Goal: Task Accomplishment & Management: Manage account settings

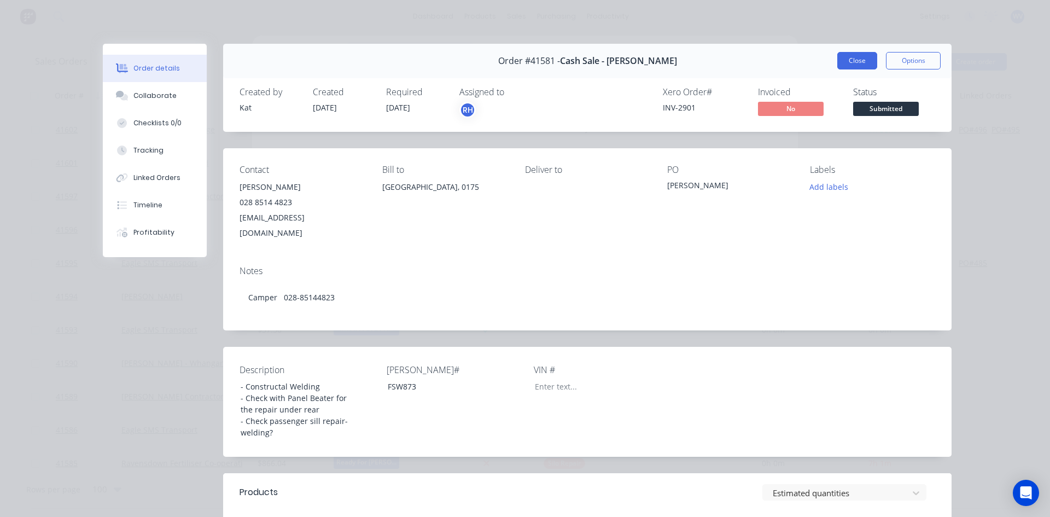
click at [849, 62] on button "Close" at bounding box center [857, 60] width 40 height 17
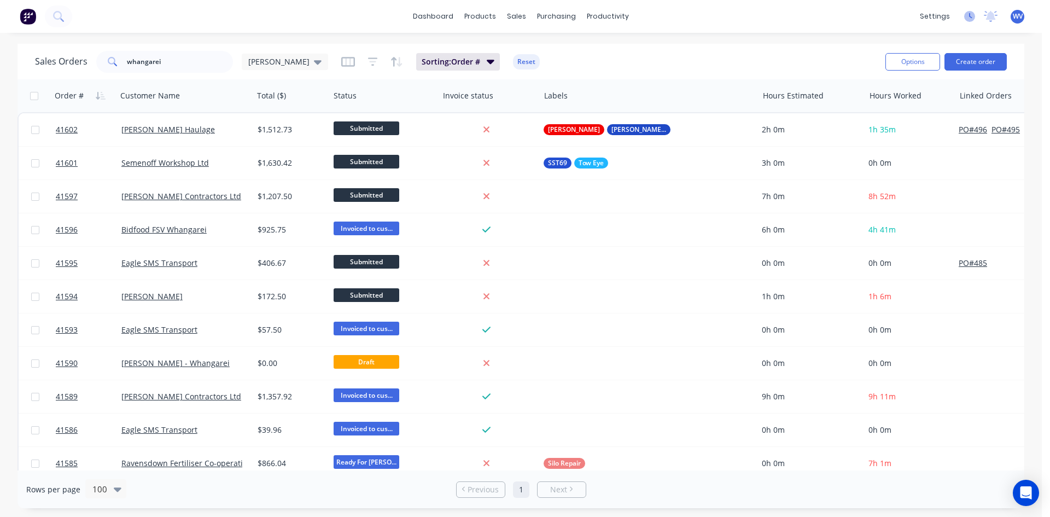
click at [966, 15] on icon at bounding box center [969, 16] width 11 height 11
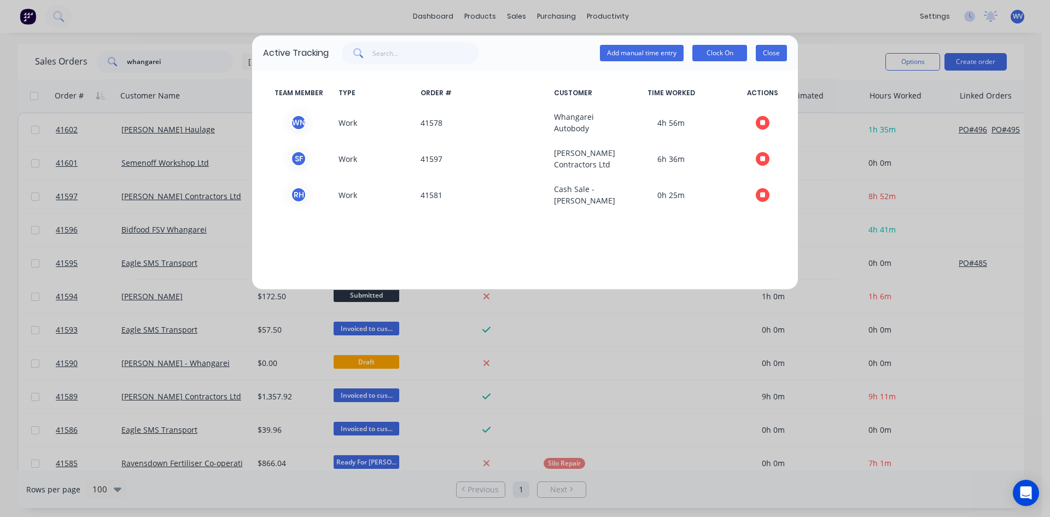
click at [778, 55] on button "Close" at bounding box center [771, 53] width 31 height 16
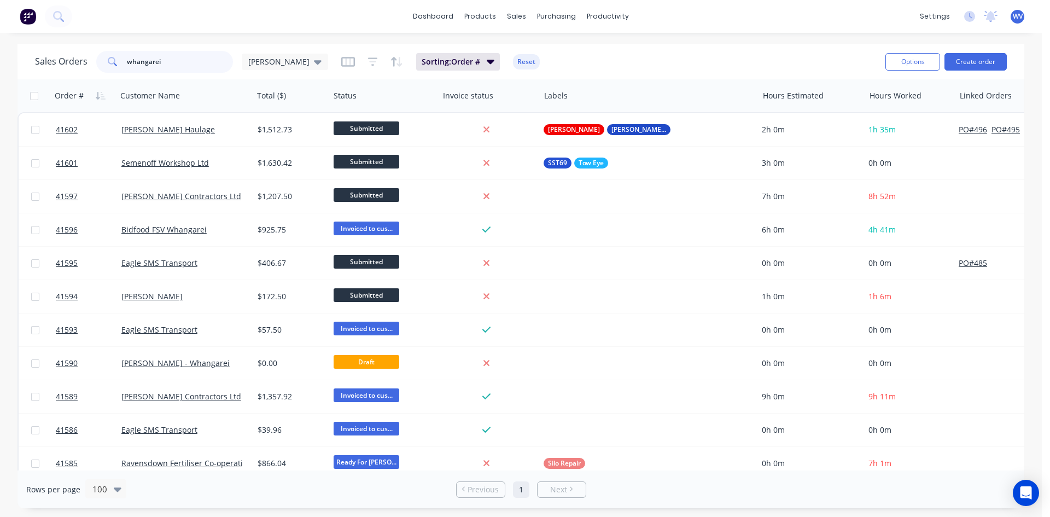
drag, startPoint x: 166, startPoint y: 57, endPoint x: 106, endPoint y: 63, distance: 60.5
click at [106, 63] on div "whangarei" at bounding box center [164, 62] width 137 height 22
type input "41581"
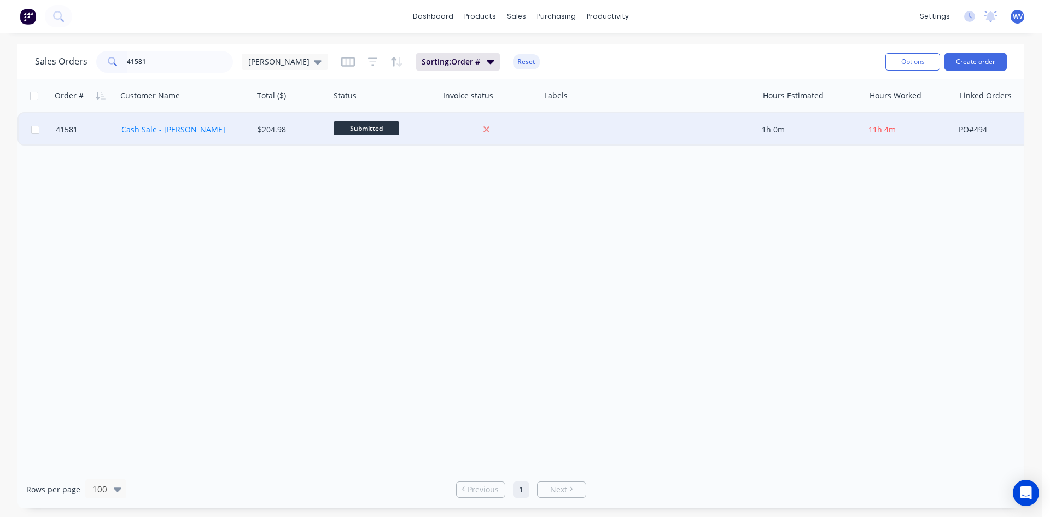
click at [160, 125] on link "Cash Sale - [PERSON_NAME]" at bounding box center [173, 129] width 104 height 10
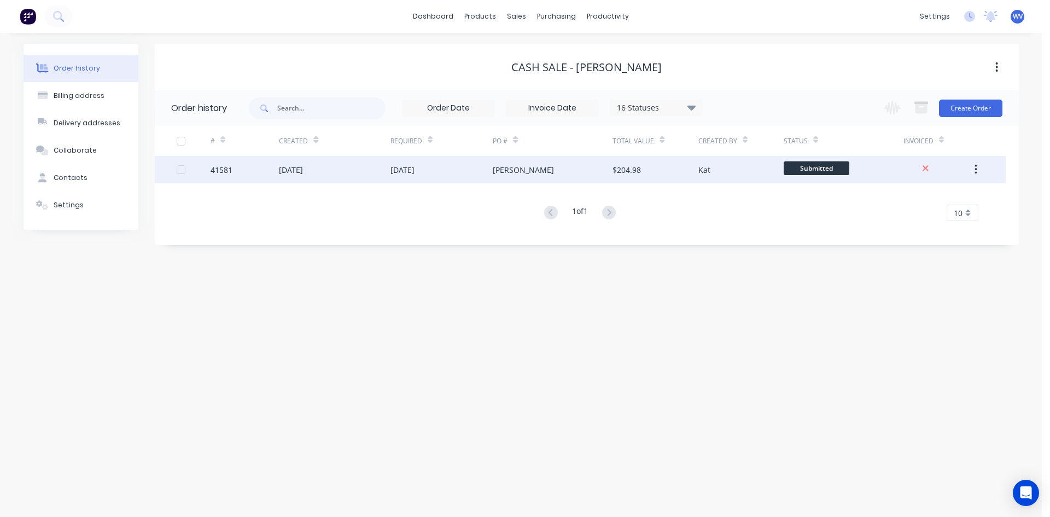
click at [395, 171] on div "26 Sep 2025" at bounding box center [402, 169] width 24 height 11
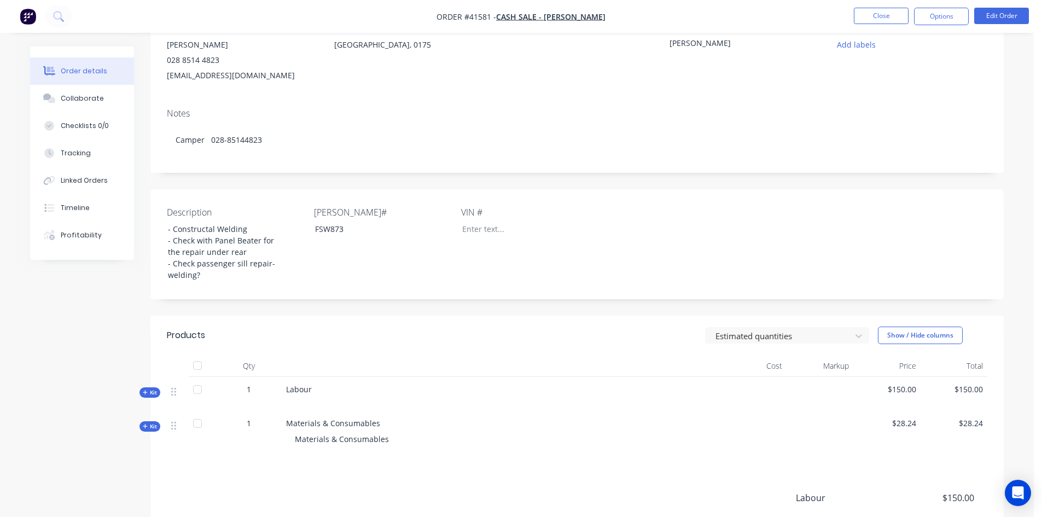
scroll to position [249, 0]
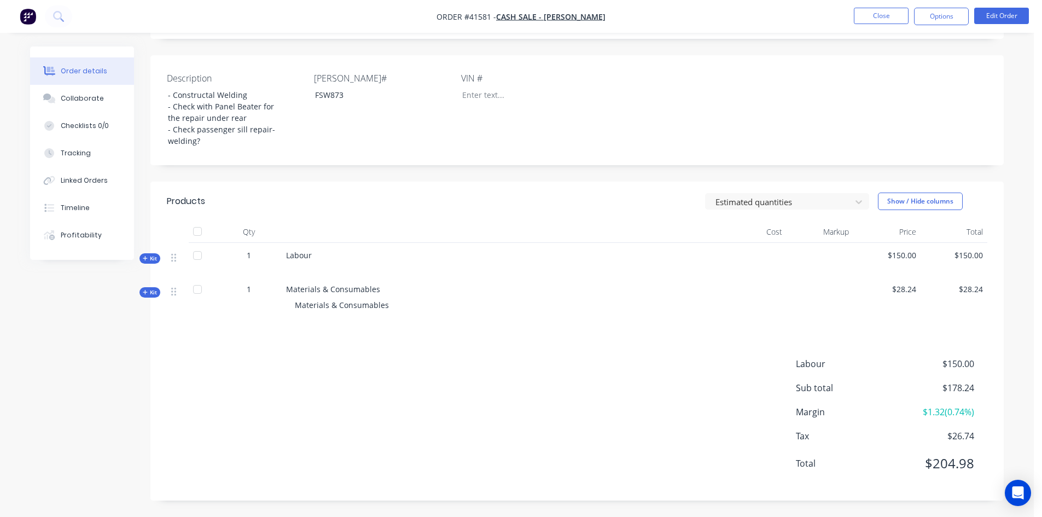
click at [149, 295] on span "Kit" at bounding box center [150, 292] width 14 height 8
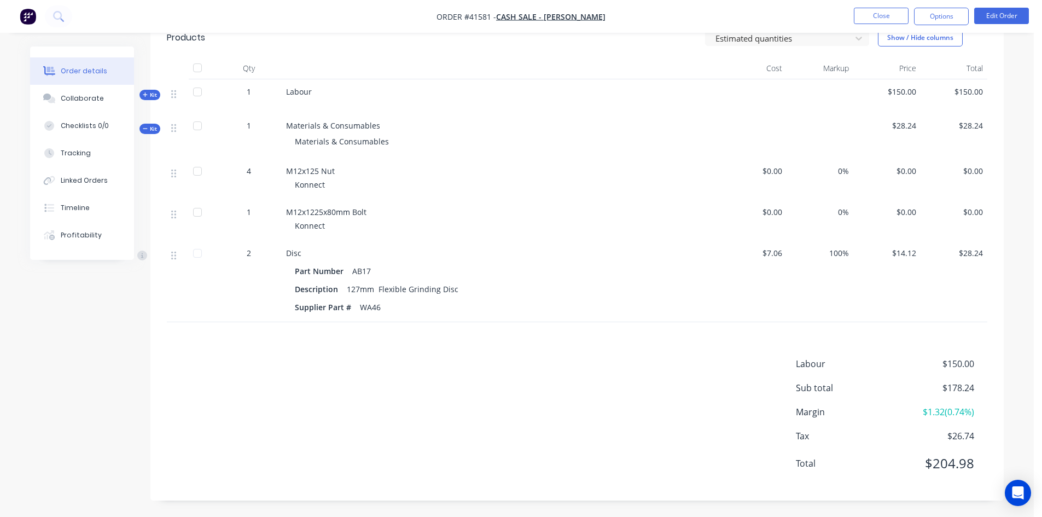
scroll to position [358, 0]
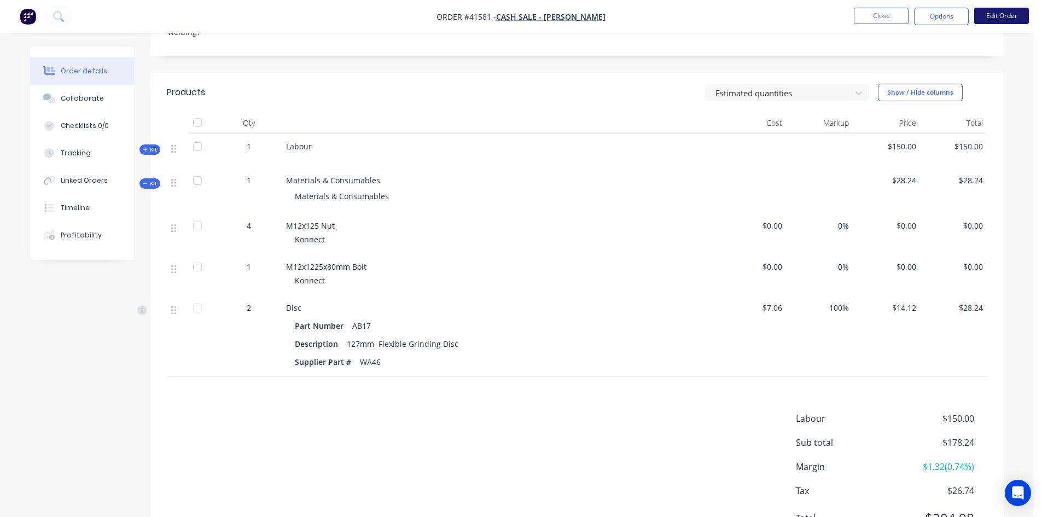
click at [1004, 10] on button "Edit Order" at bounding box center [1001, 16] width 55 height 16
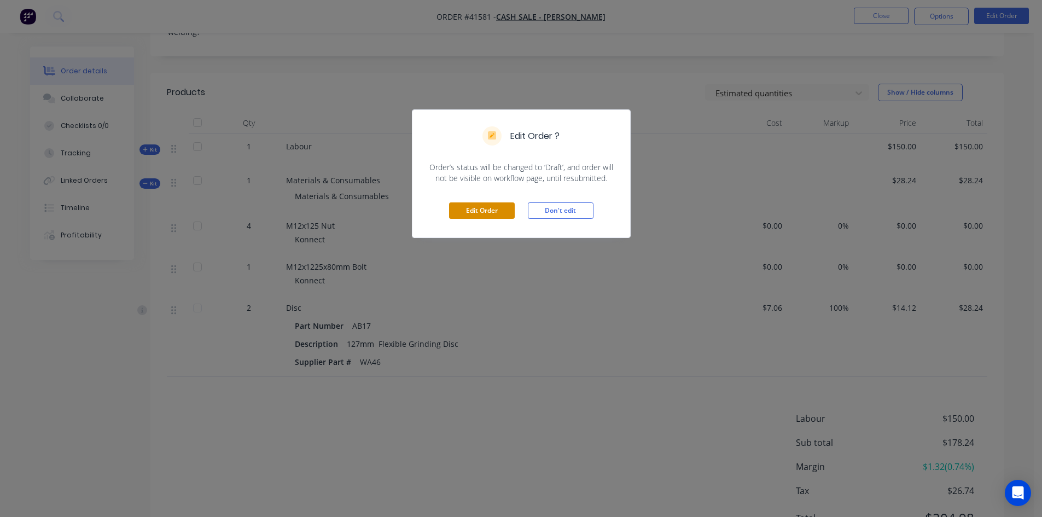
click at [492, 211] on button "Edit Order" at bounding box center [482, 210] width 66 height 16
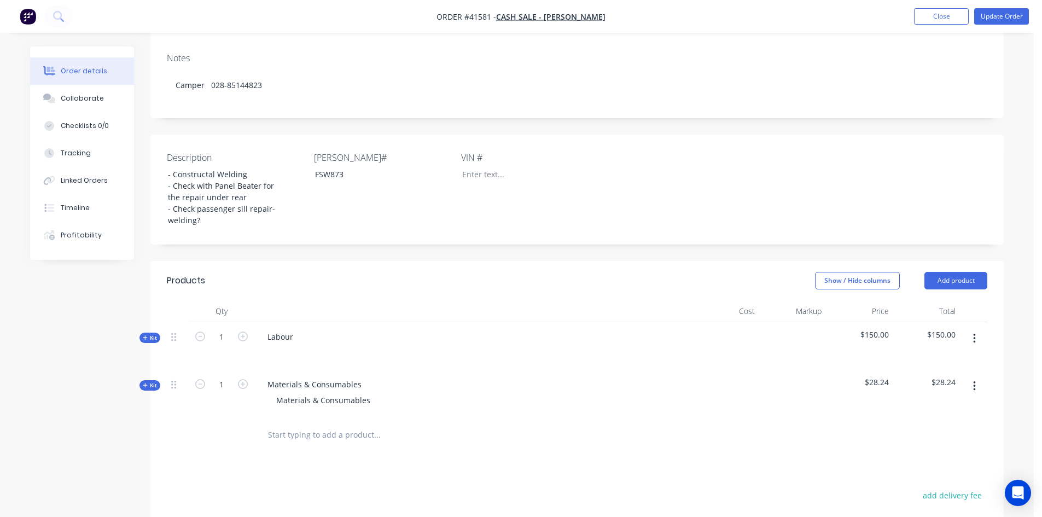
scroll to position [219, 0]
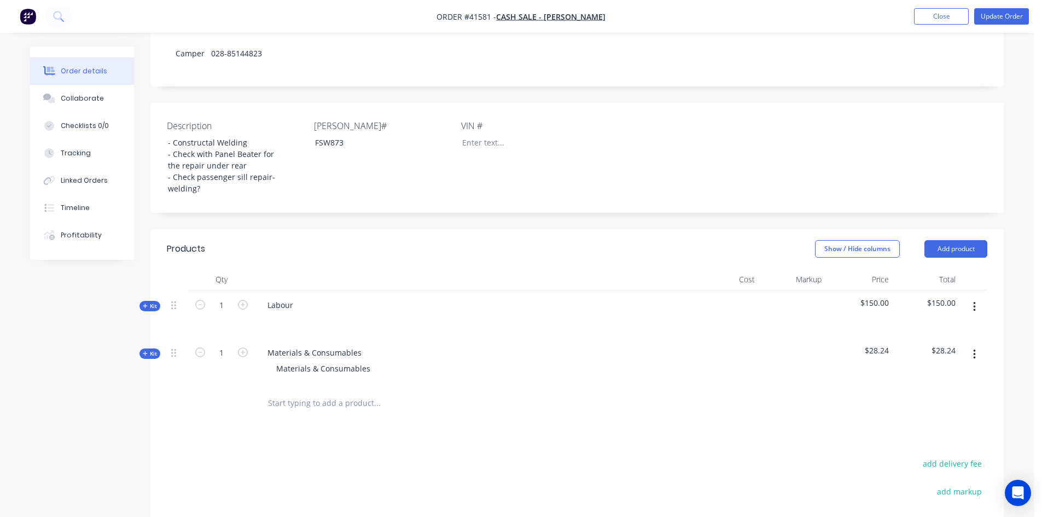
click at [291, 392] on input "text" at bounding box center [376, 403] width 219 height 22
click at [272, 392] on input "body under sealer" at bounding box center [376, 403] width 219 height 22
click at [312, 392] on input "Body under sealer" at bounding box center [376, 403] width 219 height 22
type input "Body undersealer"
drag, startPoint x: 340, startPoint y: 384, endPoint x: 258, endPoint y: 388, distance: 82.1
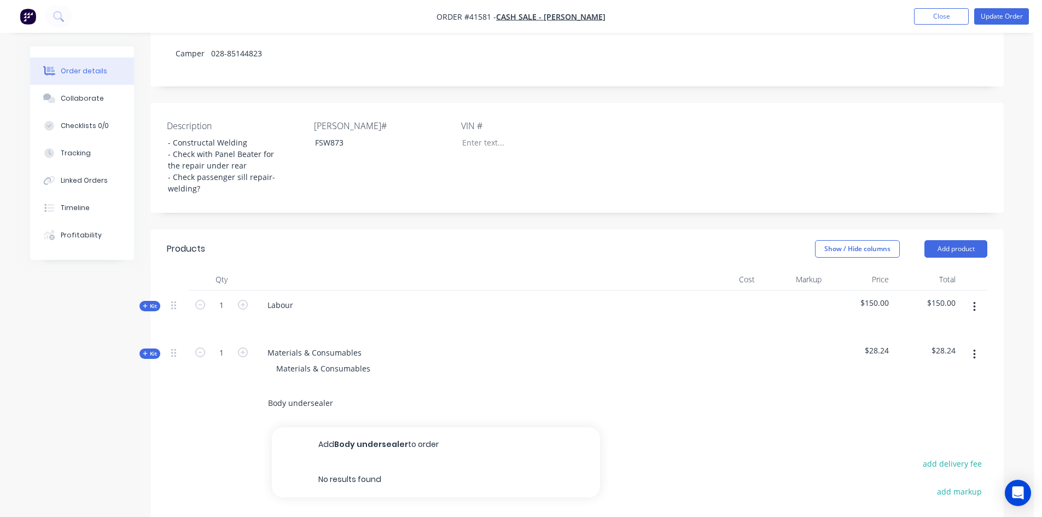
click at [258, 388] on div "Body undersealer Add Body undersealer to order No results found" at bounding box center [451, 404] width 394 height 36
click at [145, 351] on icon "button" at bounding box center [145, 353] width 4 height 4
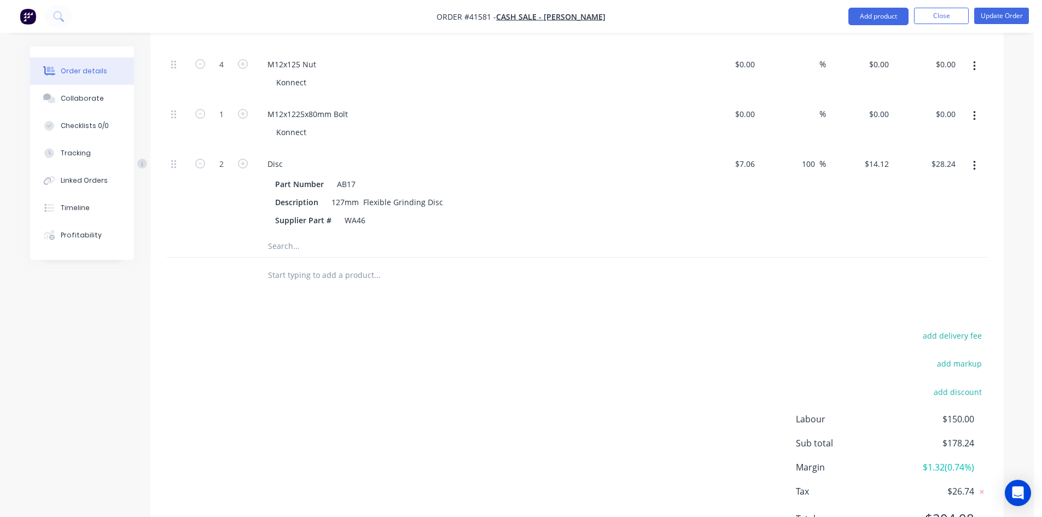
scroll to position [594, 0]
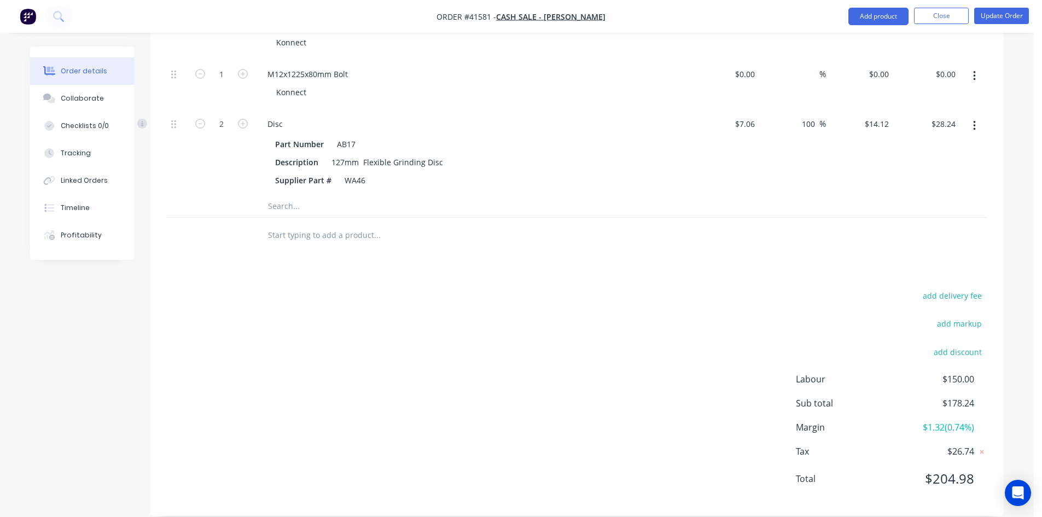
click at [285, 195] on input "text" at bounding box center [376, 206] width 219 height 22
type input "Body under sealer"
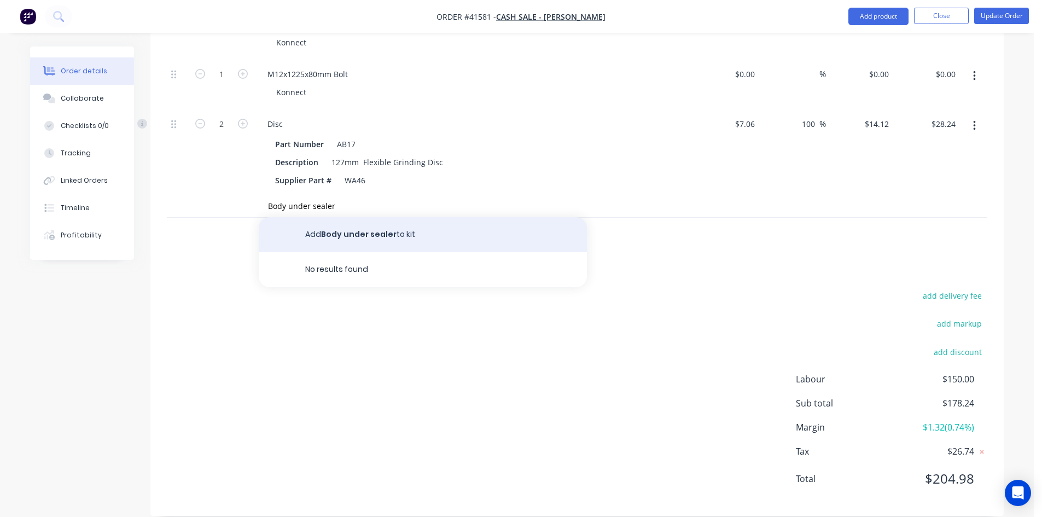
click at [347, 217] on button "Add Body under sealer to kit" at bounding box center [423, 234] width 328 height 35
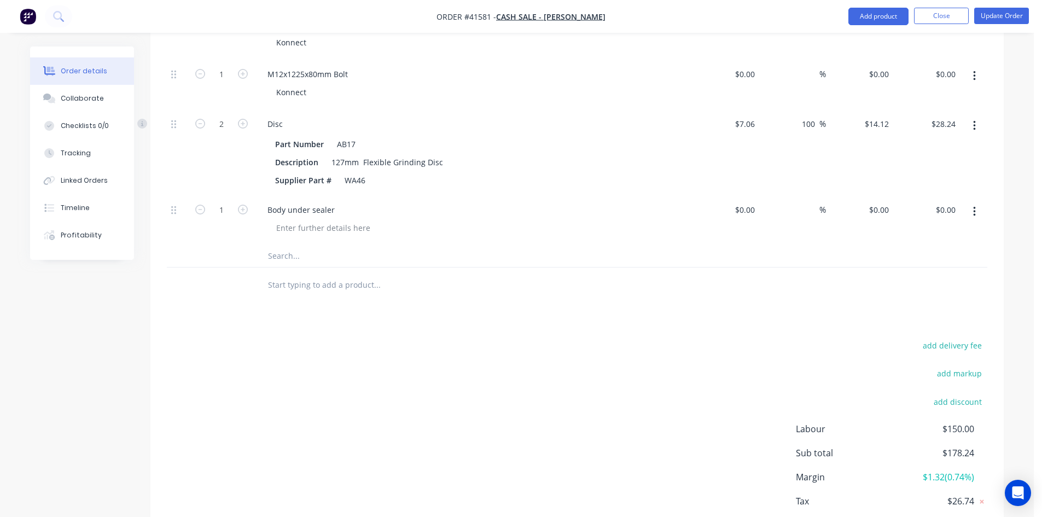
click at [279, 245] on input "text" at bounding box center [376, 256] width 219 height 22
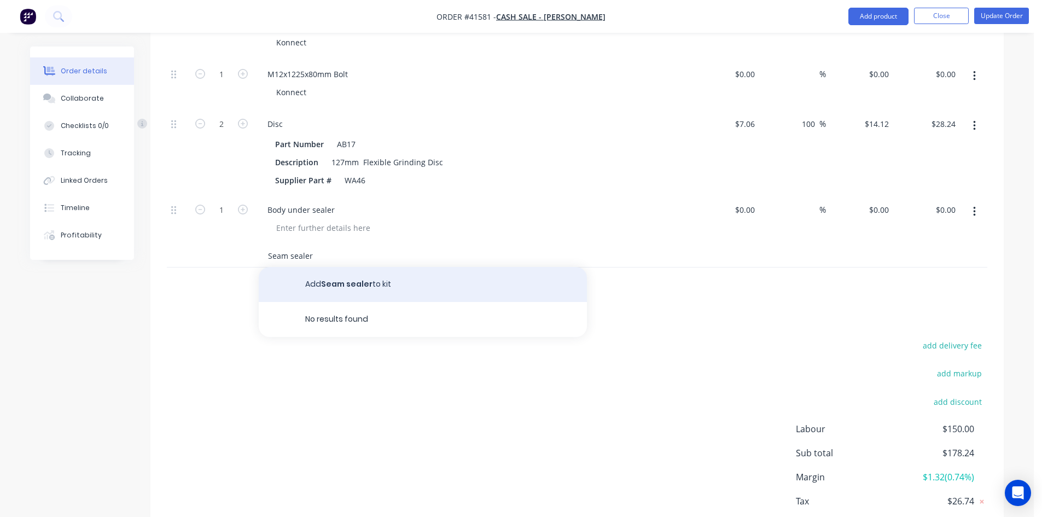
type input "Seam sealer"
click at [365, 273] on button "Add Seam sealer to kit" at bounding box center [423, 284] width 328 height 35
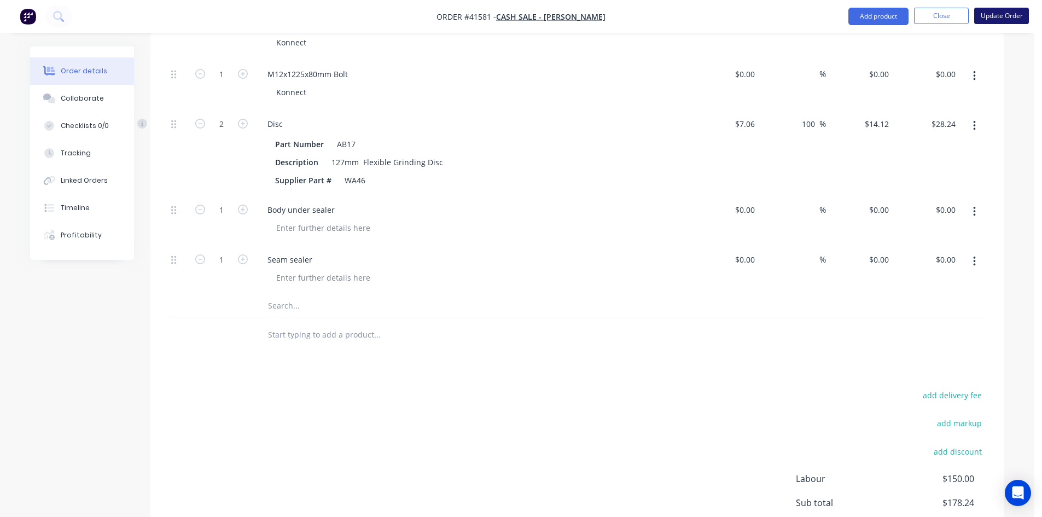
click at [1011, 17] on button "Update Order" at bounding box center [1001, 16] width 55 height 16
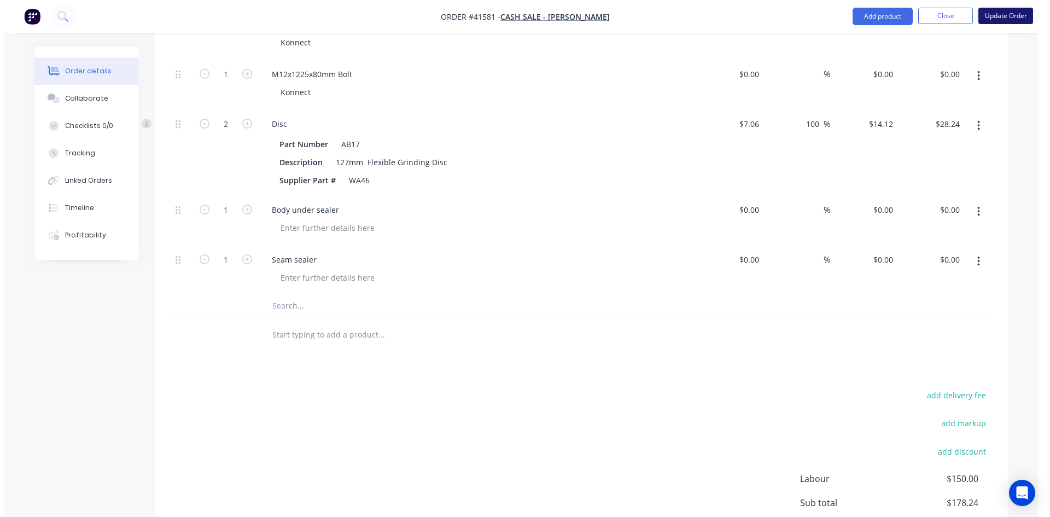
scroll to position [0, 0]
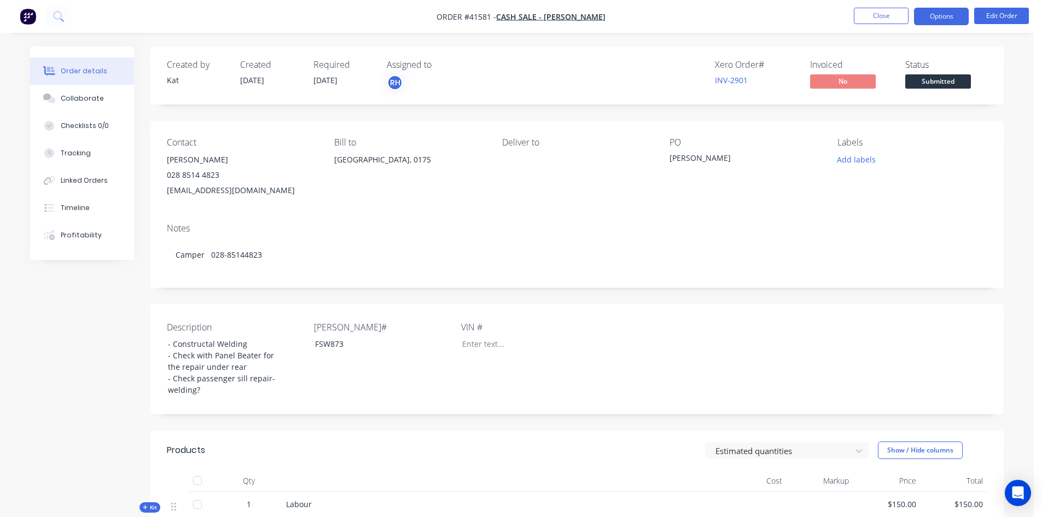
click at [946, 16] on button "Options" at bounding box center [941, 16] width 55 height 17
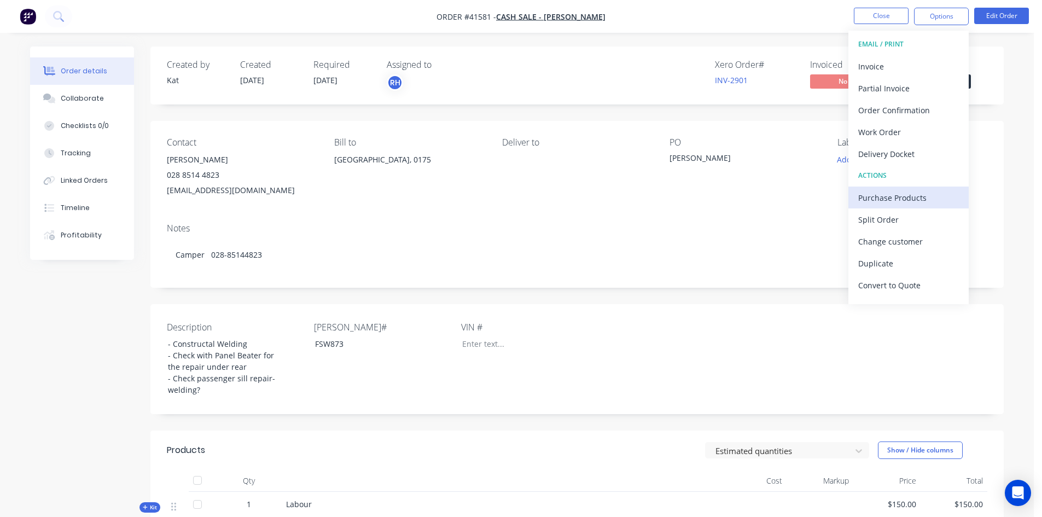
click at [890, 205] on button "Purchase Products" at bounding box center [908, 197] width 120 height 22
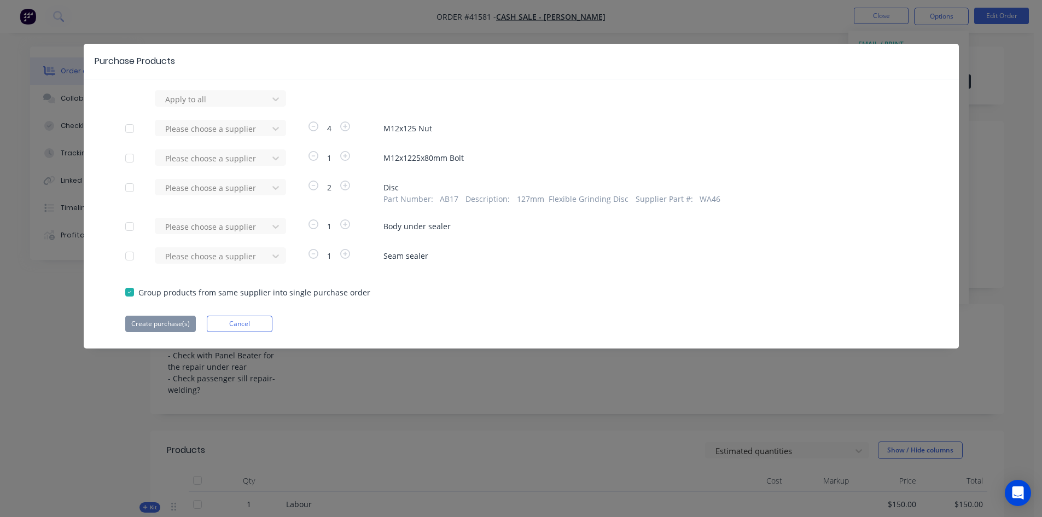
click at [129, 224] on div at bounding box center [130, 226] width 22 height 22
click at [135, 253] on div at bounding box center [130, 256] width 22 height 22
click at [224, 223] on div at bounding box center [213, 227] width 98 height 14
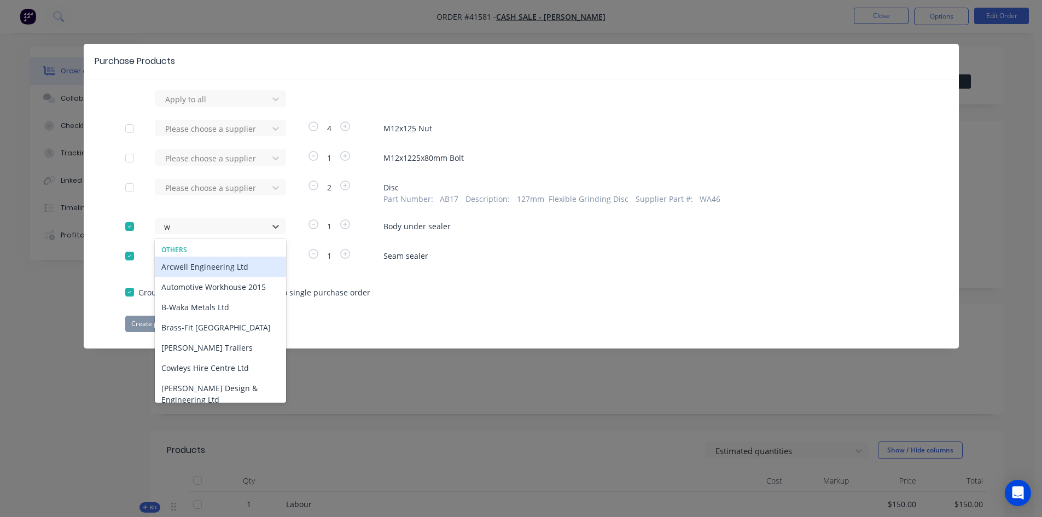
type input "wy"
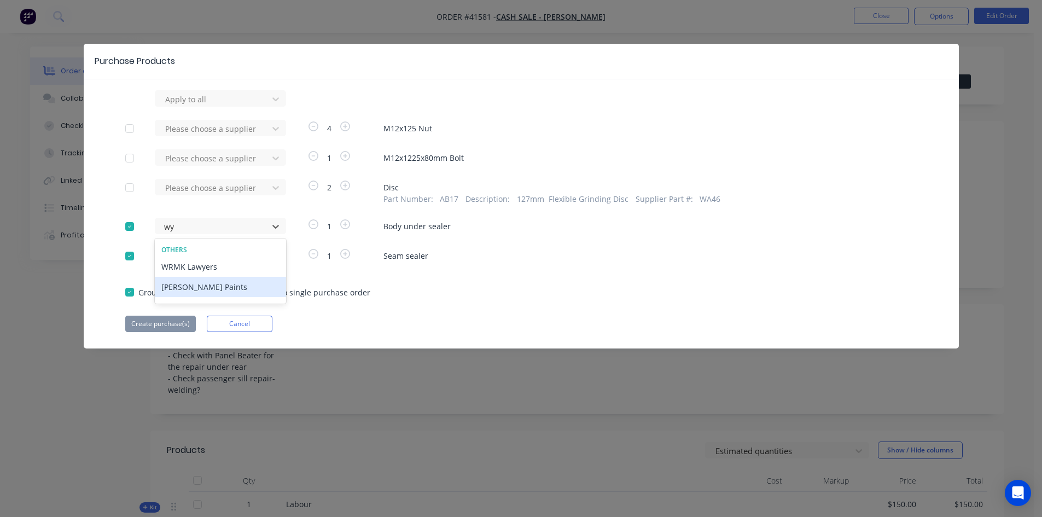
click at [200, 293] on div "Wynn Fraser Paints" at bounding box center [220, 287] width 131 height 20
click at [277, 254] on icon at bounding box center [275, 255] width 11 height 11
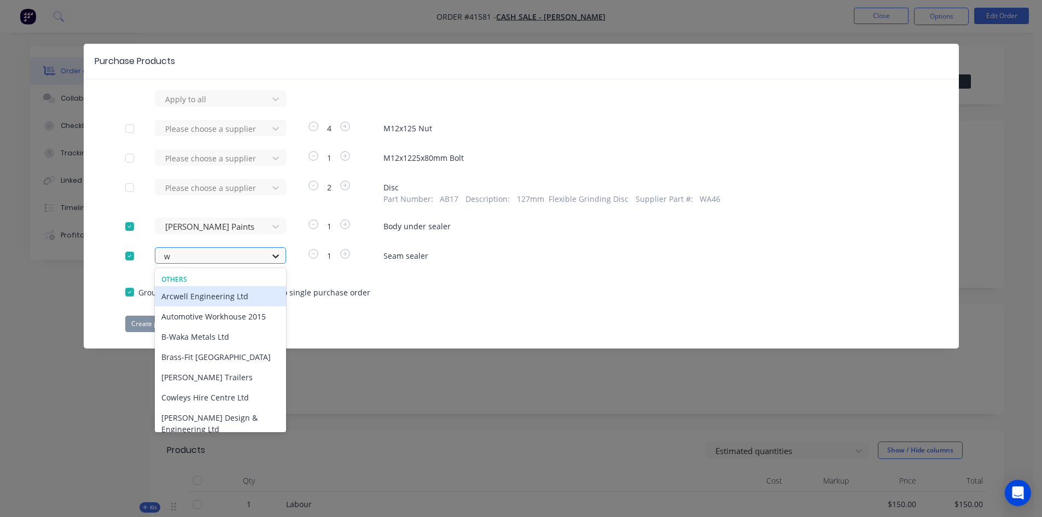
type input "wy"
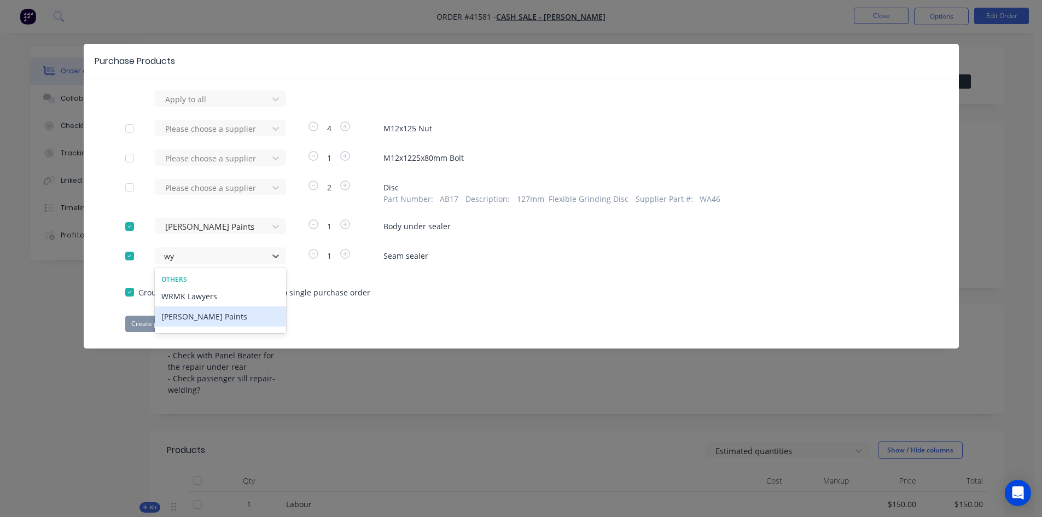
click at [192, 322] on div "Wynn Fraser Paints" at bounding box center [220, 316] width 131 height 20
click at [160, 325] on button "Create purchase(s)" at bounding box center [160, 324] width 71 height 16
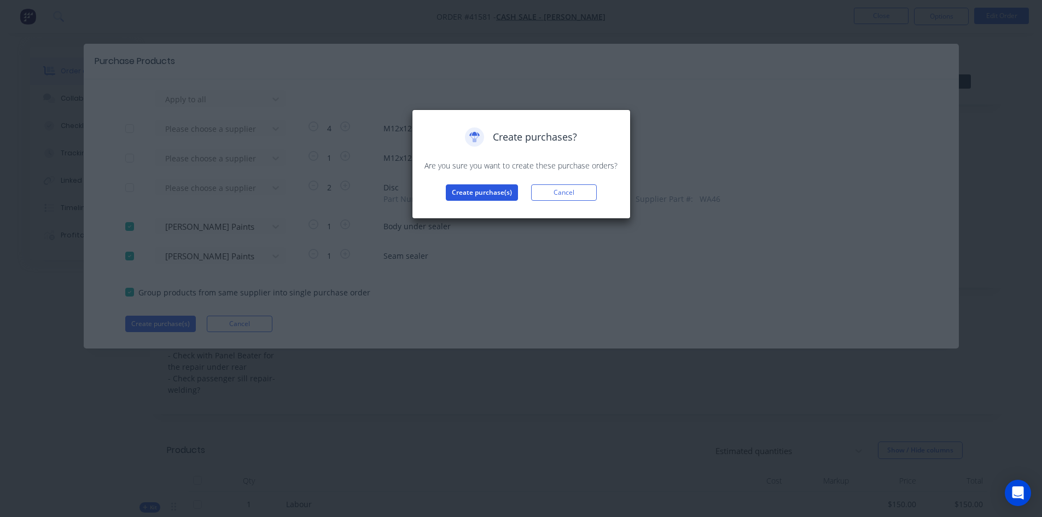
click at [477, 189] on button "Create purchase(s)" at bounding box center [482, 192] width 72 height 16
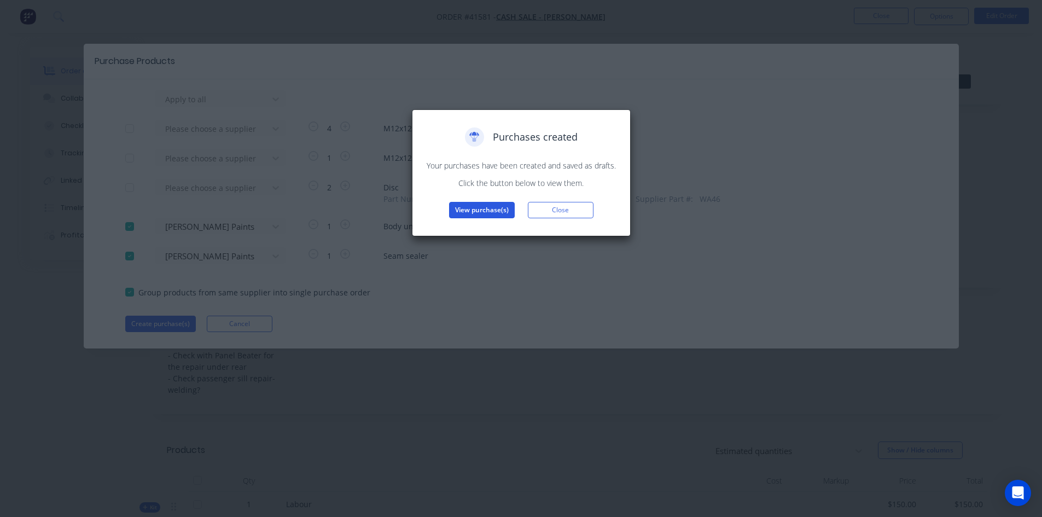
click at [469, 208] on button "View purchase(s)" at bounding box center [482, 210] width 66 height 16
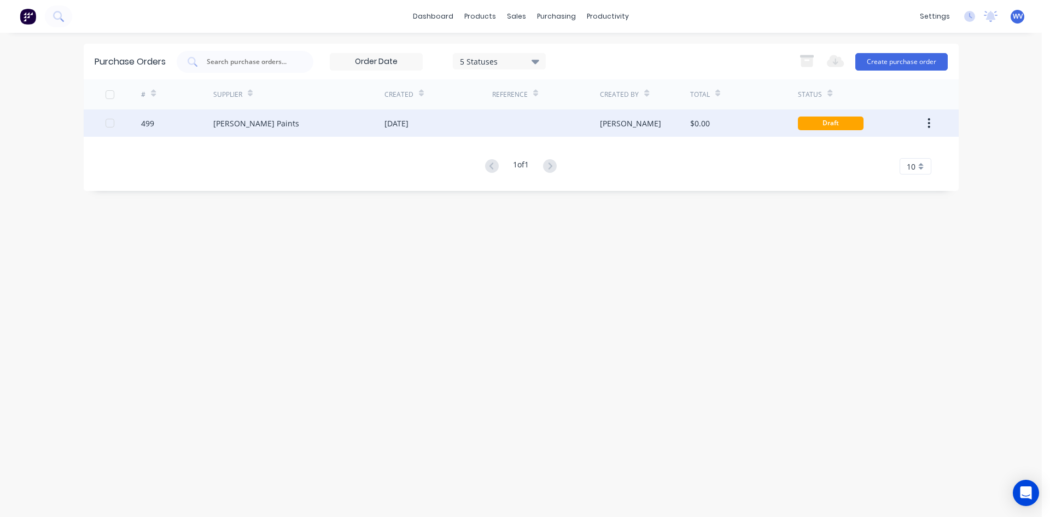
click at [486, 126] on div "03 Oct 2025" at bounding box center [438, 122] width 108 height 27
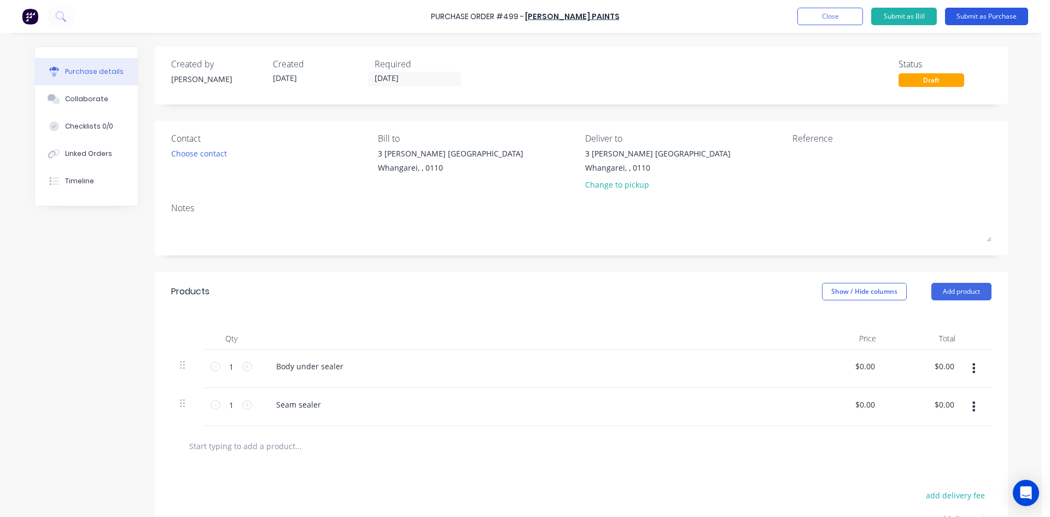
click at [1007, 17] on button "Submit as Purchase" at bounding box center [986, 16] width 83 height 17
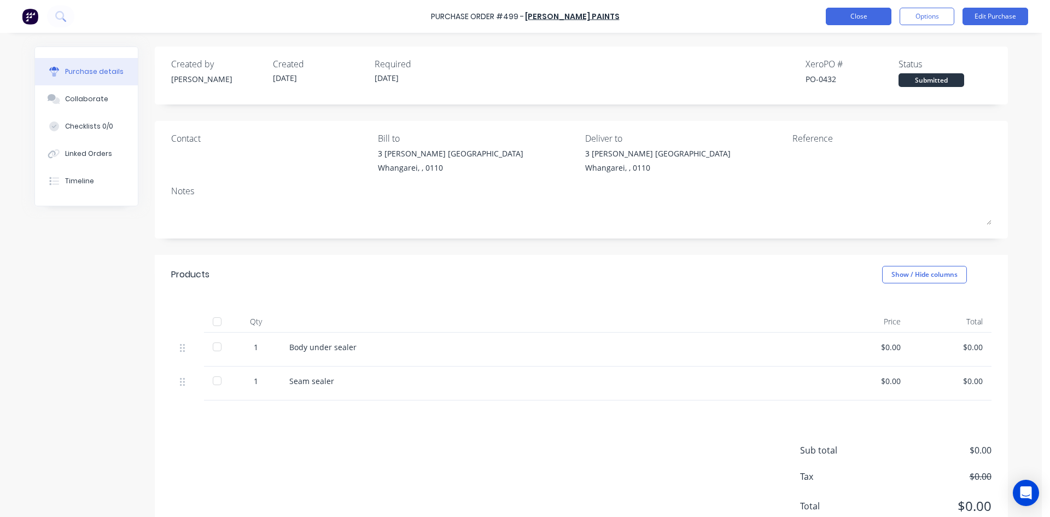
click at [856, 11] on button "Close" at bounding box center [859, 16] width 66 height 17
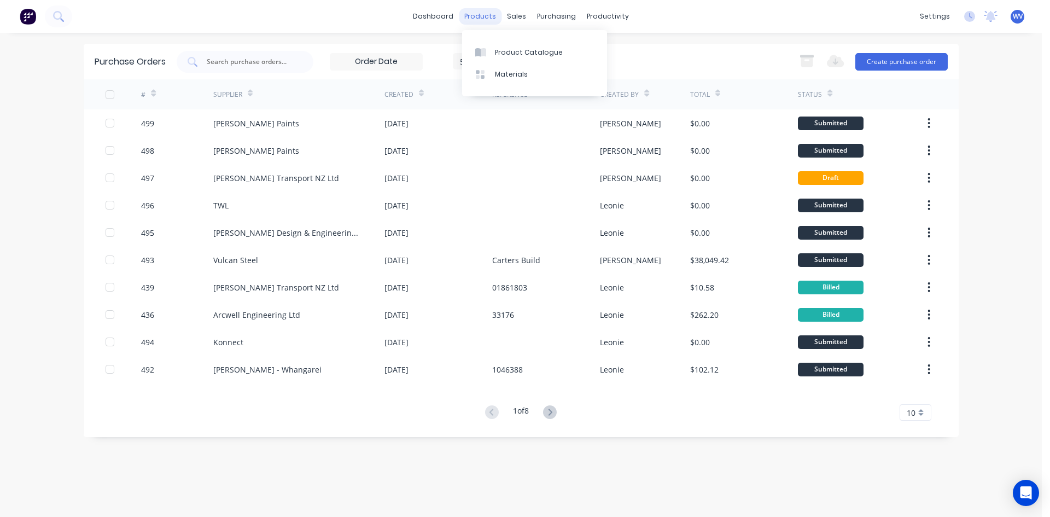
click at [499, 16] on div "products" at bounding box center [480, 16] width 43 height 16
click at [487, 56] on div at bounding box center [483, 53] width 16 height 10
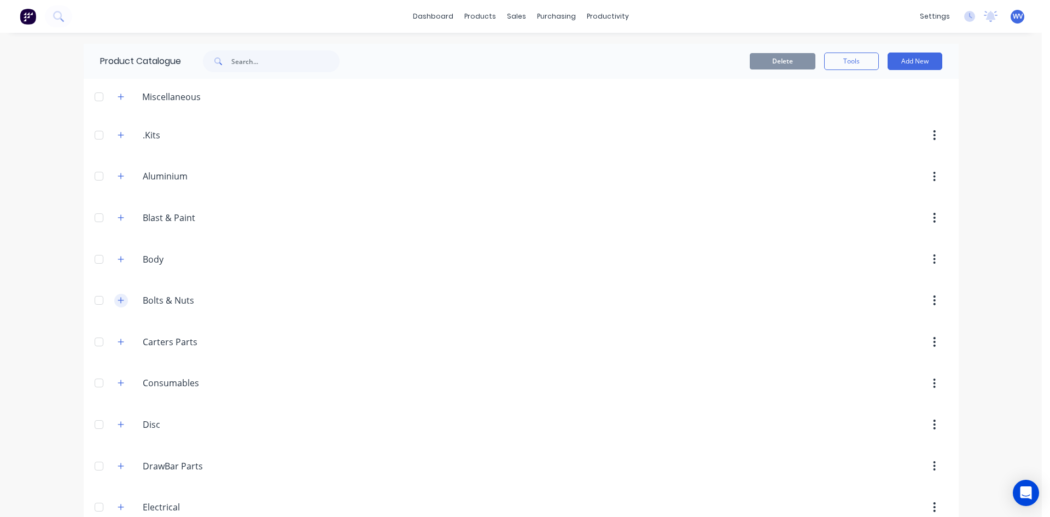
click at [121, 301] on button "button" at bounding box center [121, 301] width 14 height 14
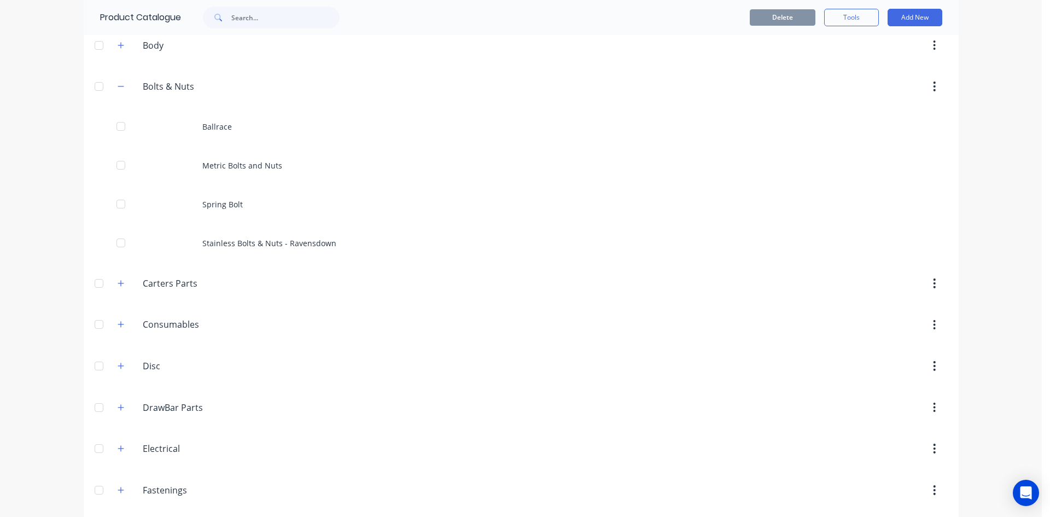
scroll to position [219, 0]
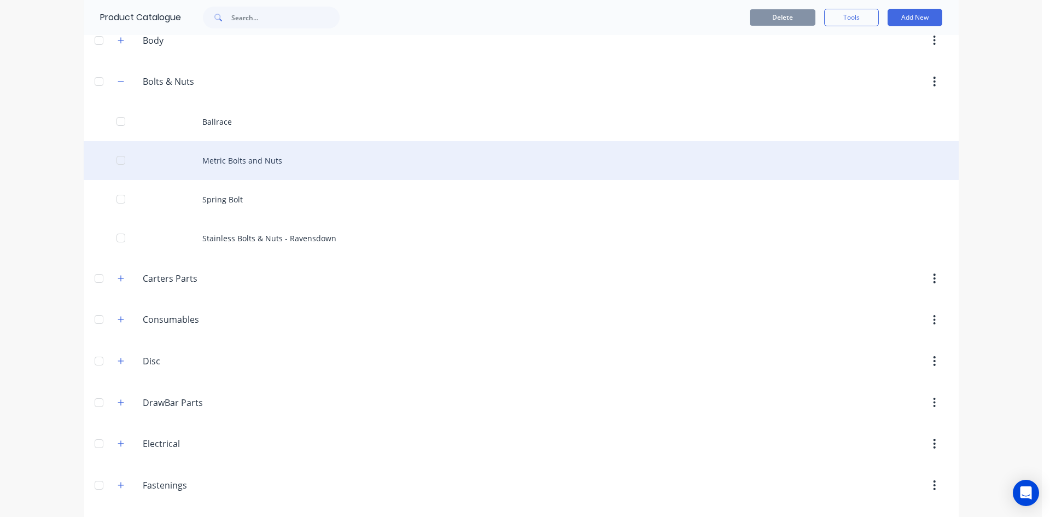
click at [235, 169] on div "Metric Bolts and Nuts" at bounding box center [521, 160] width 875 height 39
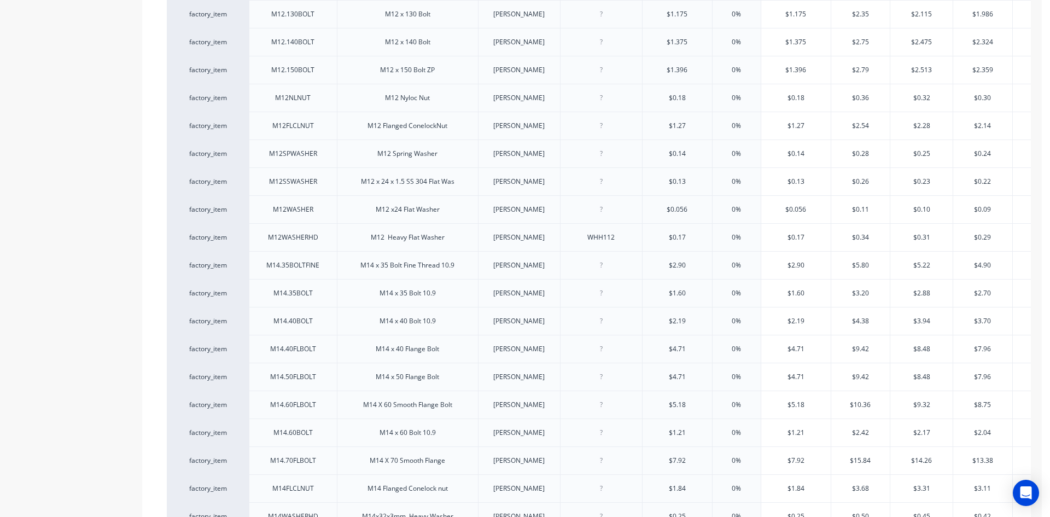
scroll to position [2316, 0]
type textarea "x"
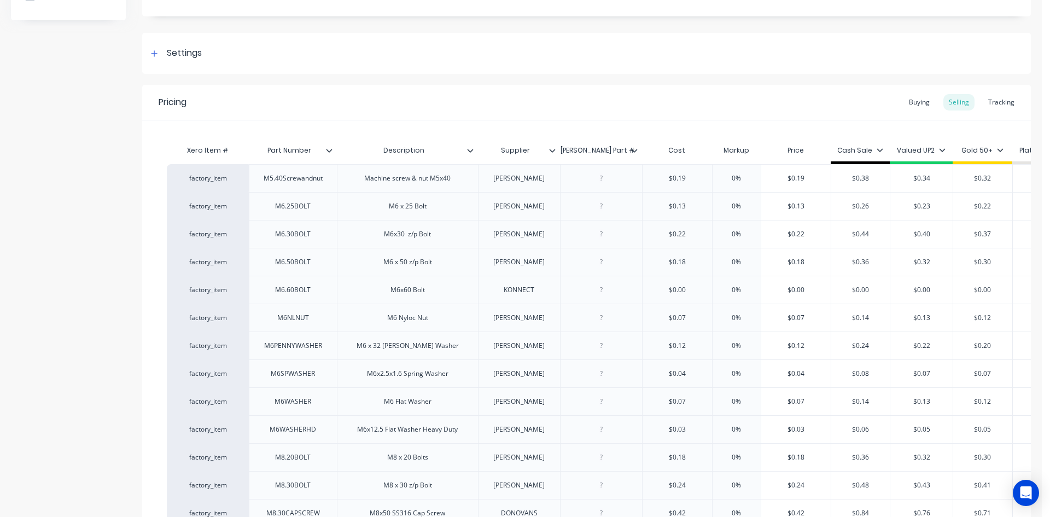
scroll to position [0, 0]
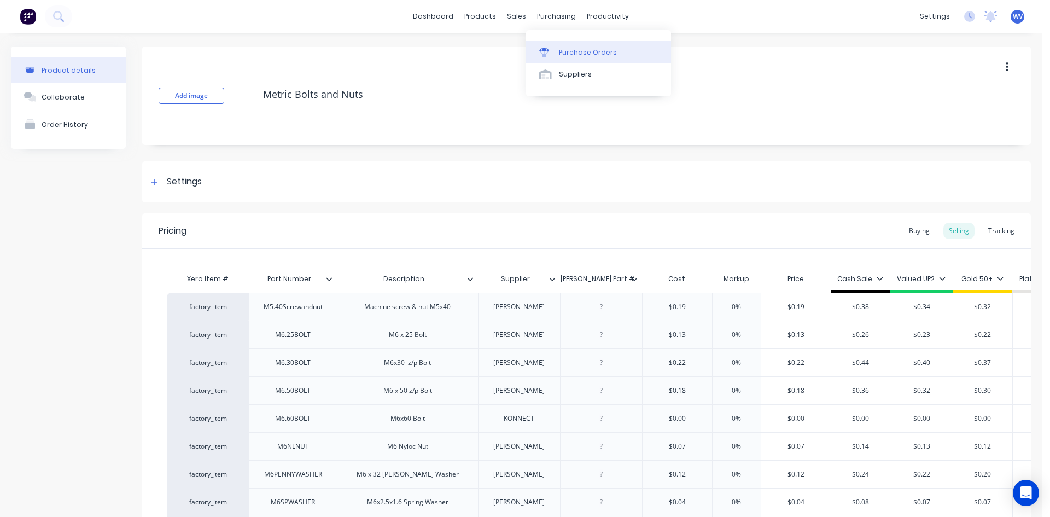
click at [570, 56] on div "Purchase Orders" at bounding box center [588, 53] width 58 height 10
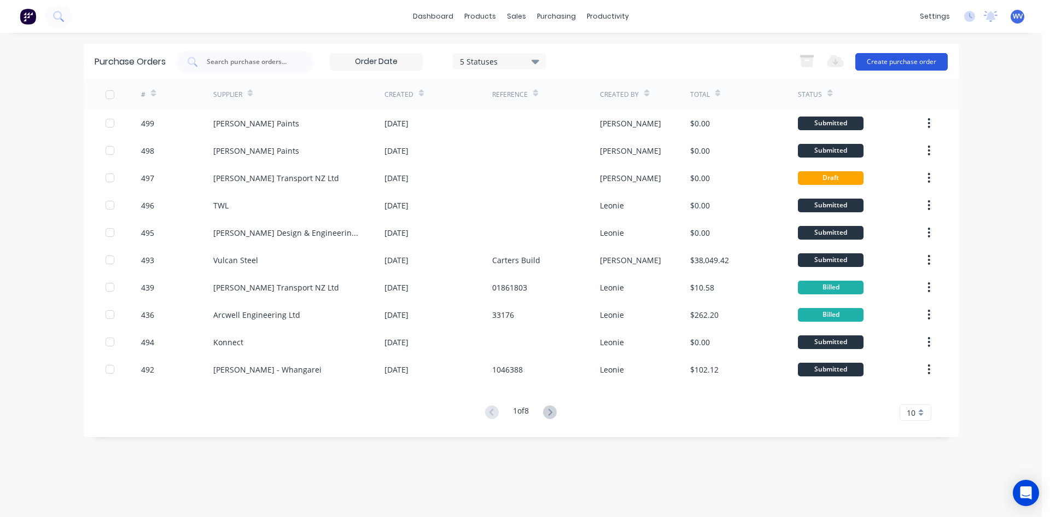
click at [888, 66] on button "Create purchase order" at bounding box center [901, 61] width 92 height 17
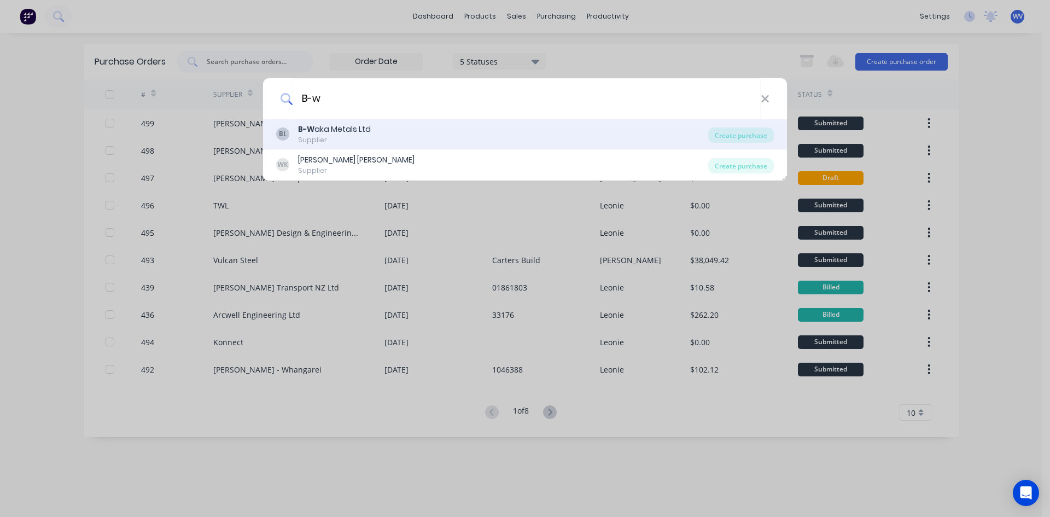
type input "B-w"
click at [319, 131] on div "B-W aka Metals Ltd" at bounding box center [334, 129] width 73 height 11
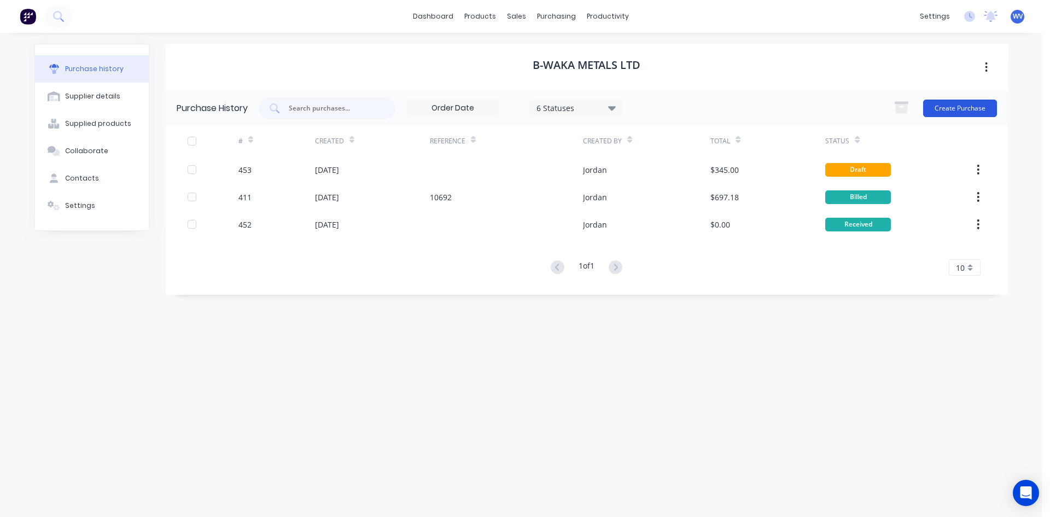
click at [954, 102] on button "Create Purchase" at bounding box center [960, 108] width 74 height 17
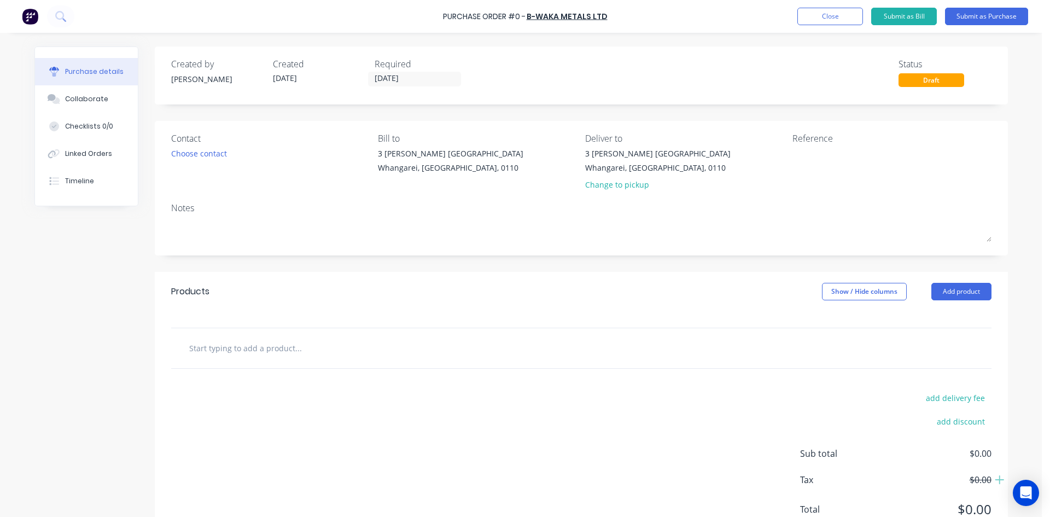
click at [223, 351] on input "text" at bounding box center [298, 348] width 219 height 22
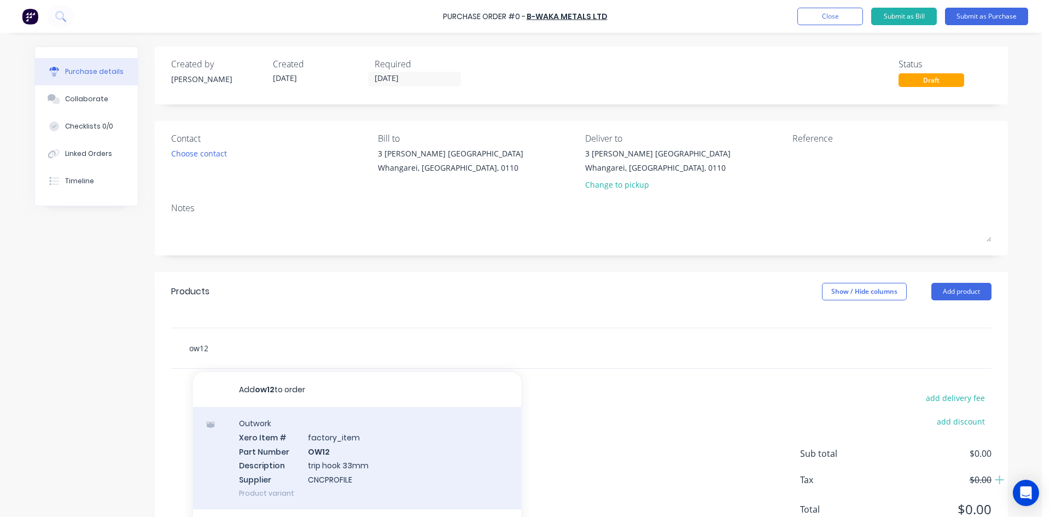
type input "ow12"
click at [322, 453] on div "Outwork Xero Item # factory_item Part Number OW12 Description trip hook 33mm Su…" at bounding box center [357, 458] width 328 height 102
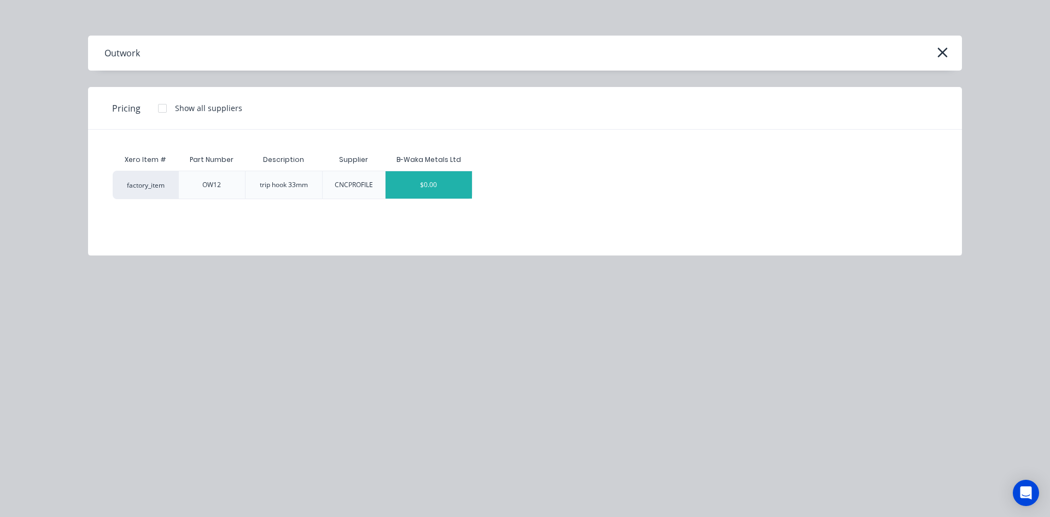
click at [441, 184] on div "$0.00" at bounding box center [429, 184] width 87 height 27
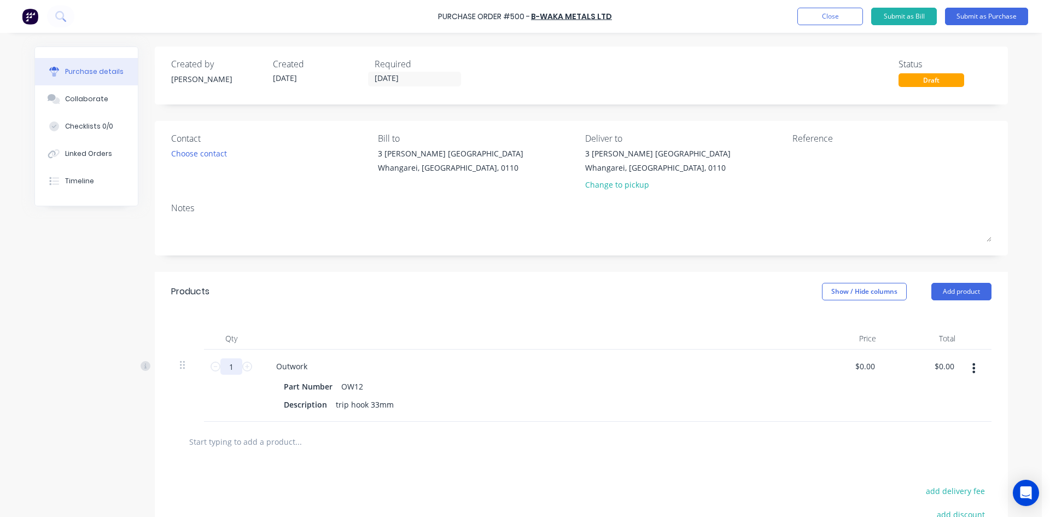
click at [232, 365] on input "1" at bounding box center [231, 366] width 22 height 16
type input "20"
click at [978, 17] on button "Submit as Purchase" at bounding box center [986, 16] width 83 height 17
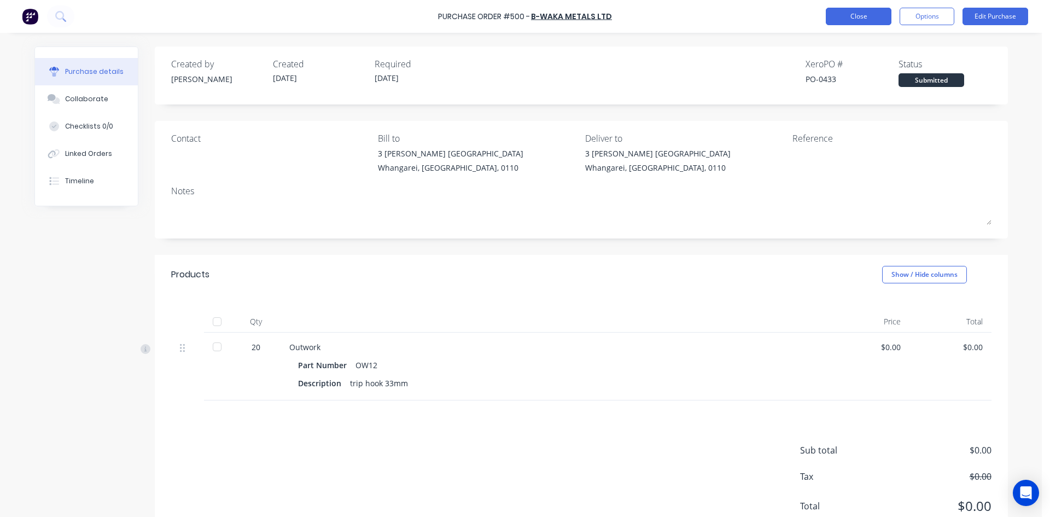
click at [873, 16] on button "Close" at bounding box center [859, 16] width 66 height 17
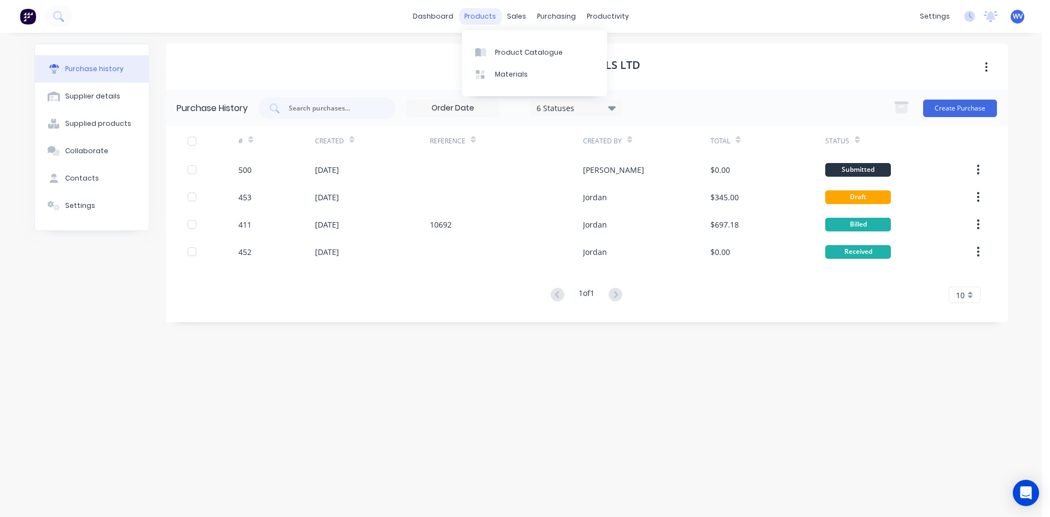
click at [489, 17] on div "products" at bounding box center [480, 16] width 43 height 16
click at [507, 46] on link "Product Catalogue" at bounding box center [534, 52] width 145 height 22
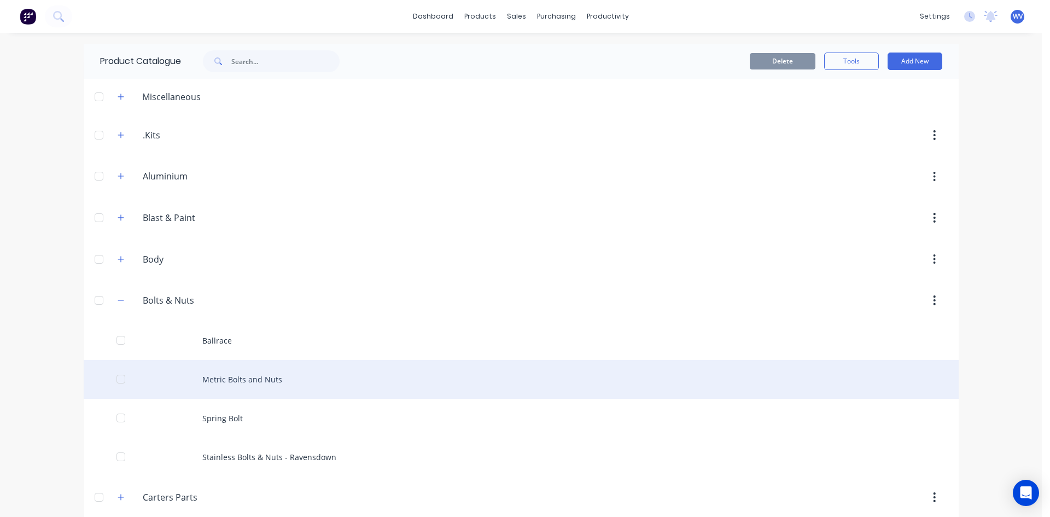
click at [219, 378] on div "Metric Bolts and Nuts" at bounding box center [521, 379] width 875 height 39
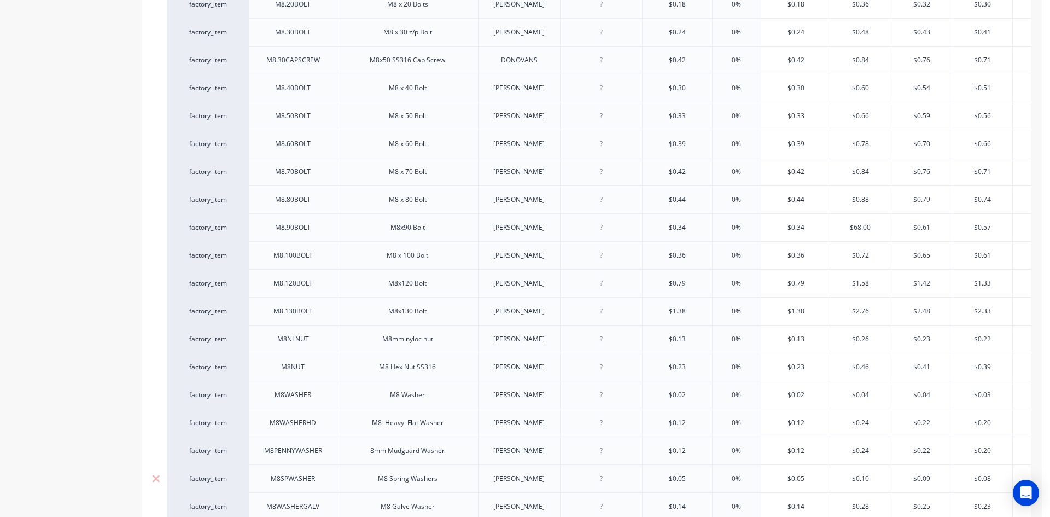
scroll to position [656, 0]
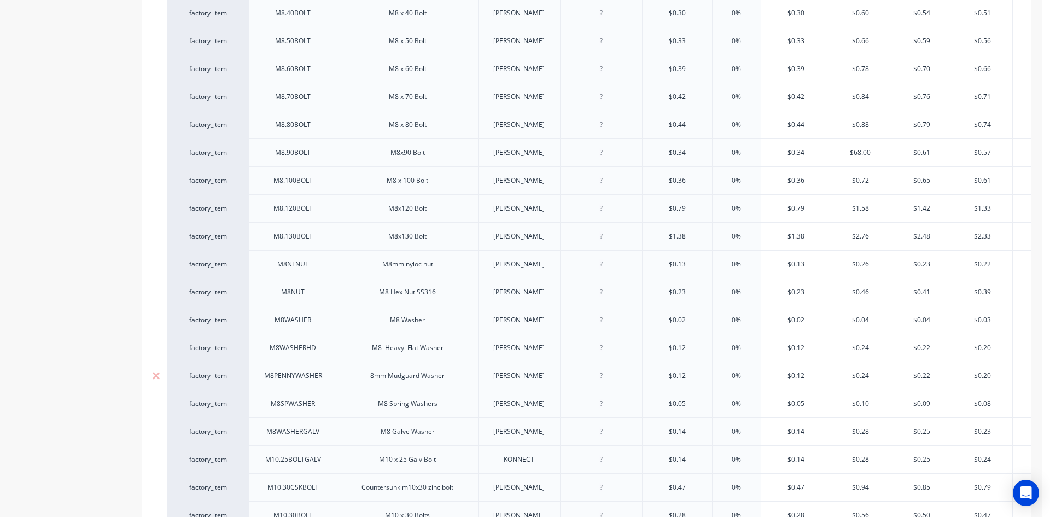
type textarea "x"
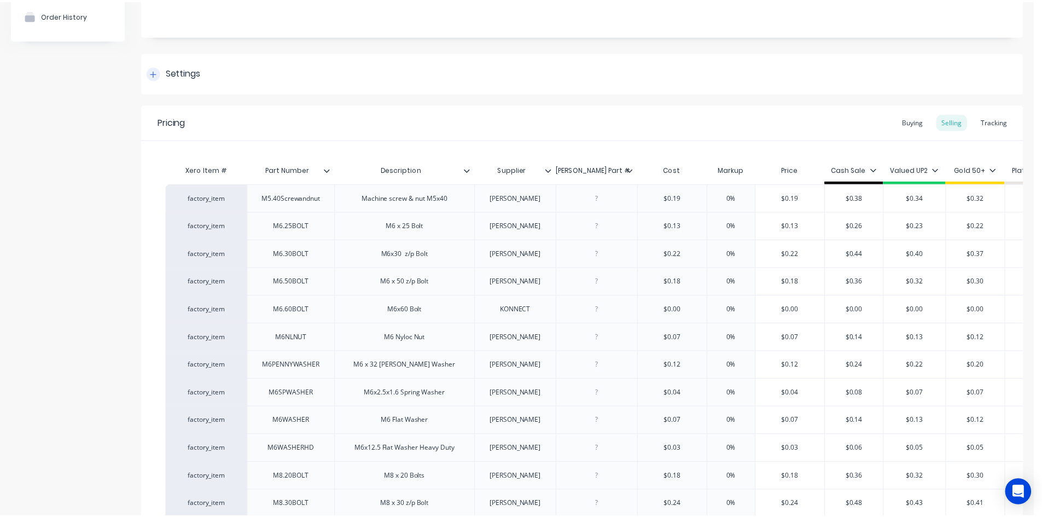
scroll to position [0, 0]
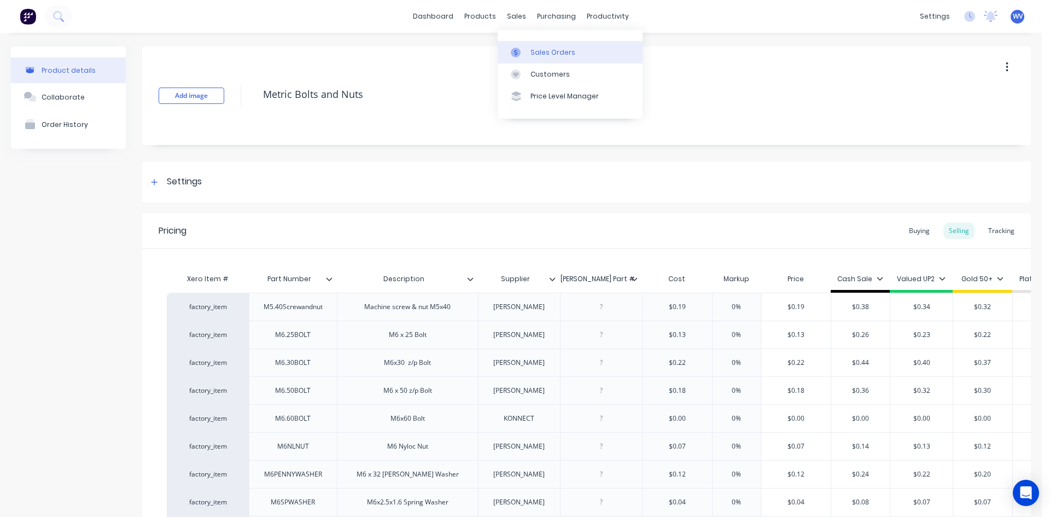
click at [553, 51] on div "Sales Orders" at bounding box center [552, 53] width 45 height 10
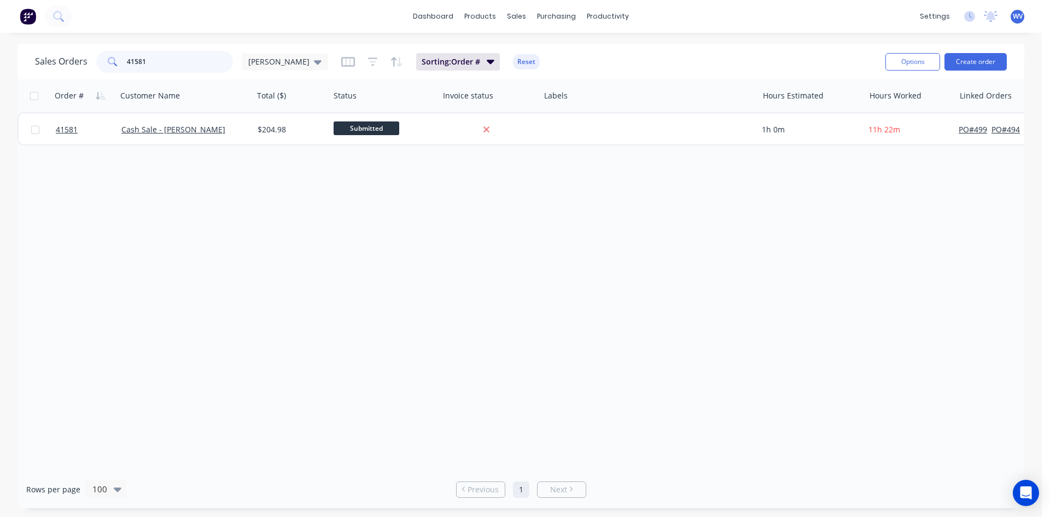
drag, startPoint x: 161, startPoint y: 61, endPoint x: 92, endPoint y: 66, distance: 69.1
click at [92, 66] on div "Sales Orders 41581 Wayne" at bounding box center [181, 62] width 293 height 22
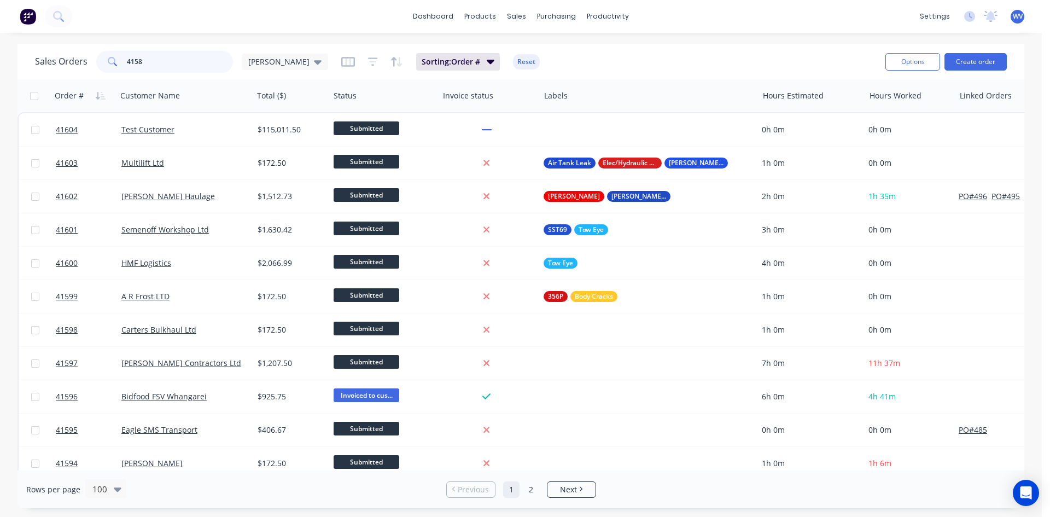
type input "41581"
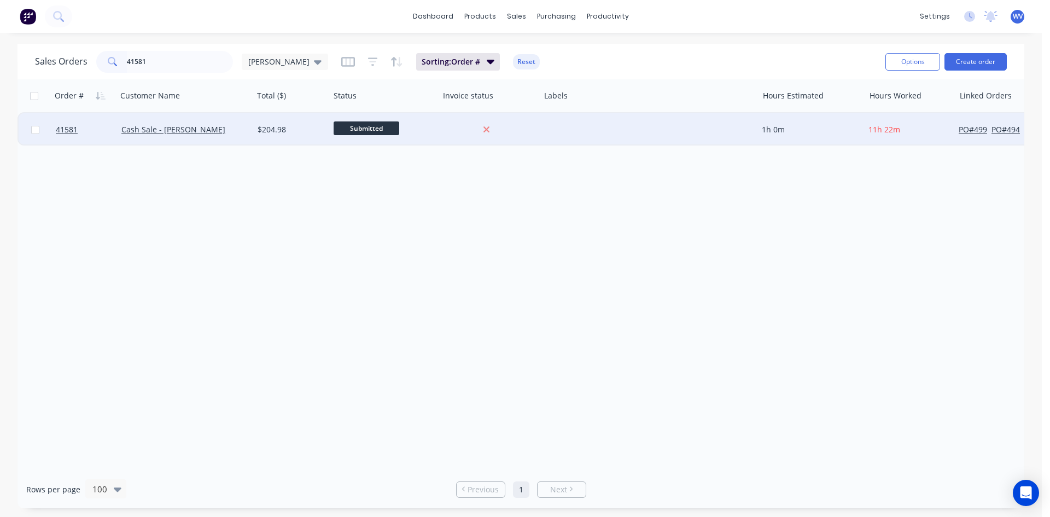
click at [184, 124] on div "Cash Sale - [PERSON_NAME]" at bounding box center [185, 129] width 136 height 33
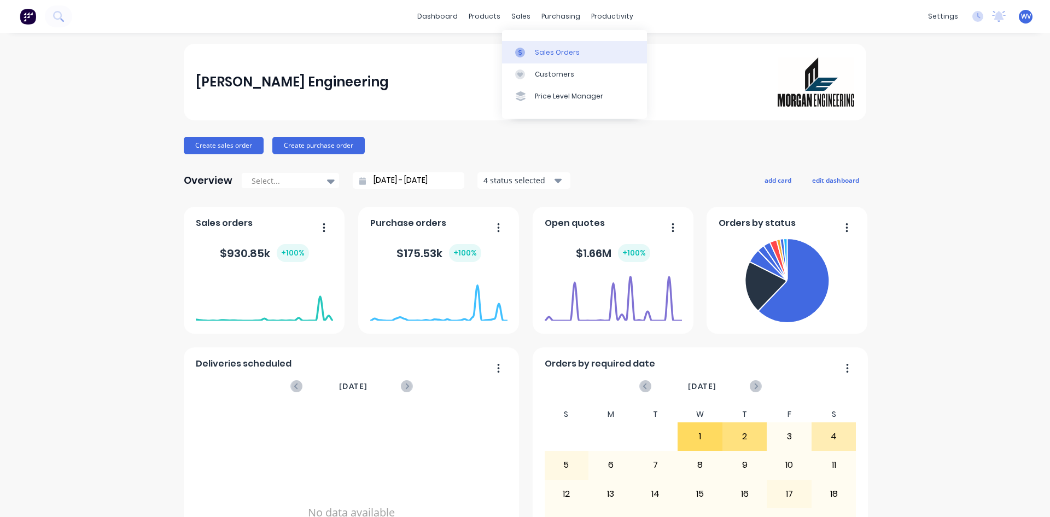
click at [538, 45] on link "Sales Orders" at bounding box center [574, 52] width 145 height 22
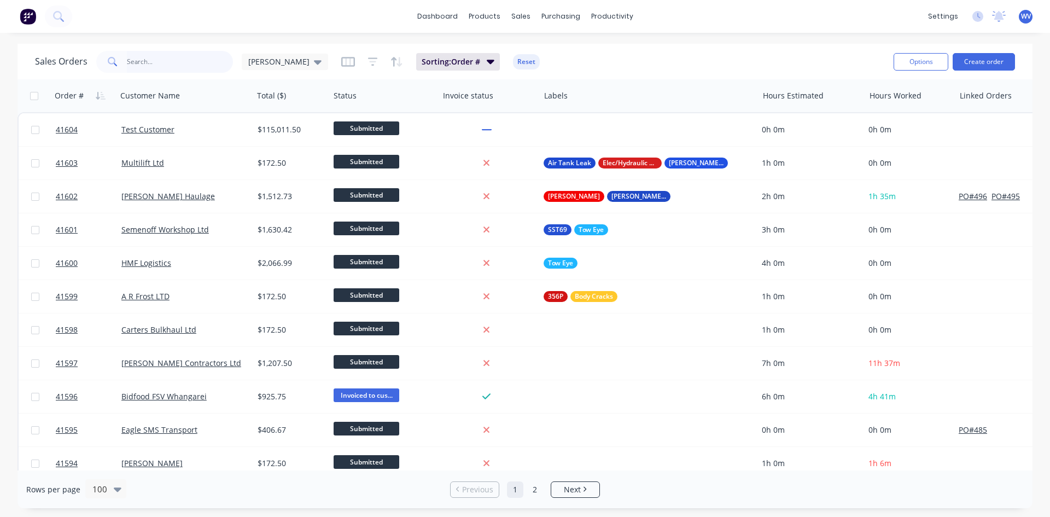
click at [156, 54] on input "text" at bounding box center [180, 62] width 107 height 22
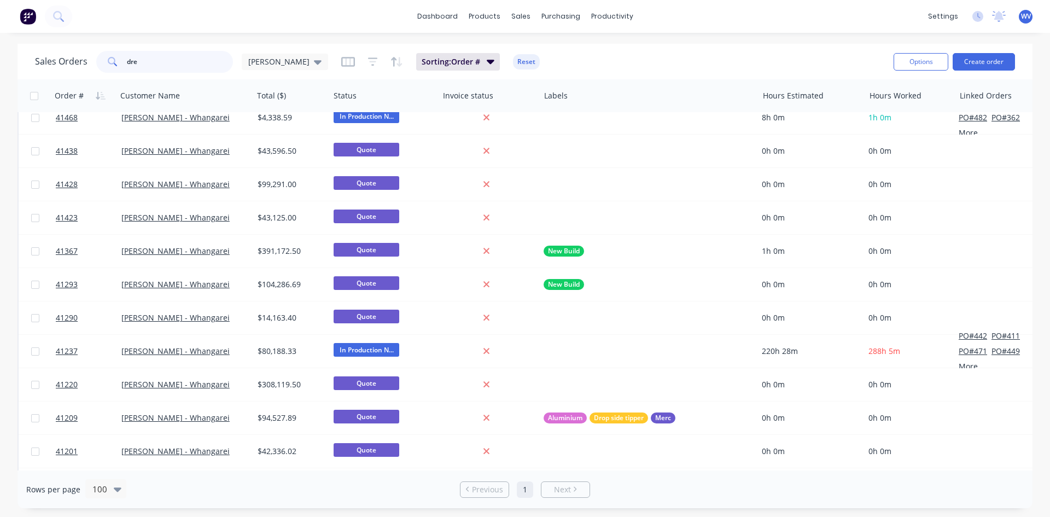
scroll to position [344, 0]
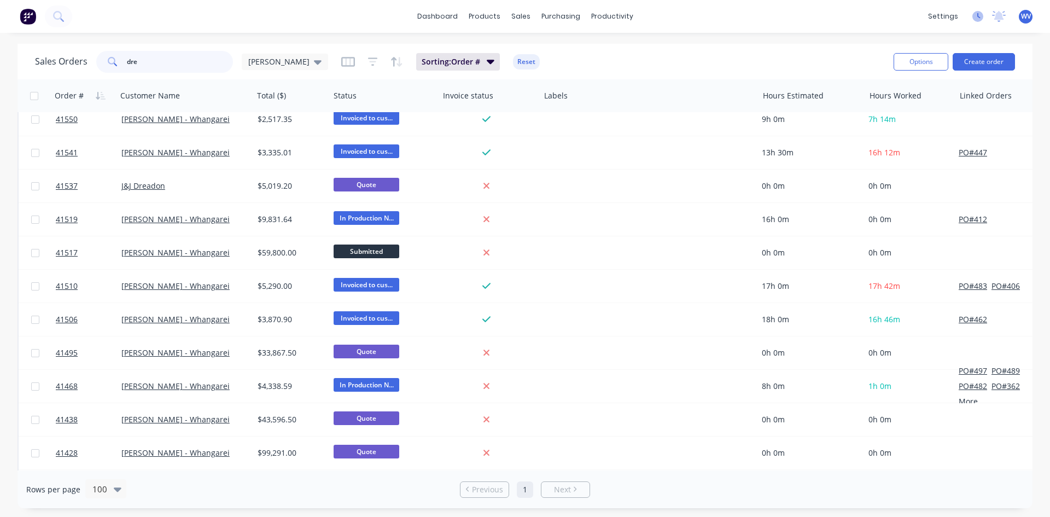
type input "dre"
click at [975, 16] on icon at bounding box center [977, 16] width 11 height 11
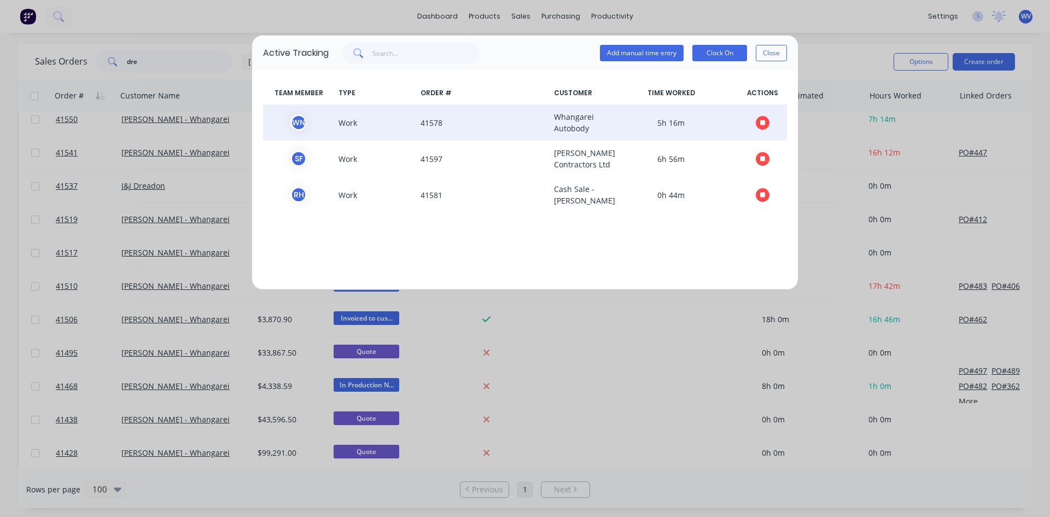
click at [762, 124] on icon "button" at bounding box center [762, 122] width 5 height 5
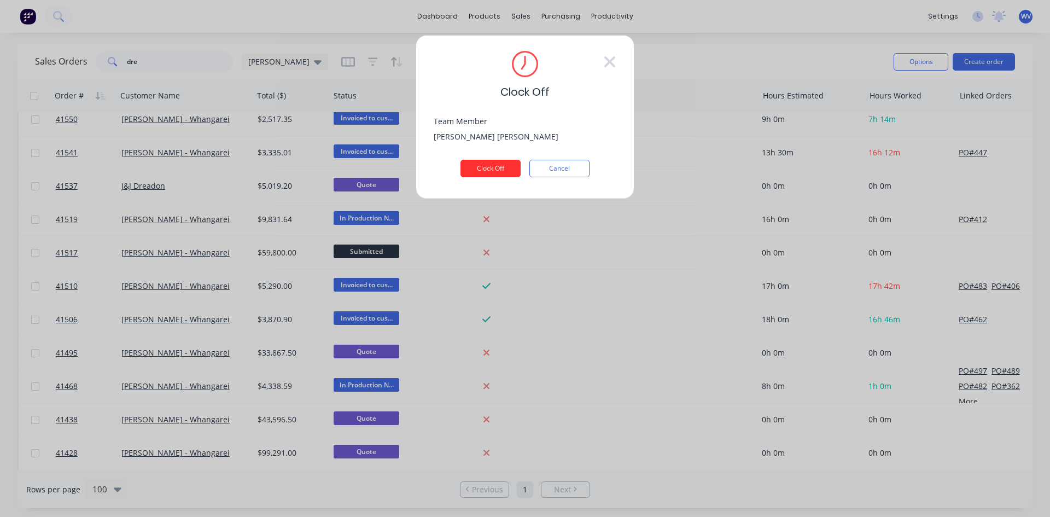
click at [483, 169] on button "Clock Off" at bounding box center [490, 168] width 60 height 17
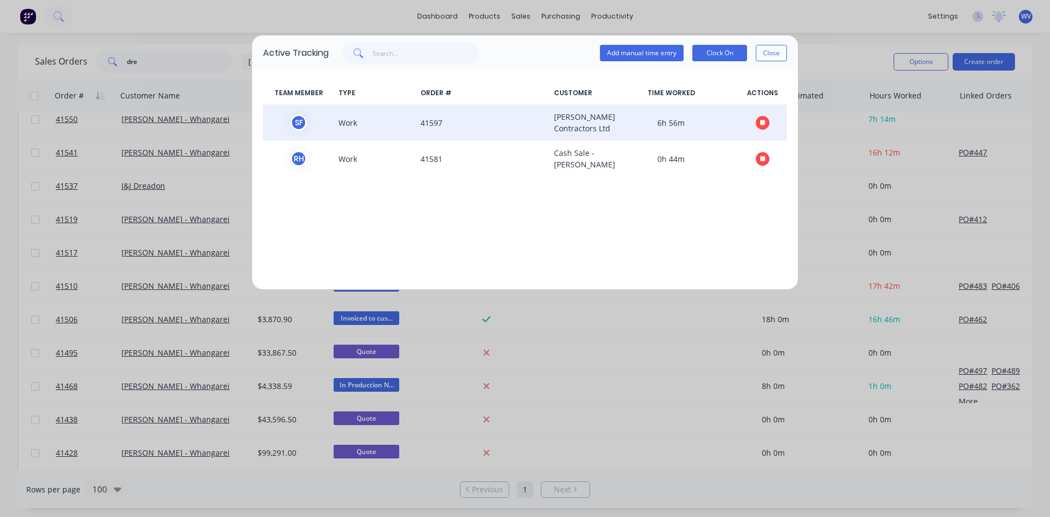
click at [762, 125] on icon "button" at bounding box center [762, 122] width 5 height 5
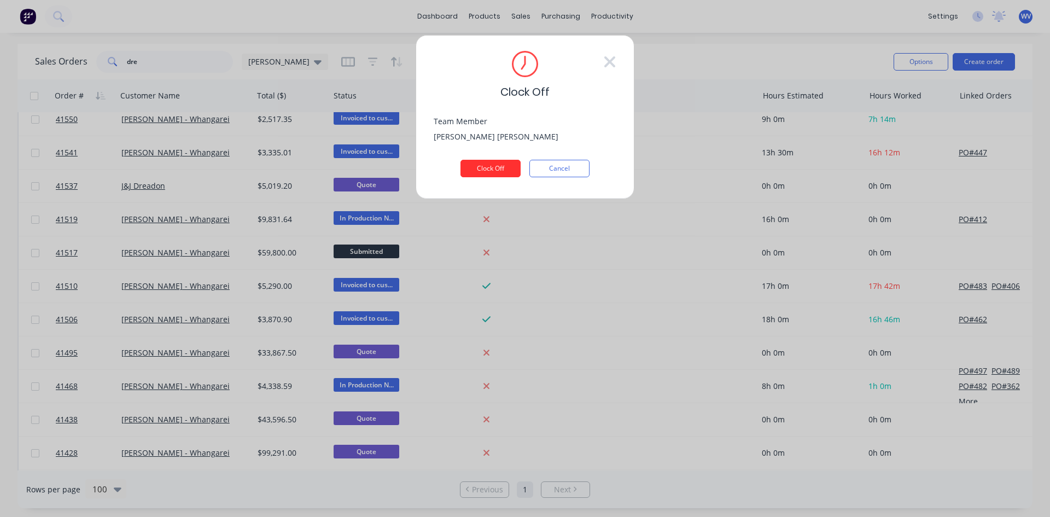
click at [494, 165] on button "Clock Off" at bounding box center [490, 168] width 60 height 17
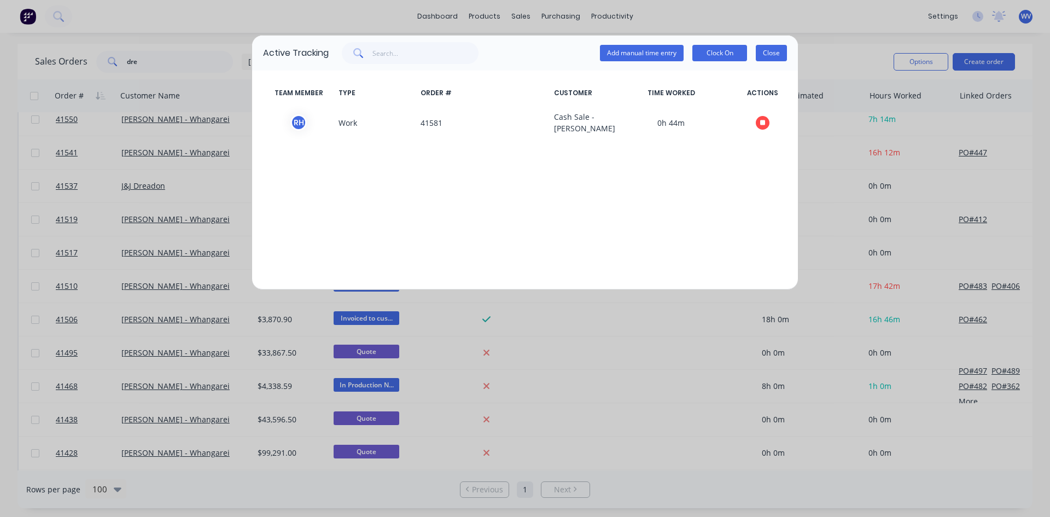
click at [772, 47] on button "Close" at bounding box center [771, 53] width 31 height 16
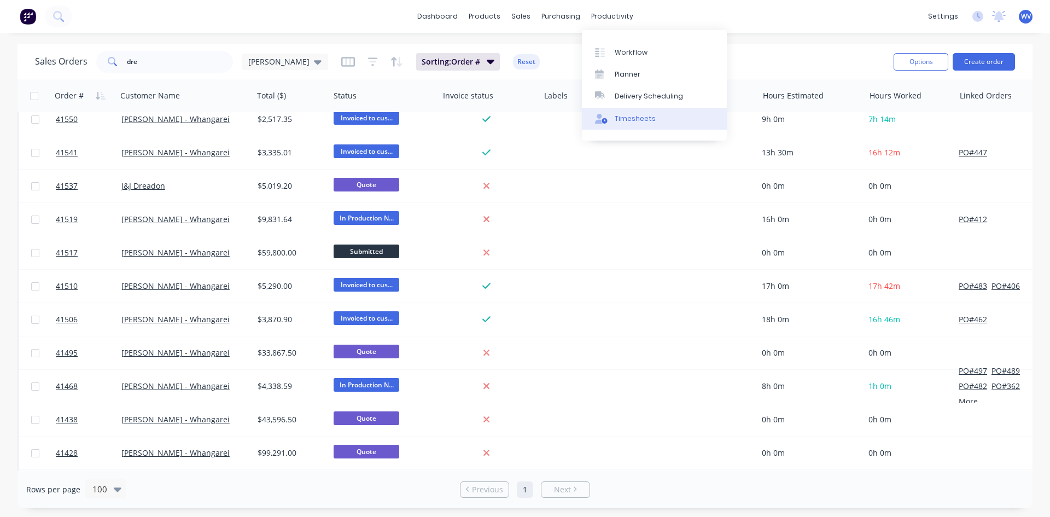
click at [630, 118] on div "Timesheets" at bounding box center [635, 119] width 41 height 10
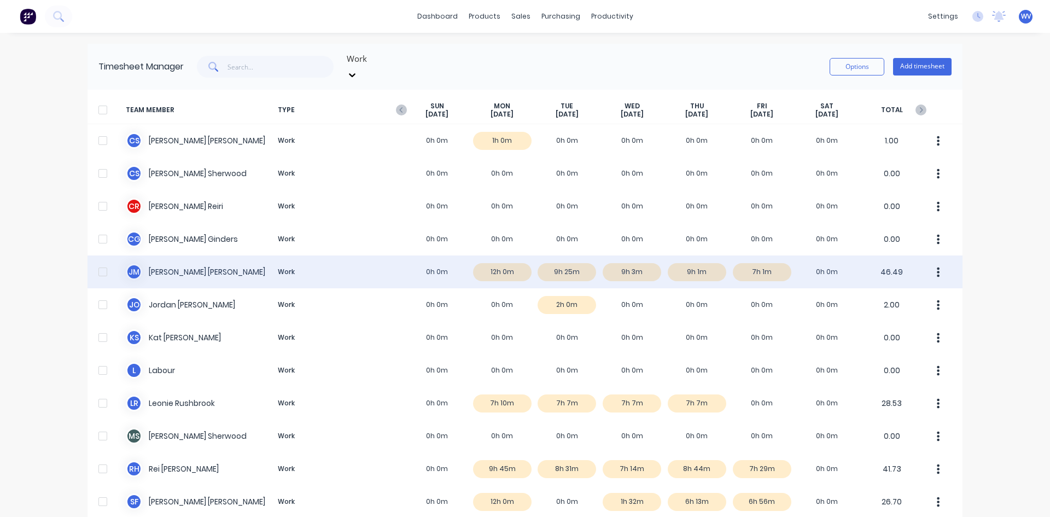
click at [757, 258] on div "J M Jamie Macrae Work 0h 0m 12h 0m 9h 25m 9h 3m 9h 1m 7h 1m 0h 0m 46.49" at bounding box center [524, 271] width 875 height 33
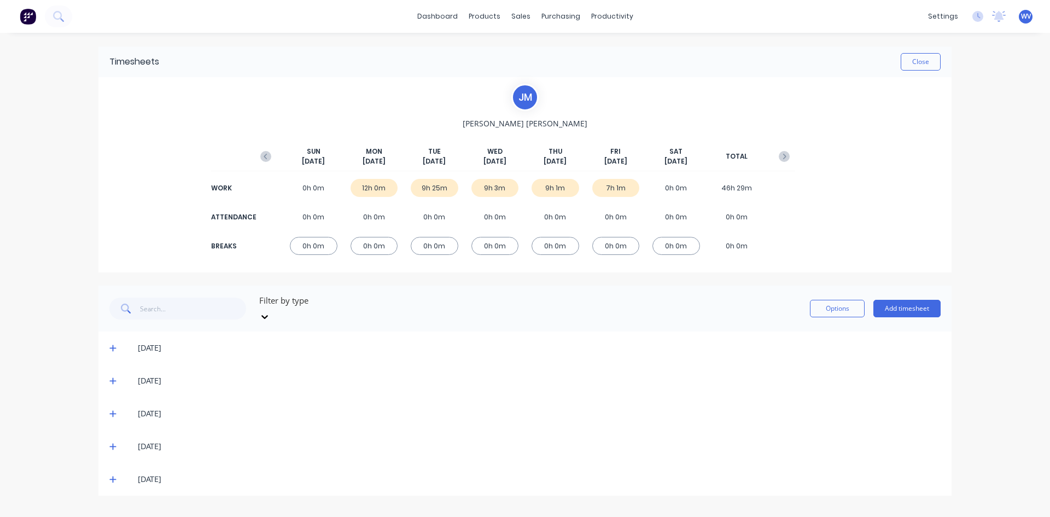
click at [115, 475] on icon at bounding box center [112, 479] width 7 height 8
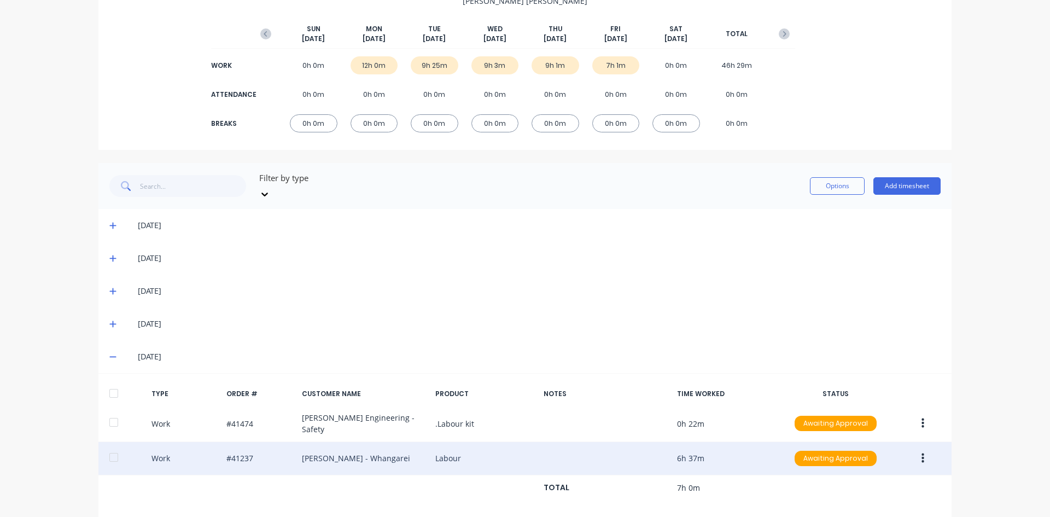
click at [921, 453] on icon "button" at bounding box center [922, 458] width 3 height 10
click at [858, 428] on button "Duplicate" at bounding box center [884, 439] width 104 height 22
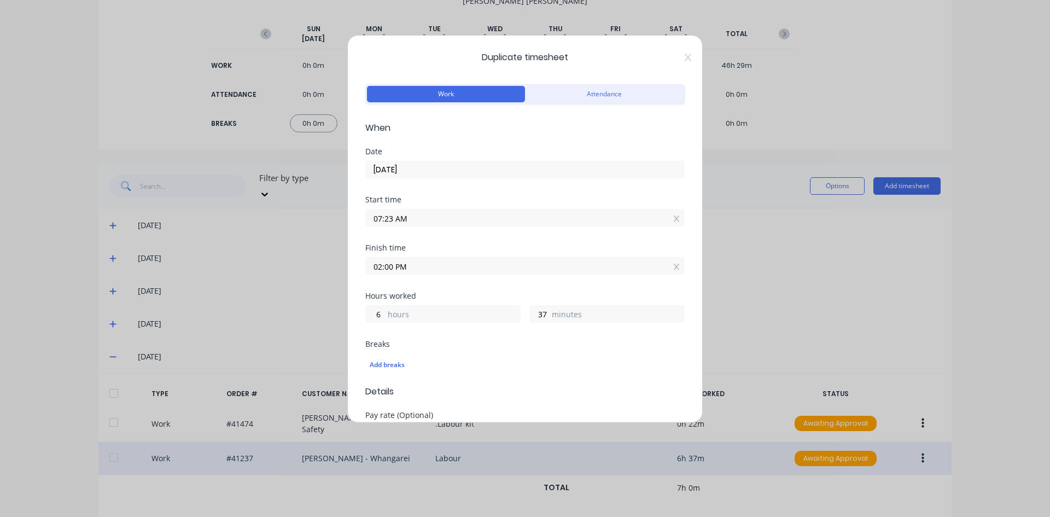
click at [681, 52] on div "Duplicate timesheet Work Attendance When Date 03/10/2025 Start time 07:23 AM Fi…" at bounding box center [524, 229] width 355 height 388
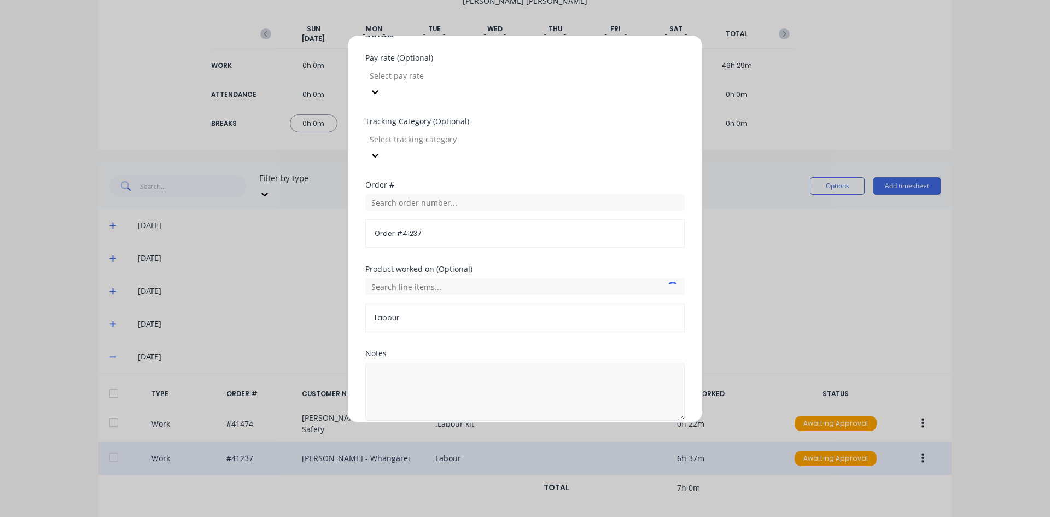
scroll to position [373, 0]
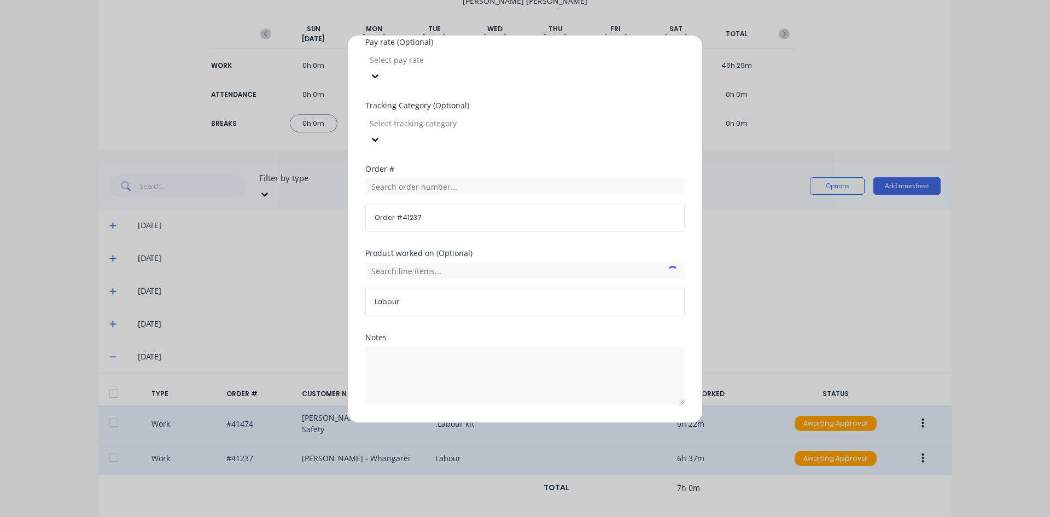
click at [557, 422] on button "Cancel" at bounding box center [572, 430] width 44 height 17
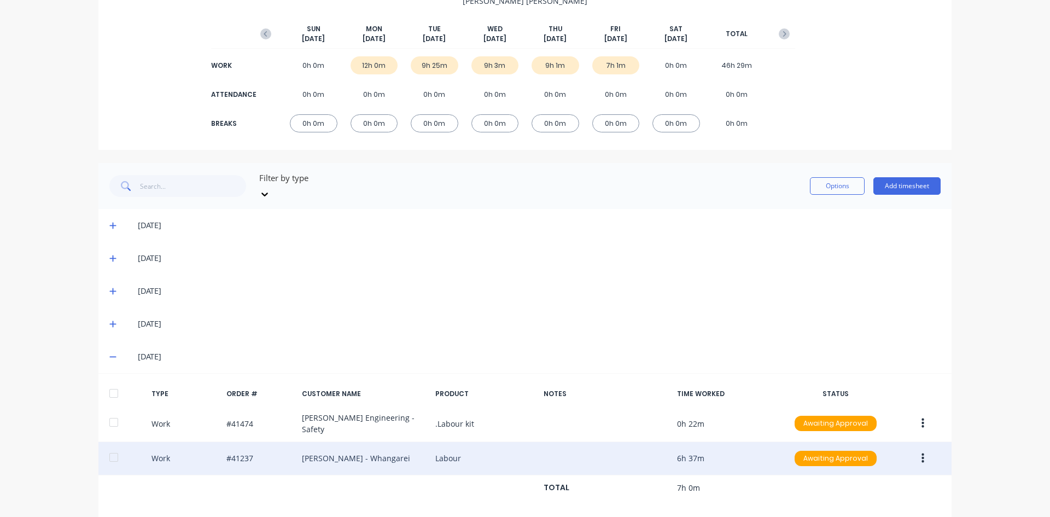
click at [923, 448] on button "button" at bounding box center [923, 458] width 26 height 20
click at [862, 409] on div "Edit" at bounding box center [884, 417] width 84 height 16
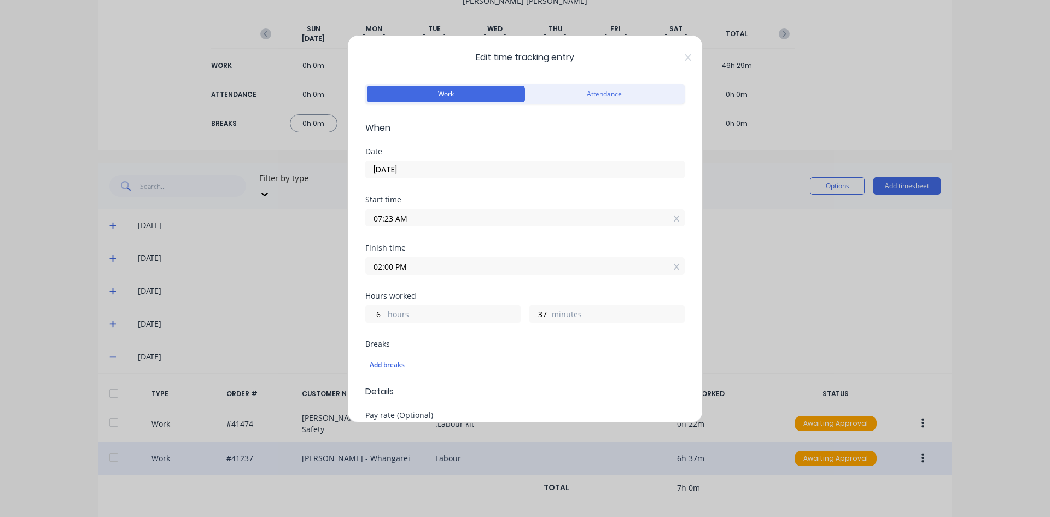
click at [683, 56] on div "Edit time tracking entry Work Attendance When Date 03/10/2025 Start time 07:23 …" at bounding box center [524, 229] width 355 height 388
click at [685, 56] on icon at bounding box center [688, 57] width 7 height 9
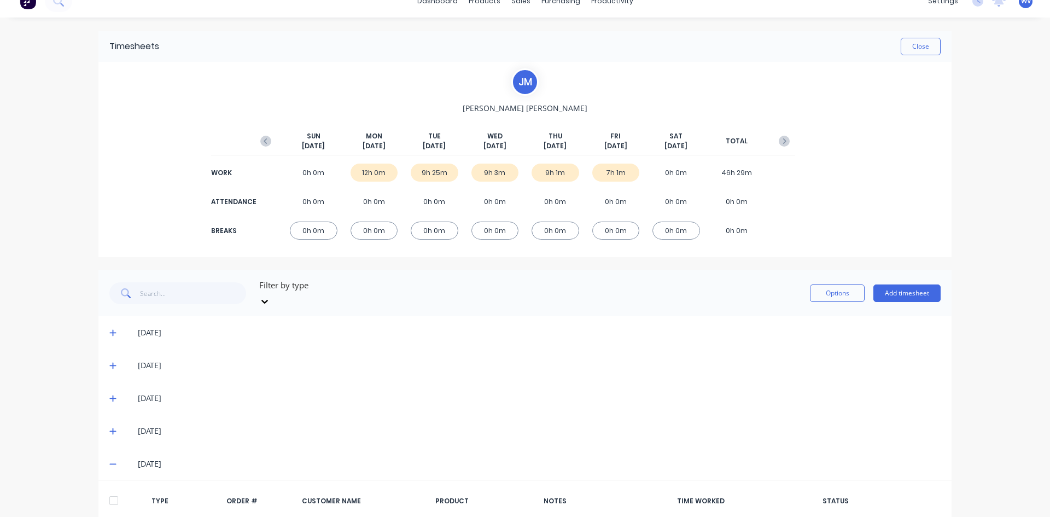
scroll to position [0, 0]
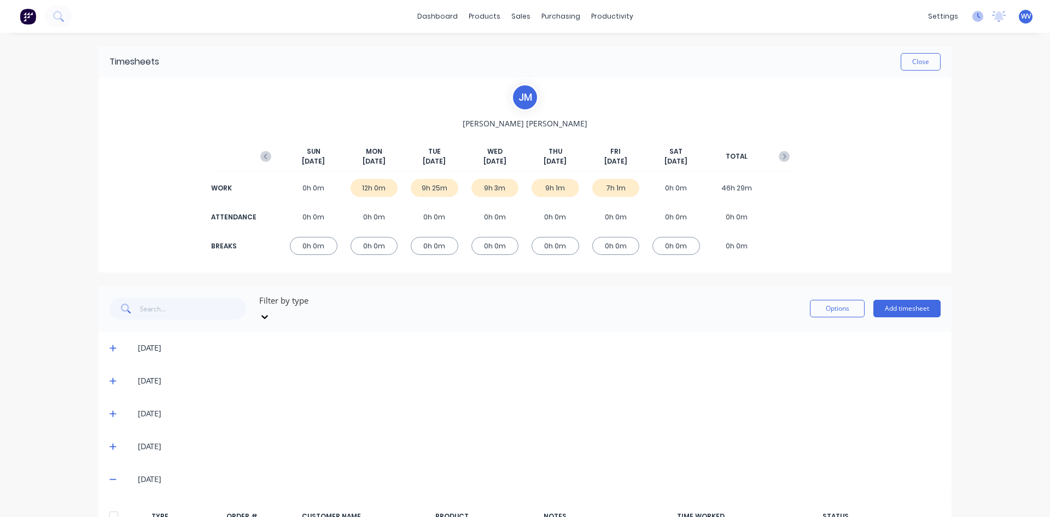
click at [972, 16] on icon at bounding box center [977, 16] width 11 height 11
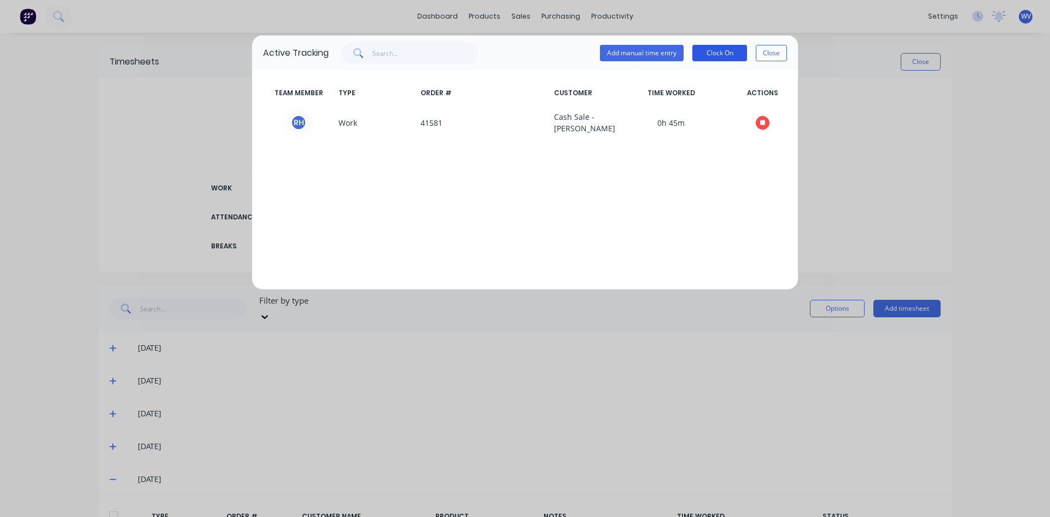
click at [716, 54] on button "Clock On" at bounding box center [719, 53] width 55 height 16
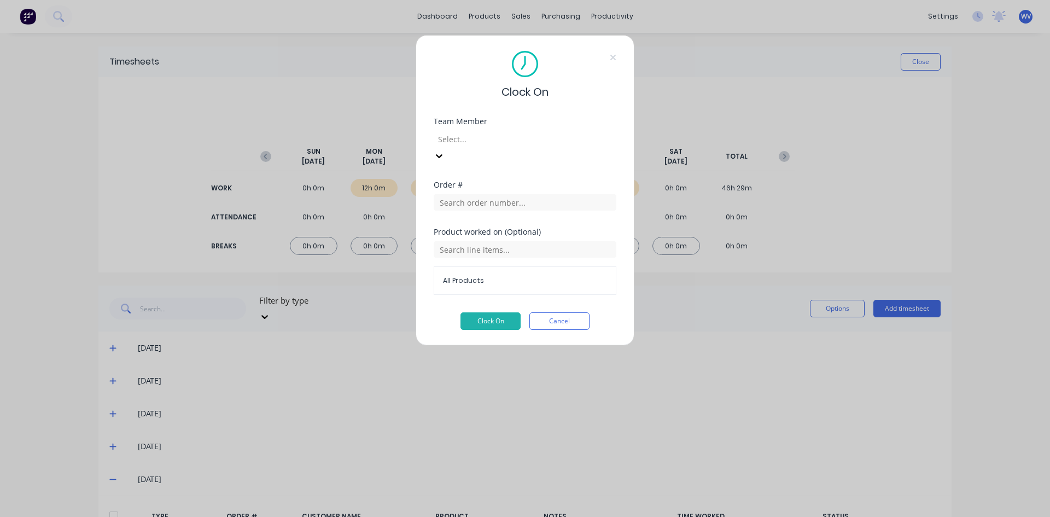
click at [472, 141] on div at bounding box center [515, 139] width 157 height 14
click at [469, 194] on input "text" at bounding box center [525, 202] width 183 height 16
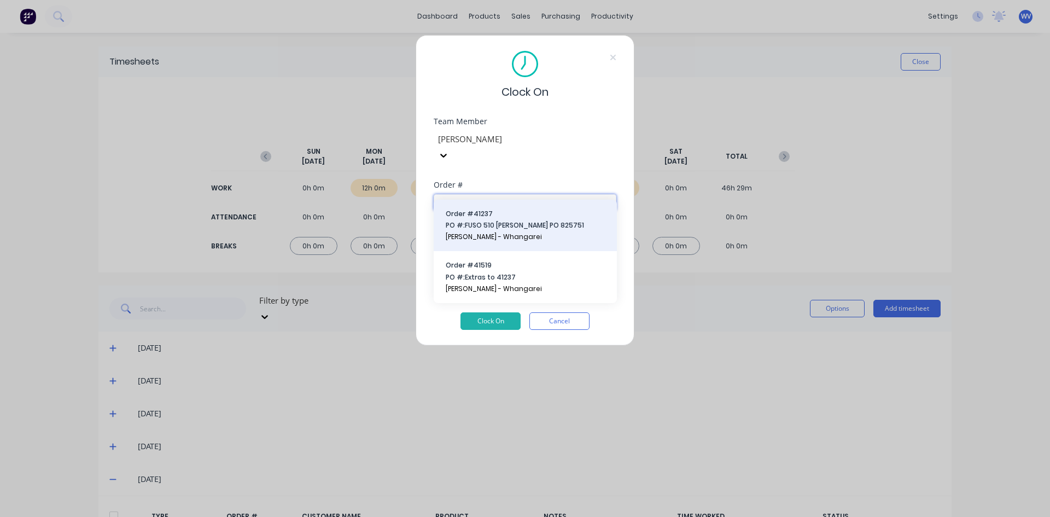
type input "41237"
click at [501, 223] on span "PO #: FUSO 510 Ali Tipper PO 825751" at bounding box center [525, 225] width 159 height 10
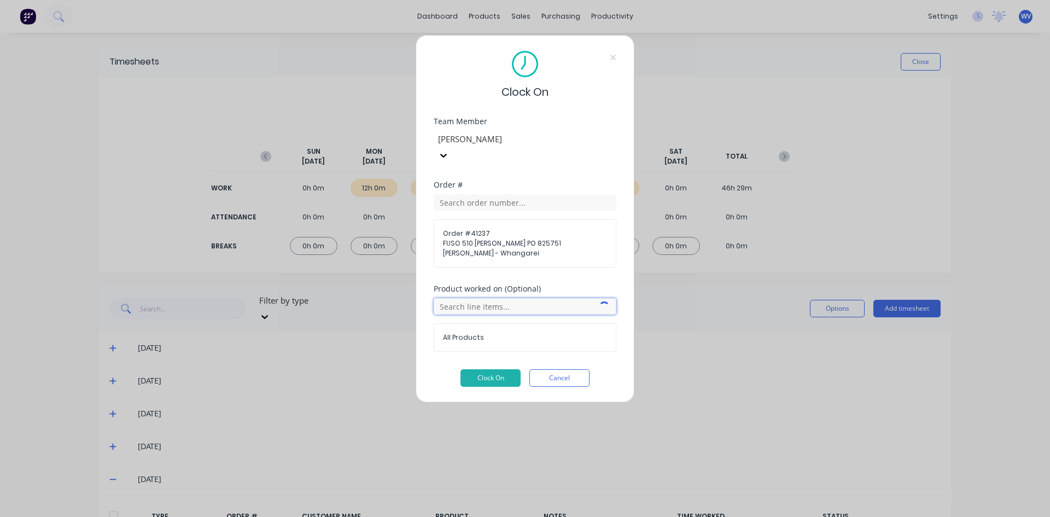
click at [457, 298] on input "text" at bounding box center [525, 306] width 183 height 16
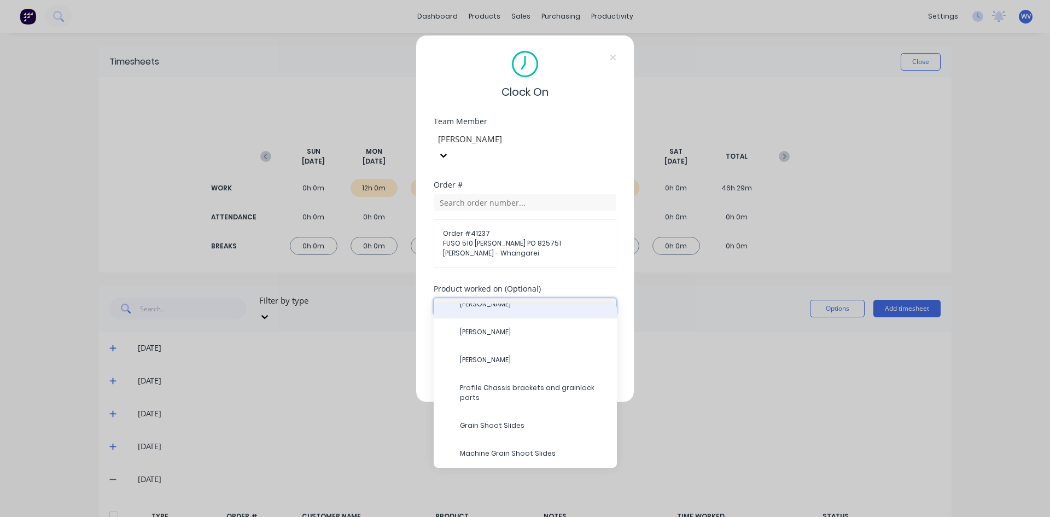
scroll to position [315, 0]
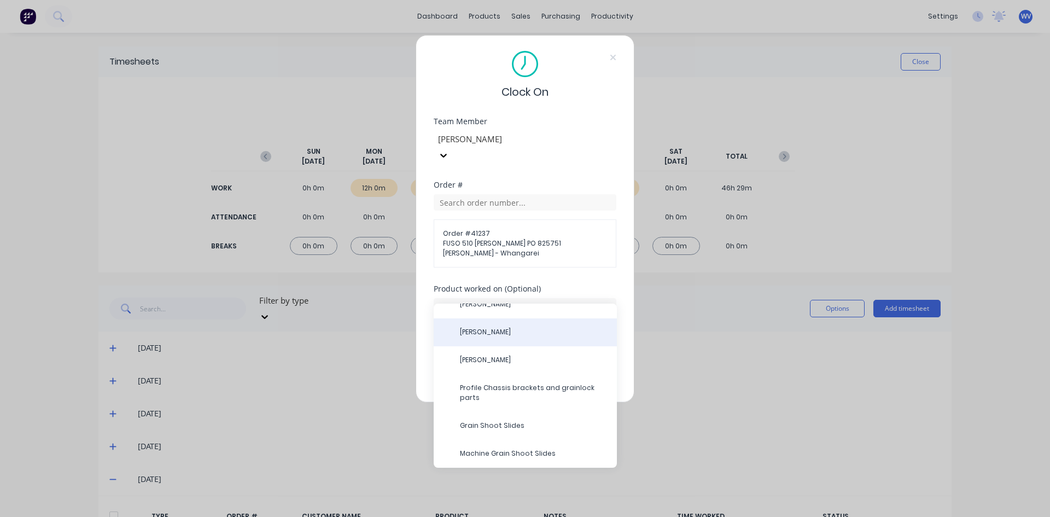
click at [508, 334] on span "[PERSON_NAME]" at bounding box center [534, 332] width 148 height 10
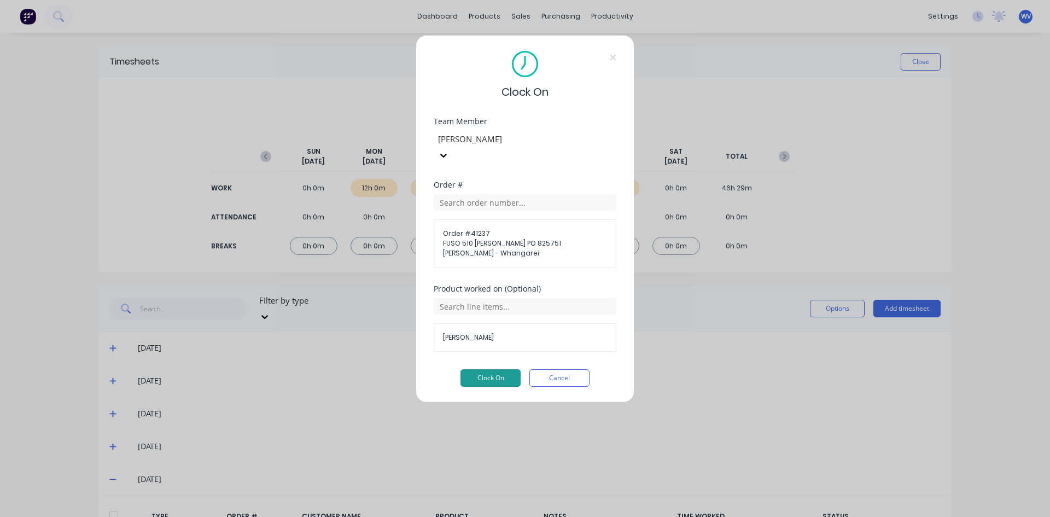
click at [496, 369] on button "Clock On" at bounding box center [490, 377] width 60 height 17
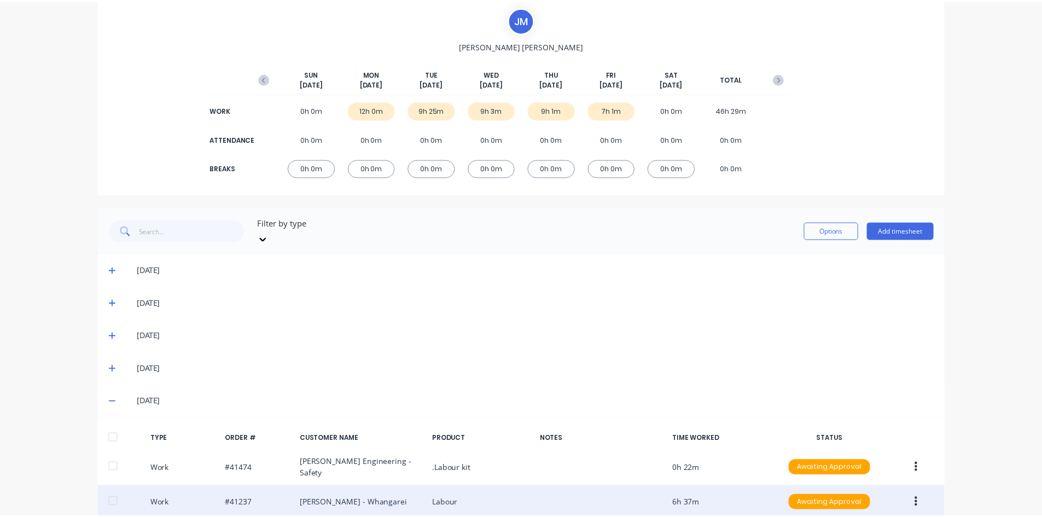
scroll to position [0, 0]
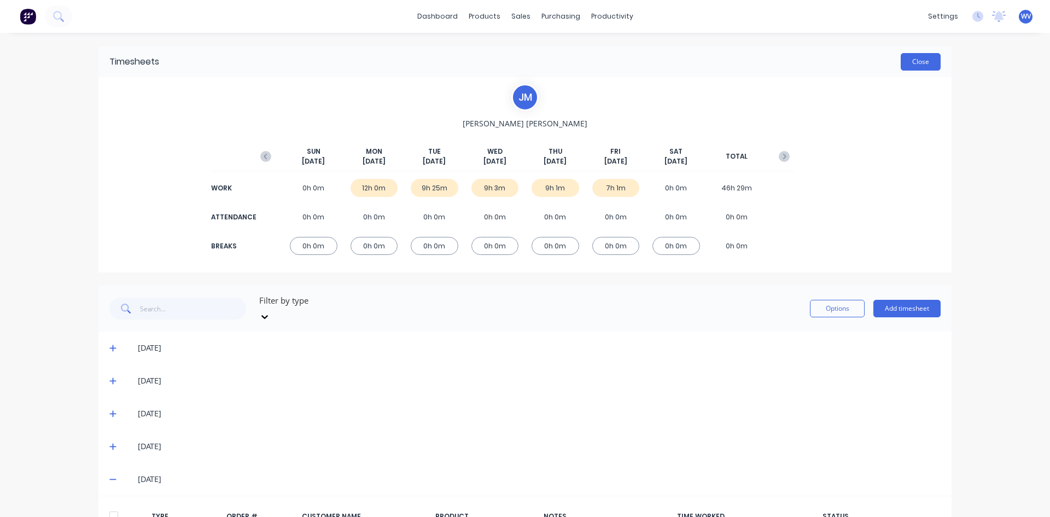
click at [924, 65] on button "Close" at bounding box center [921, 61] width 40 height 17
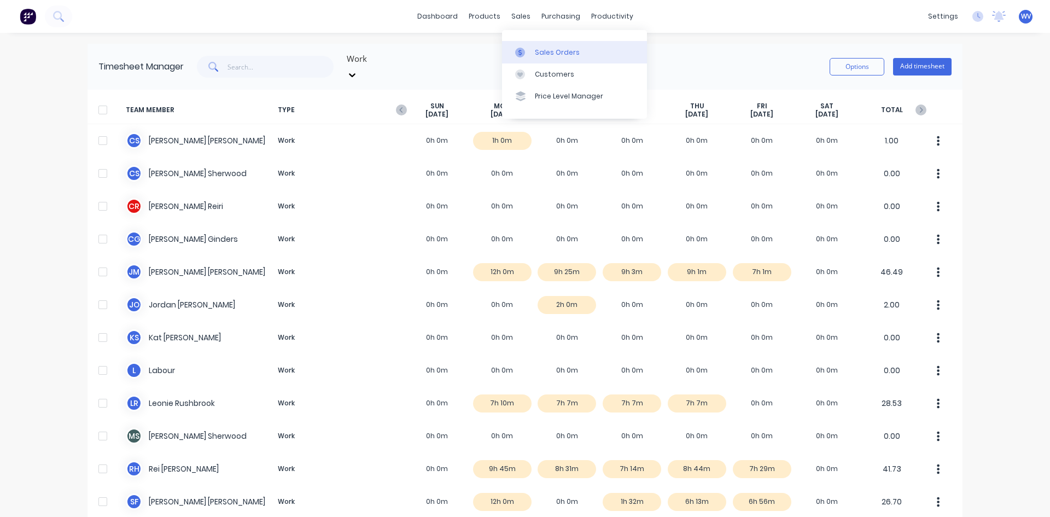
click at [533, 46] on link "Sales Orders" at bounding box center [574, 52] width 145 height 22
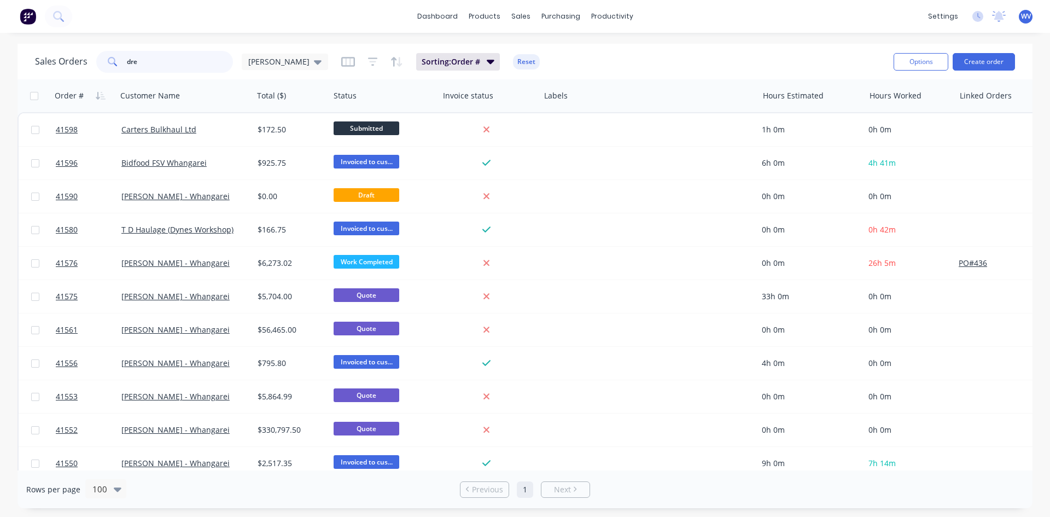
drag, startPoint x: 150, startPoint y: 61, endPoint x: 106, endPoint y: 62, distance: 44.8
click at [106, 62] on div "dre" at bounding box center [164, 62] width 137 height 22
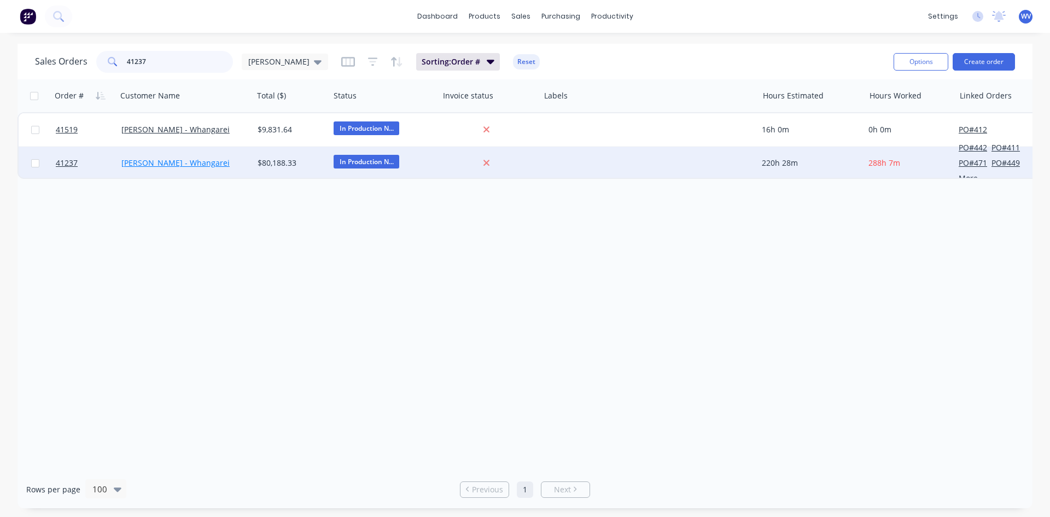
type input "41237"
click at [165, 167] on link "[PERSON_NAME] - Whangarei" at bounding box center [175, 162] width 108 height 10
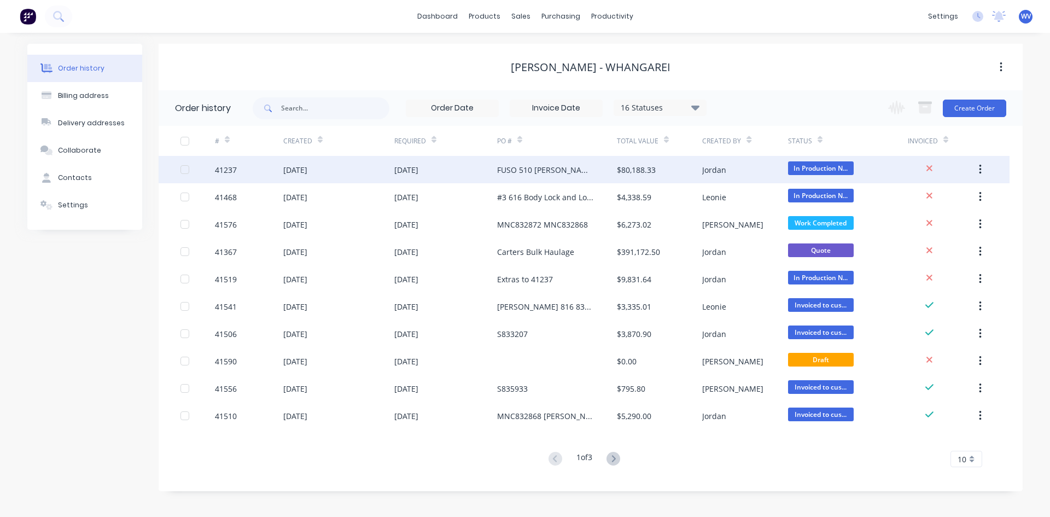
click at [307, 167] on div "31 Jul 2025" at bounding box center [295, 169] width 24 height 11
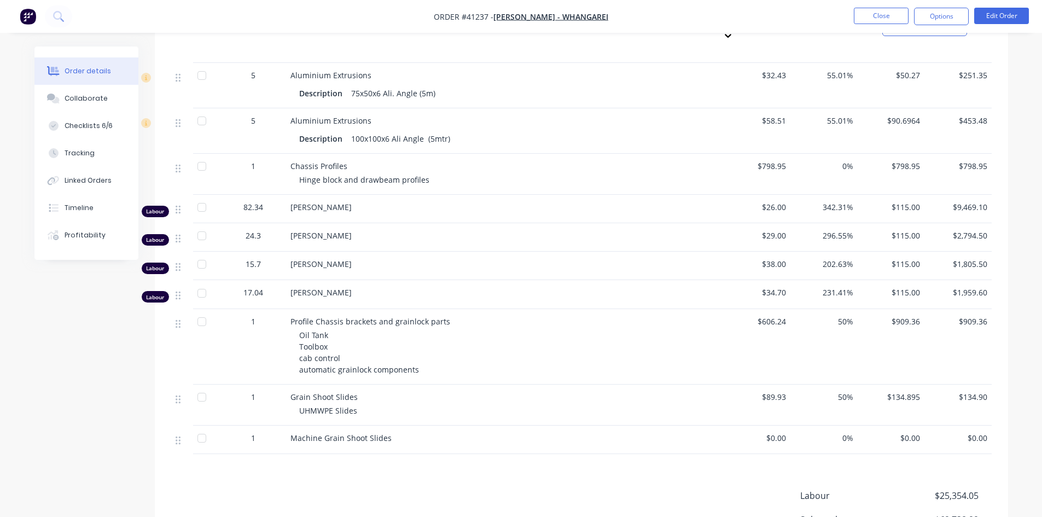
scroll to position [616, 0]
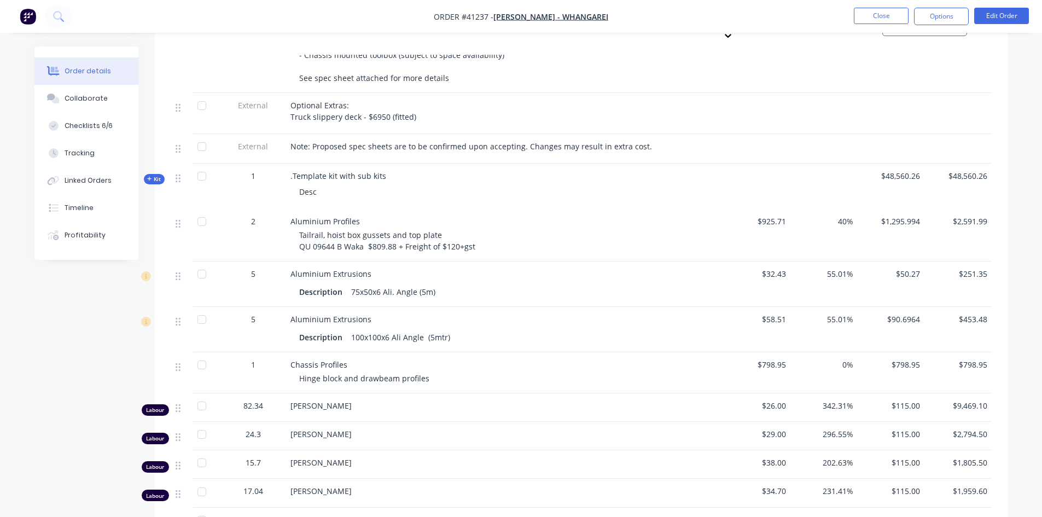
click at [158, 175] on span "Kit" at bounding box center [154, 179] width 14 height 8
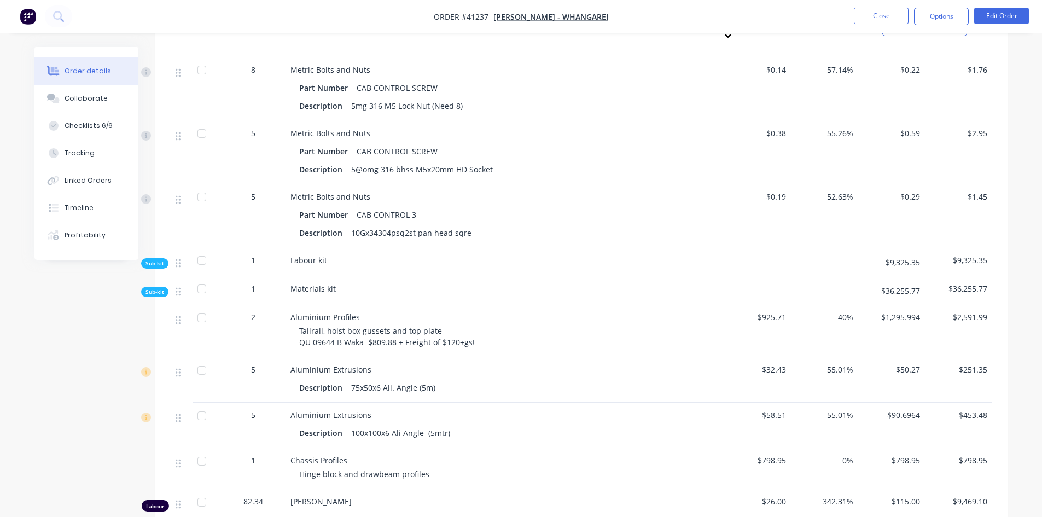
scroll to position [944, 0]
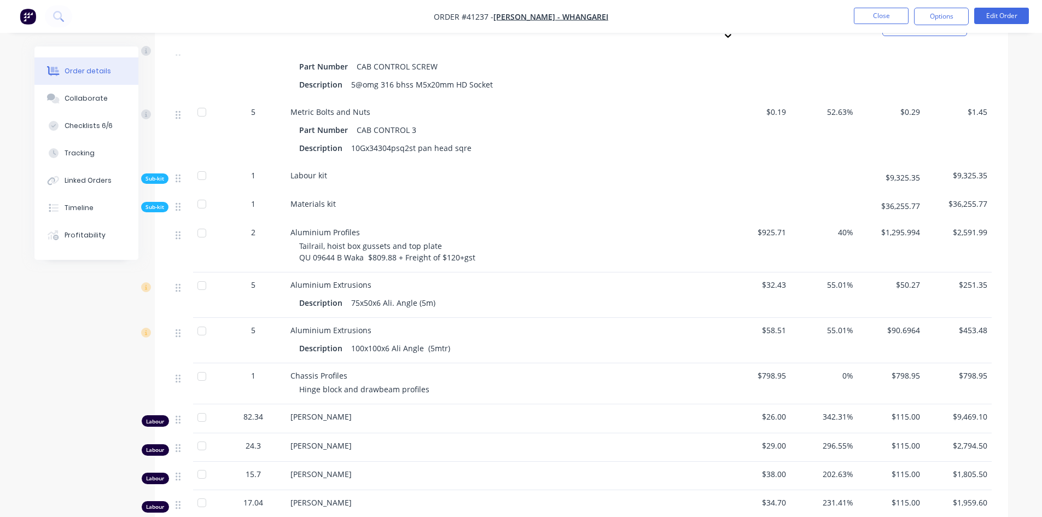
click at [164, 202] on div "Sub-kit" at bounding box center [154, 207] width 27 height 10
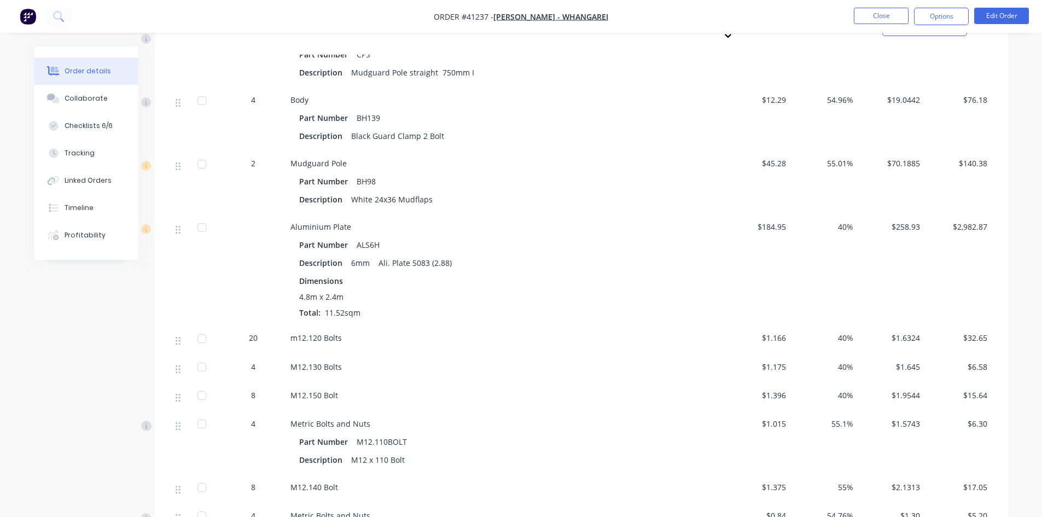
scroll to position [3515, 0]
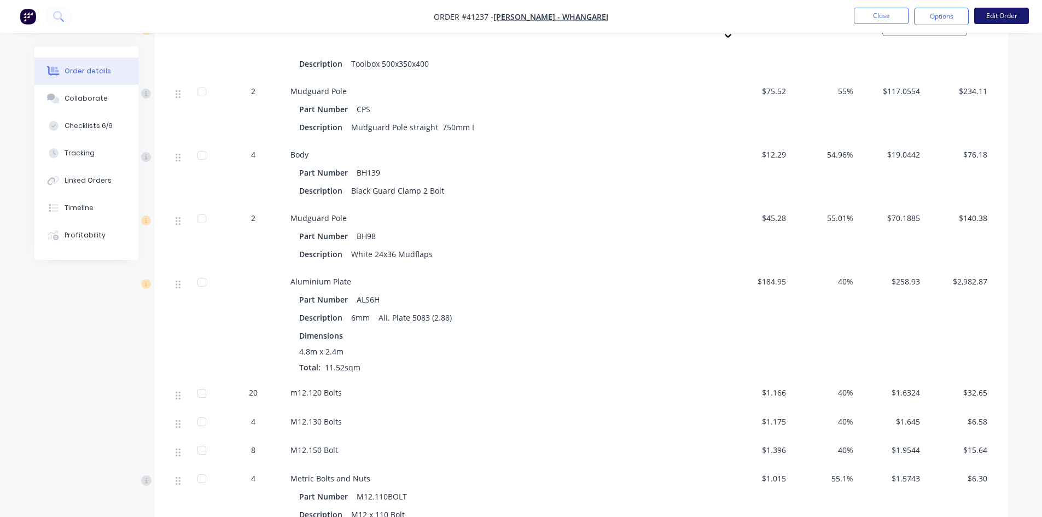
click at [1014, 19] on button "Edit Order" at bounding box center [1001, 16] width 55 height 16
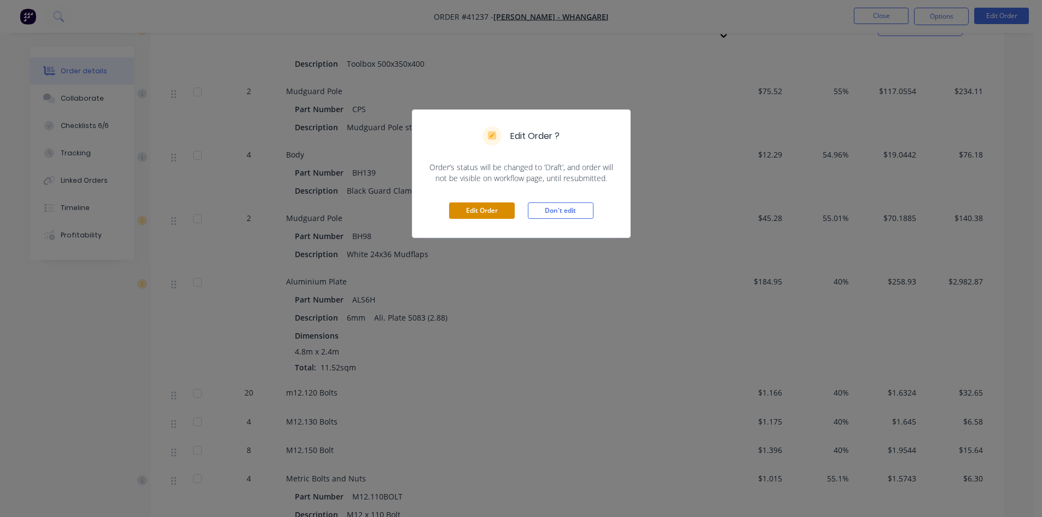
click at [470, 214] on button "Edit Order" at bounding box center [482, 210] width 66 height 16
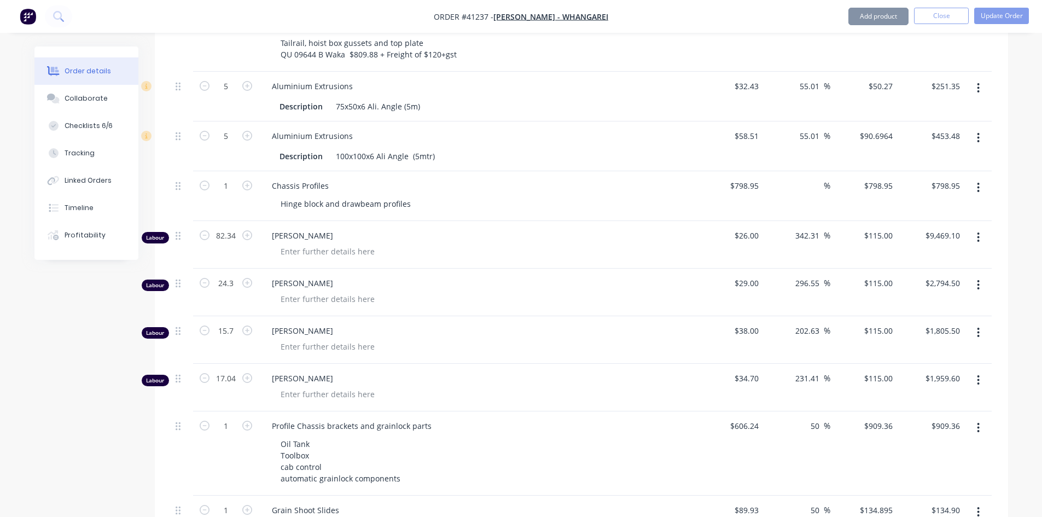
scroll to position [547, 0]
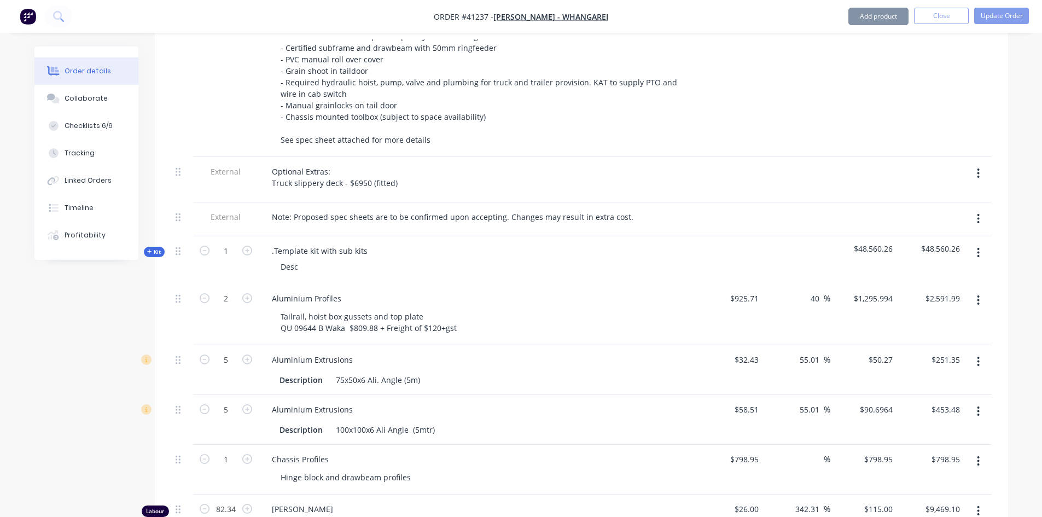
click at [149, 254] on icon "button" at bounding box center [149, 251] width 4 height 4
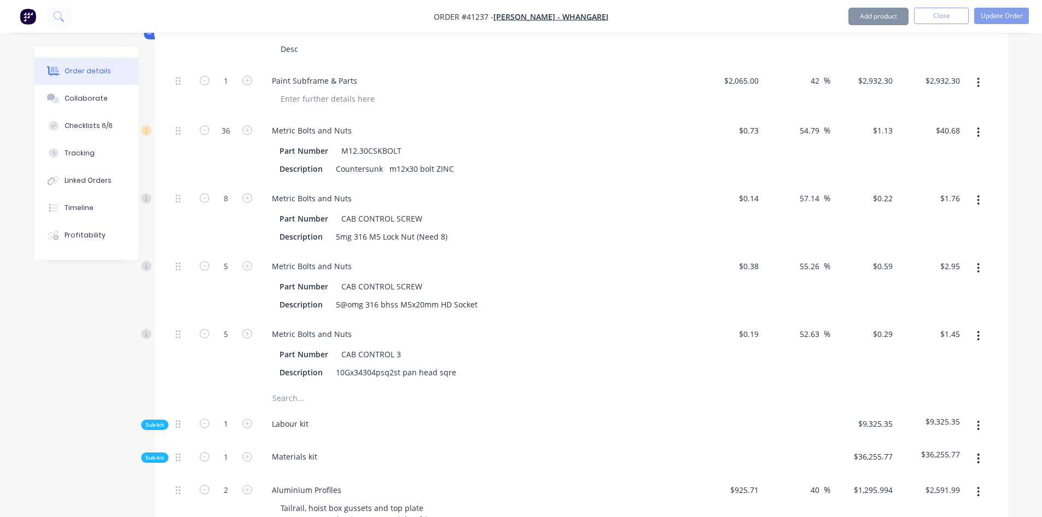
scroll to position [766, 0]
click at [157, 462] on div "Sub-kit" at bounding box center [154, 456] width 27 height 10
type input "$166.67"
type input "55"
type input "$258.3385"
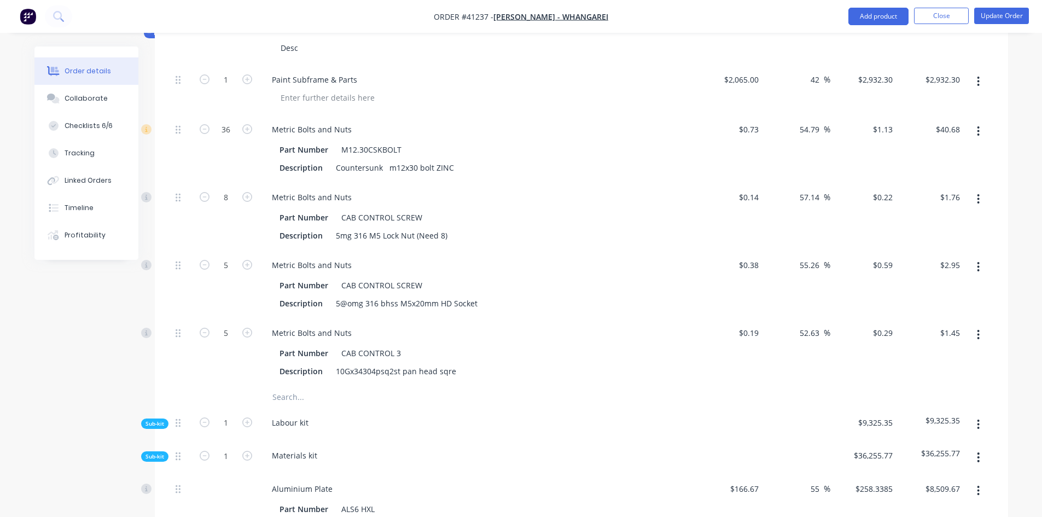
type input "$8,509.67"
type input "$50.26"
type input "55"
type input "$77.9024"
type input "$779.02"
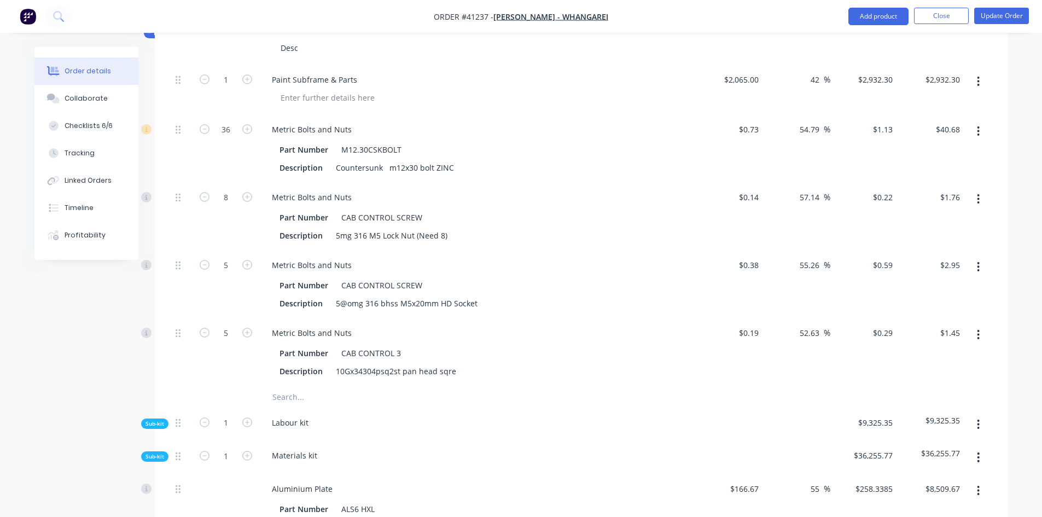
type input "$13.80"
type input "55"
type input "$21.3894"
type input "$106.95"
type input "$46.77"
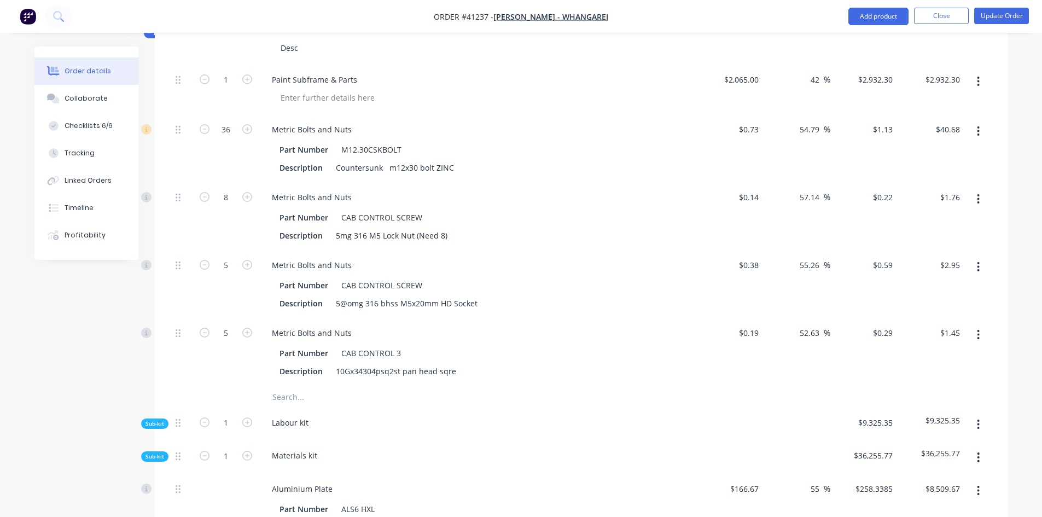
type input "55.01"
type input "$72.4959"
type input "$724.96"
type input "$791.00"
type input "55"
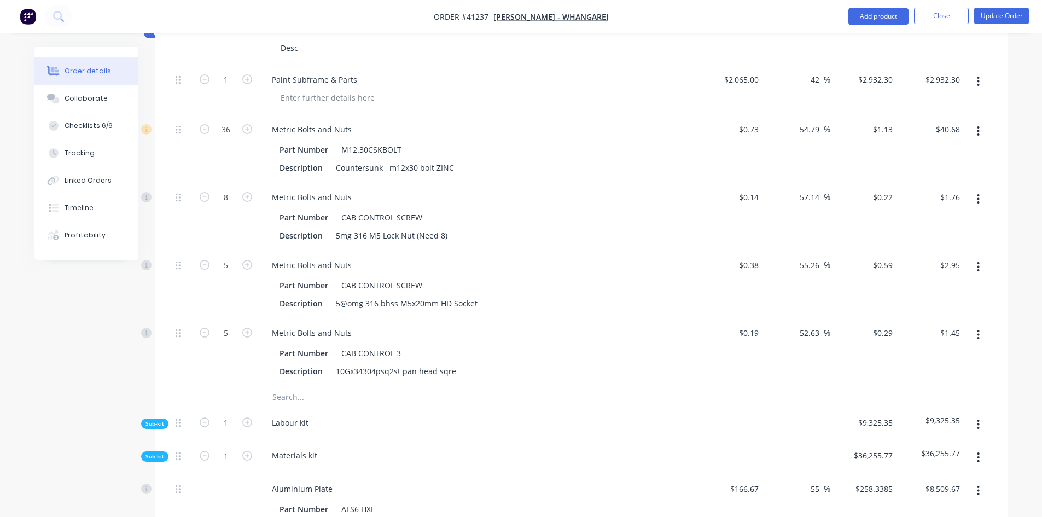
type input "$1,226.05"
type input "$7.92"
type input "55.05"
type input "$12.28"
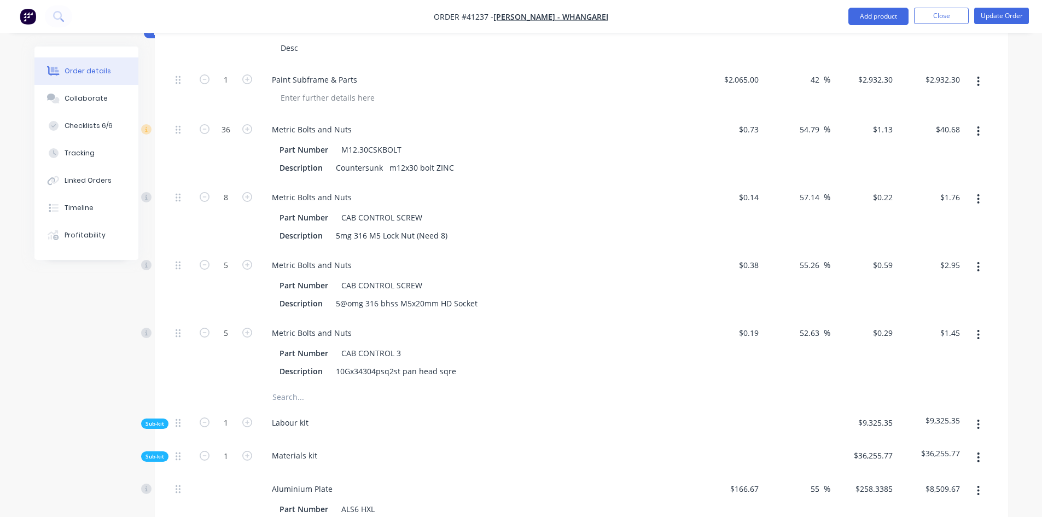
type input "$36.84"
type input "$1.84"
type input "54.89"
type input "$2.85"
type input "$8.55"
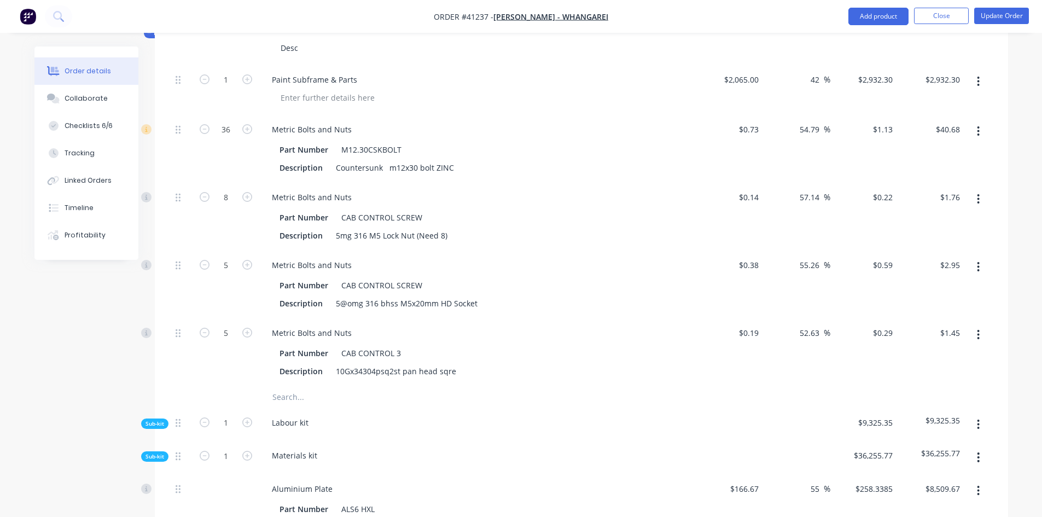
type input "$7.07"
type input "55.02"
type input "$10.9599"
type input "$241.12"
type input "$1.84"
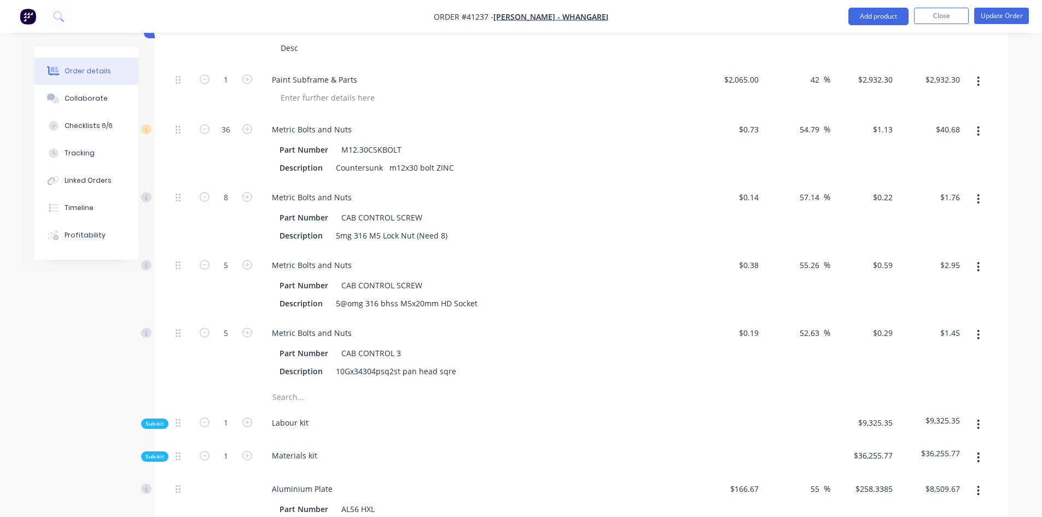
type input "54.89"
type input "$2.85"
type input "$153.90"
type input "$4.71"
type input "54.99"
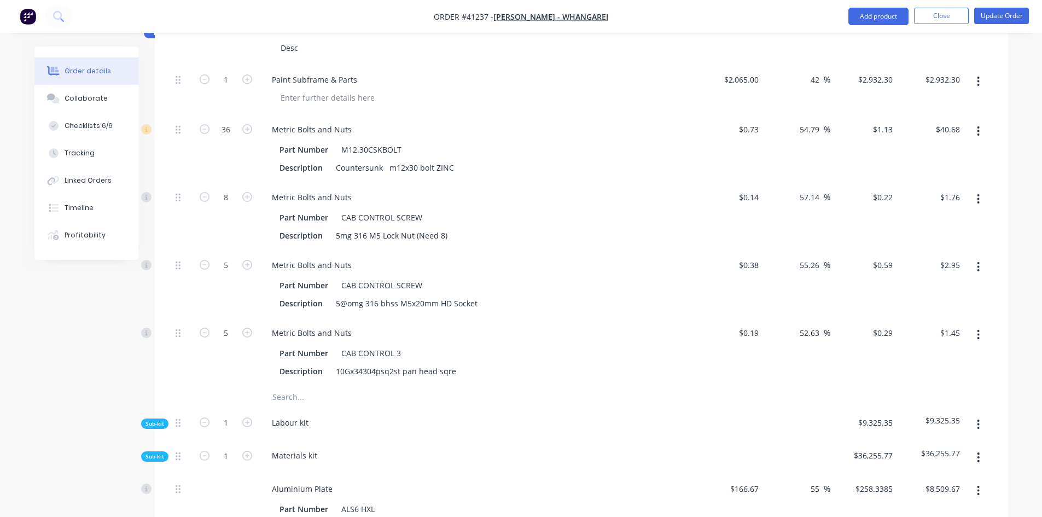
type input "$7.30"
type input "$233.60"
type input "$7.28"
type input "54.95"
type input "$11.28"
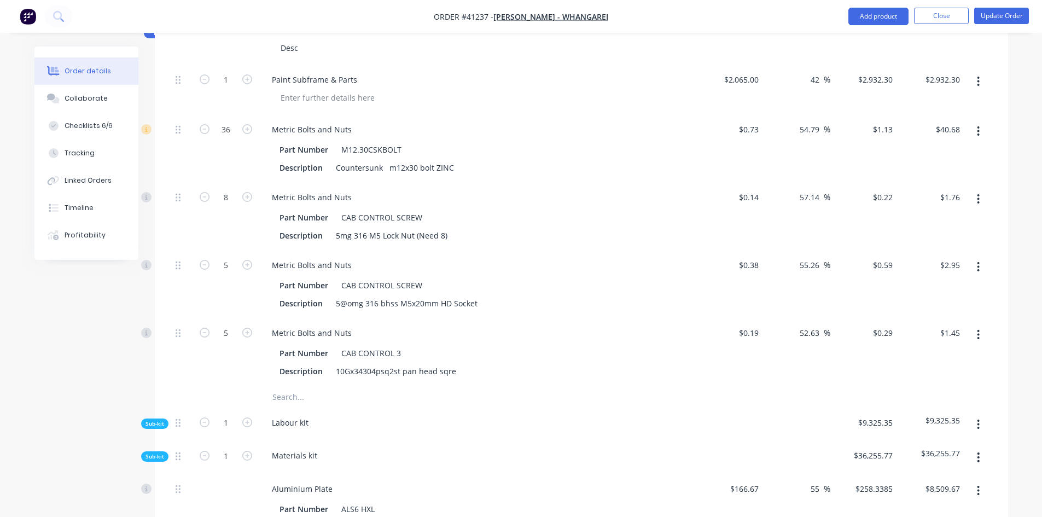
type input "$225.60"
type input "$2.78"
type input "54.95"
type input "$4.3076"
type input "$198.15"
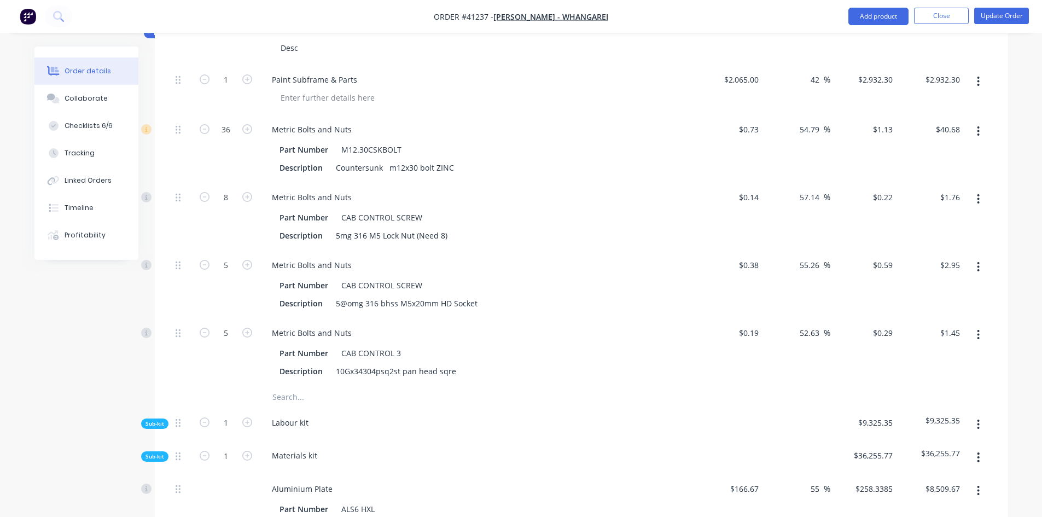
type input "$5.84"
type input "55.08"
type input "$9.0567"
type input "$235.47"
type input "$3.045"
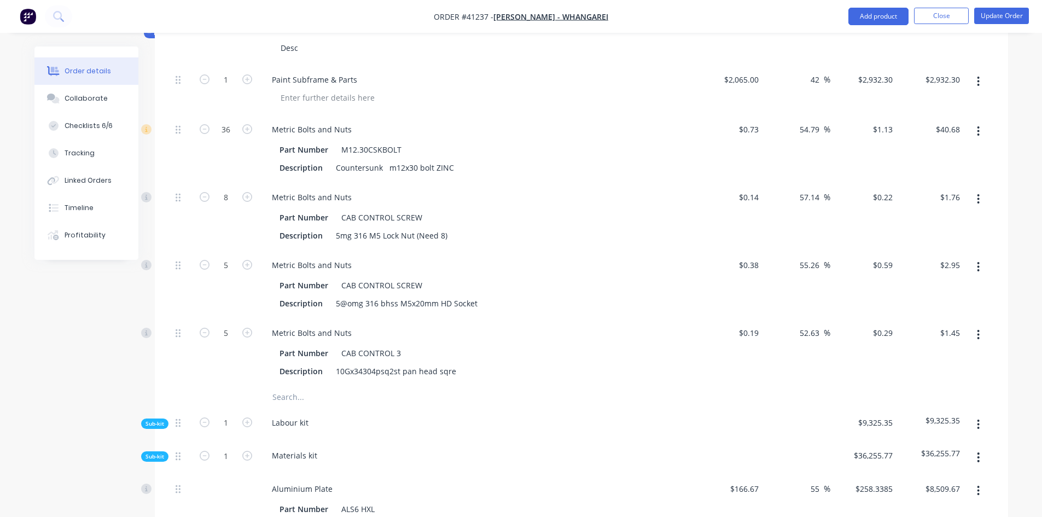
type input "55.01"
type input "$4.72"
type input "$9.44"
type input "$0.47"
type input "56.25"
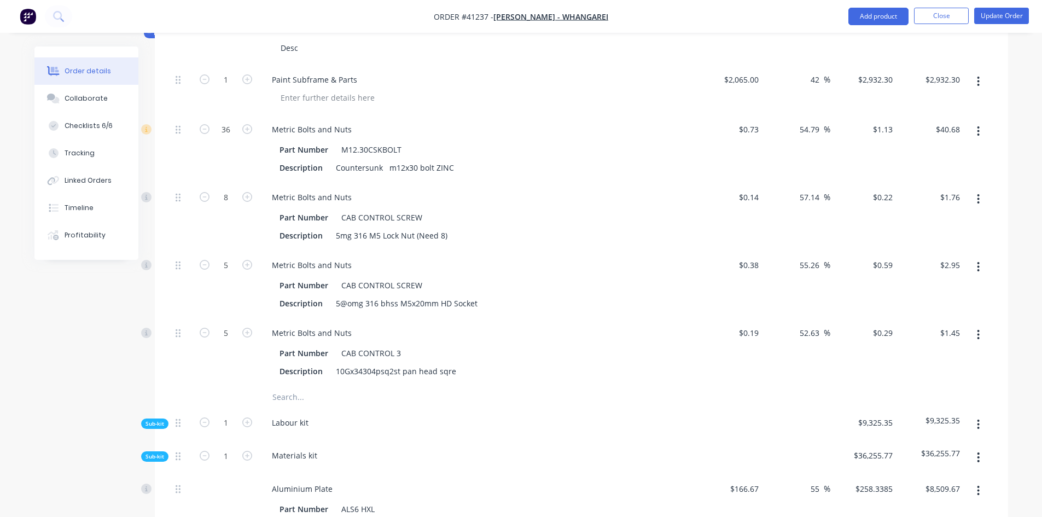
type input "$0.7344"
type input "$1.47"
type input "$7.96"
type input "55.03"
type input "$12.34"
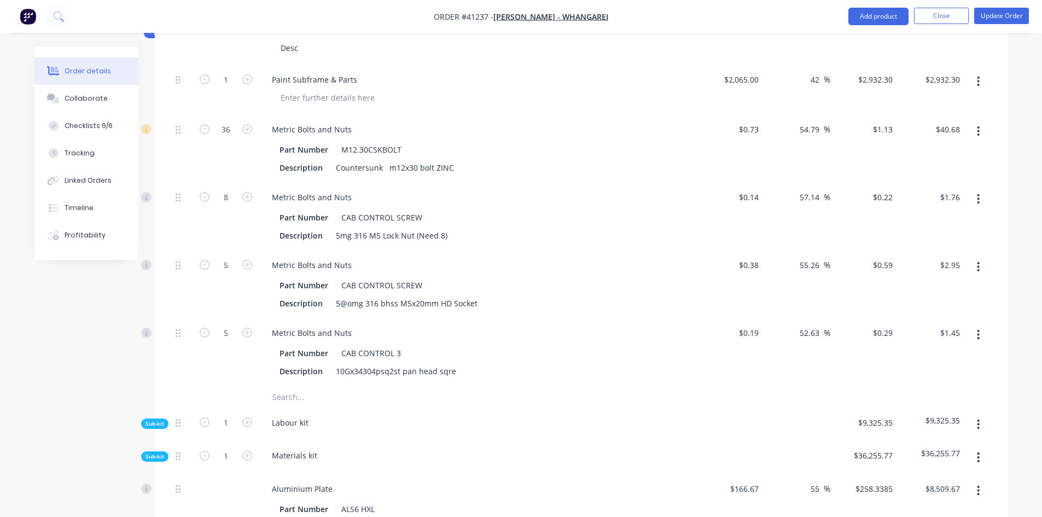
type input "$12.34"
type input "$2.78"
type input "54.95"
type input "$4.3076"
type input "$25.85"
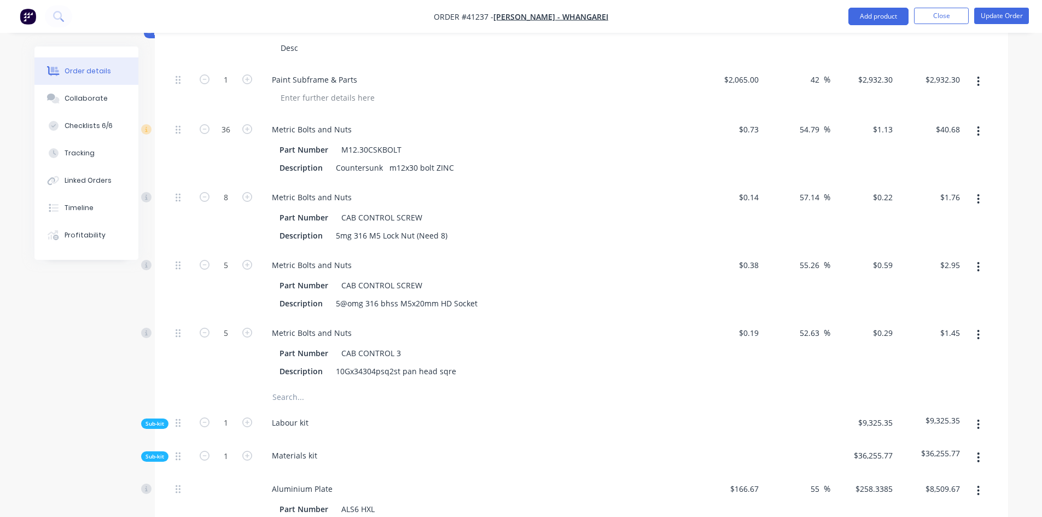
type input "$91.57"
type input "55"
type input "$141.9335"
type input "$283.87"
type input "$61.31"
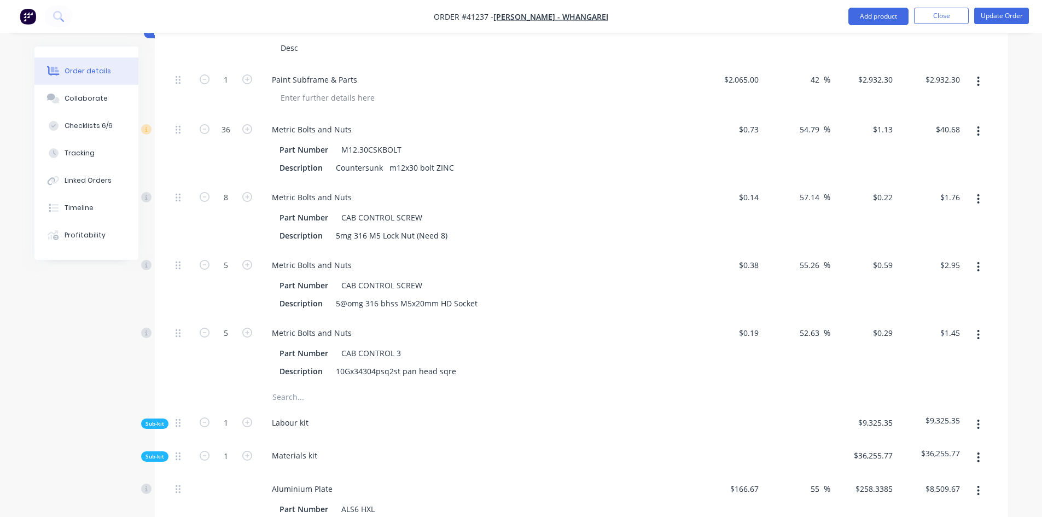
type input "55"
type input "$95.03"
type input "$6.33"
type input "54.98"
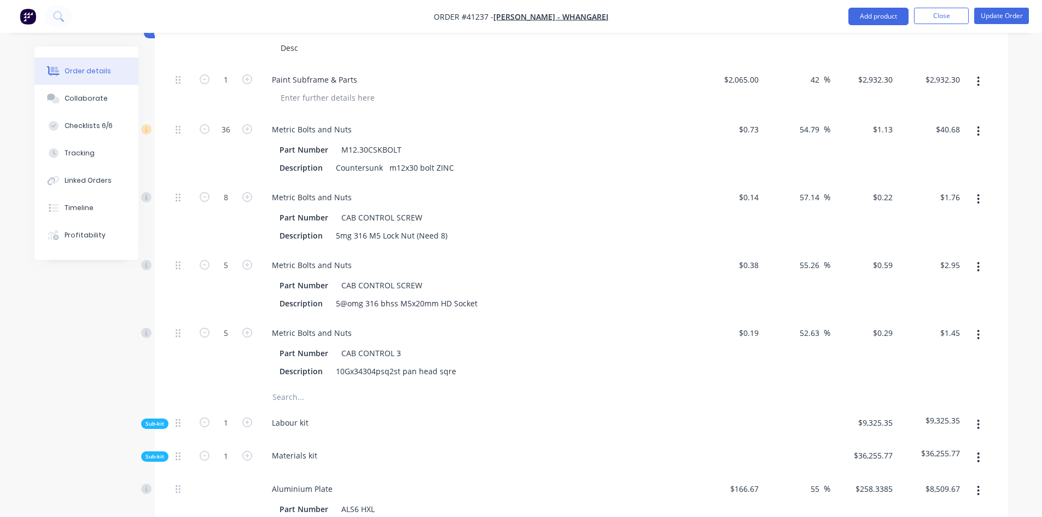
type input "$9.81"
type input "$5.73"
type input "$11.46"
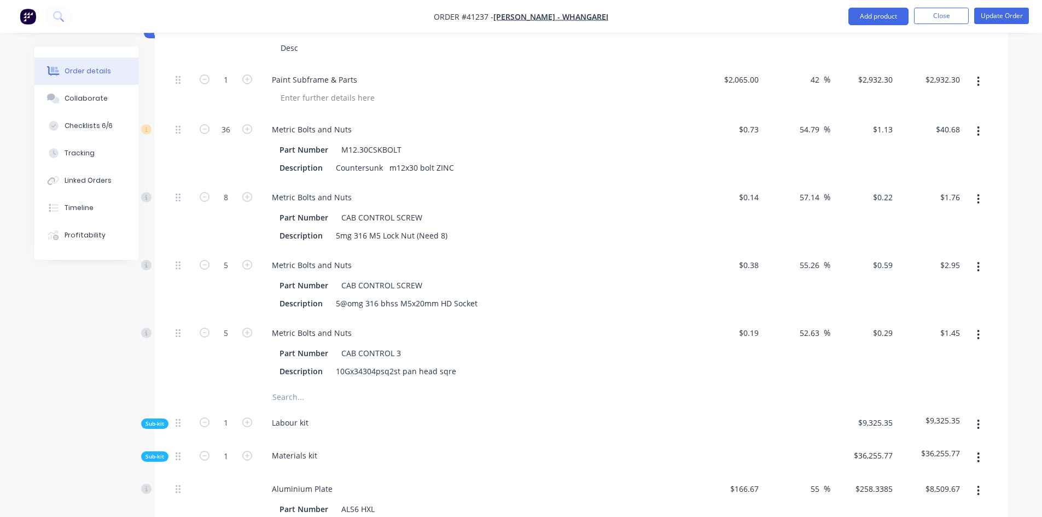
type input "$4.00"
type input "$3.87"
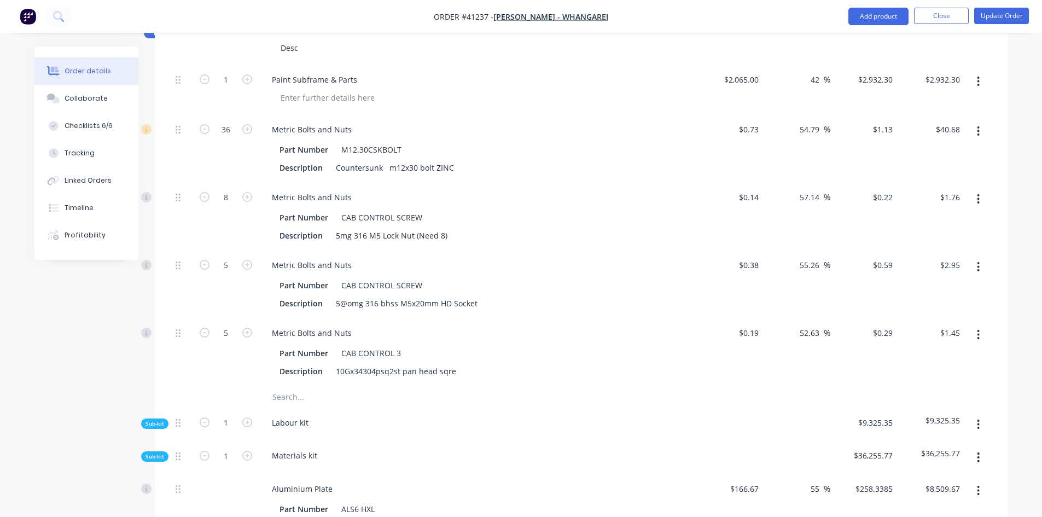
type input "$15.48"
type input "$5.453"
type input "$16.36"
type input "$3.48"
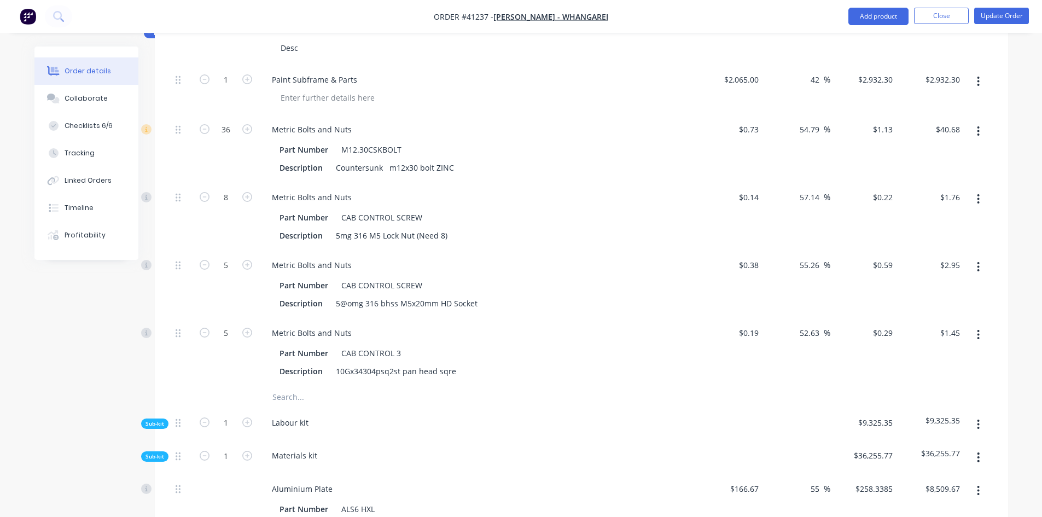
type input "$3.48"
type input "$6.96"
type input "$5.97"
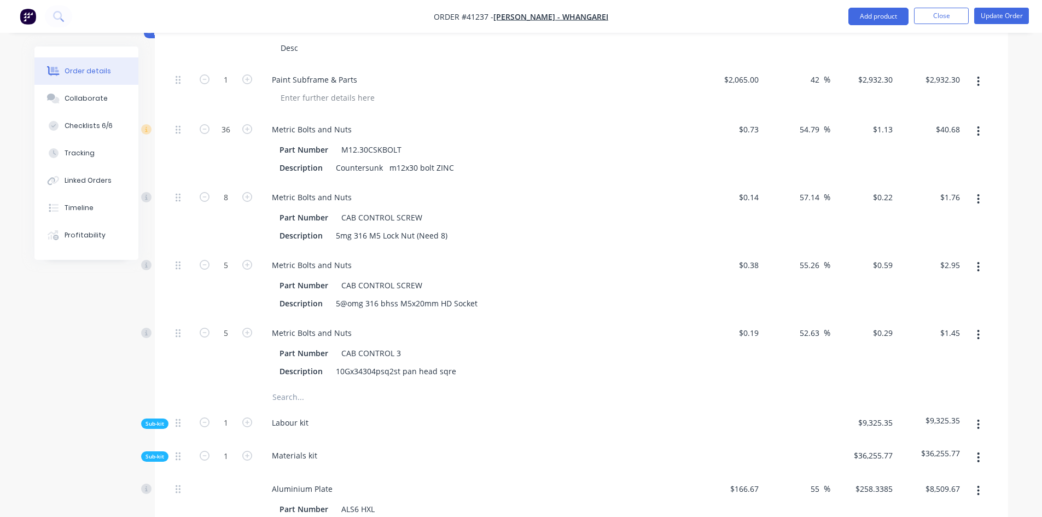
type input "$3.155"
type input "$6.31"
type input "$4.63"
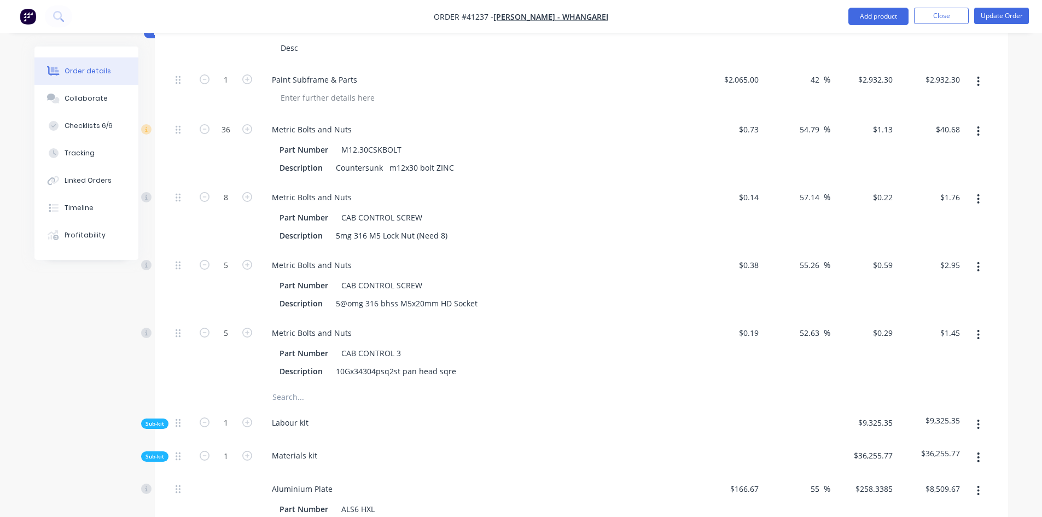
type input "$4.63"
type input "$1.68"
type input "$3.93"
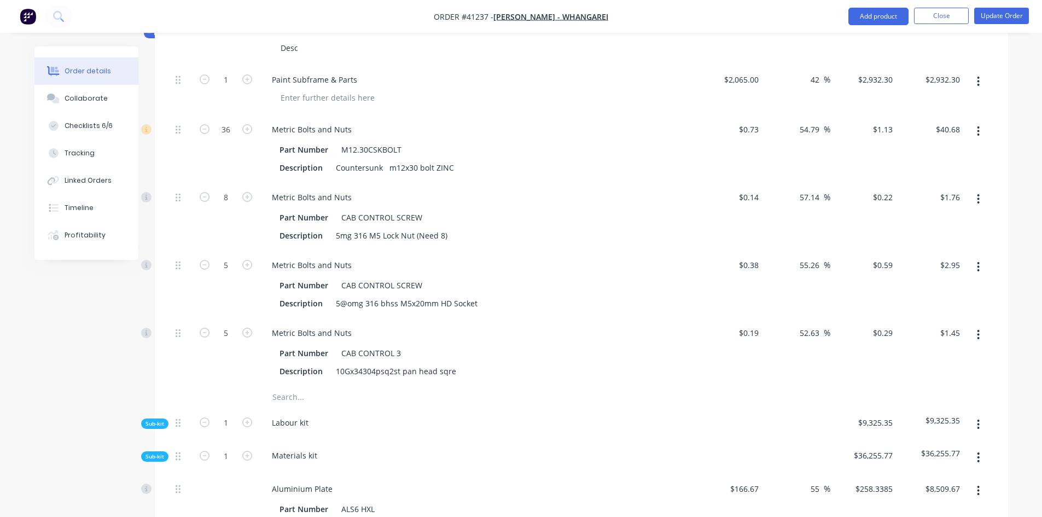
type input "$3.93"
type input "$11.79"
type input "$6.313"
type input "$18.94"
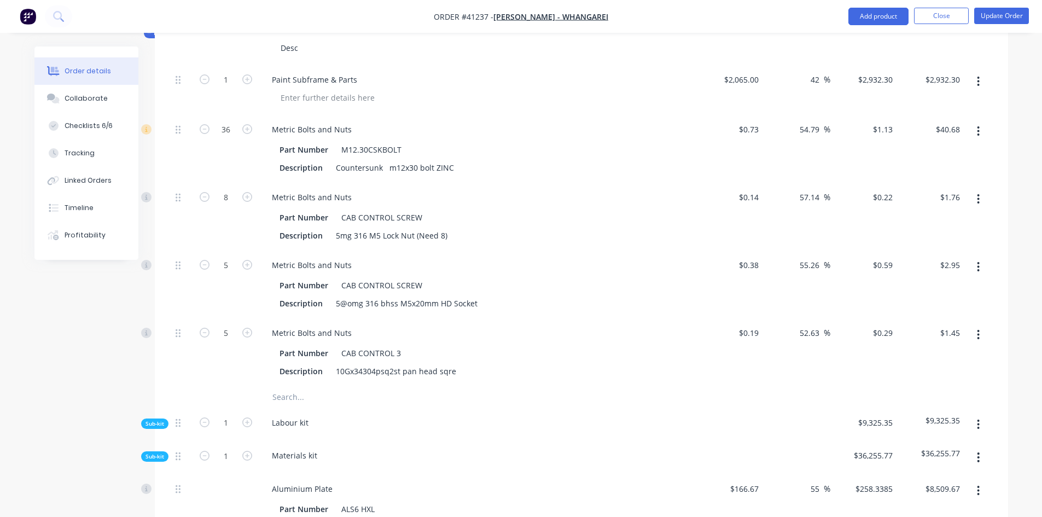
type input "$2.62"
type input "$3.48"
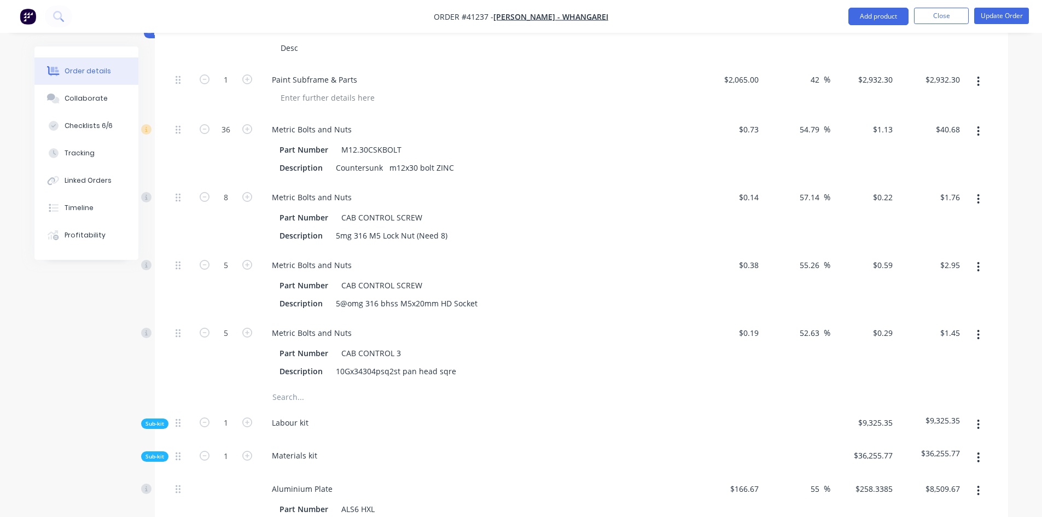
type input "$3.48"
type input "$3.87"
type input "$62.04"
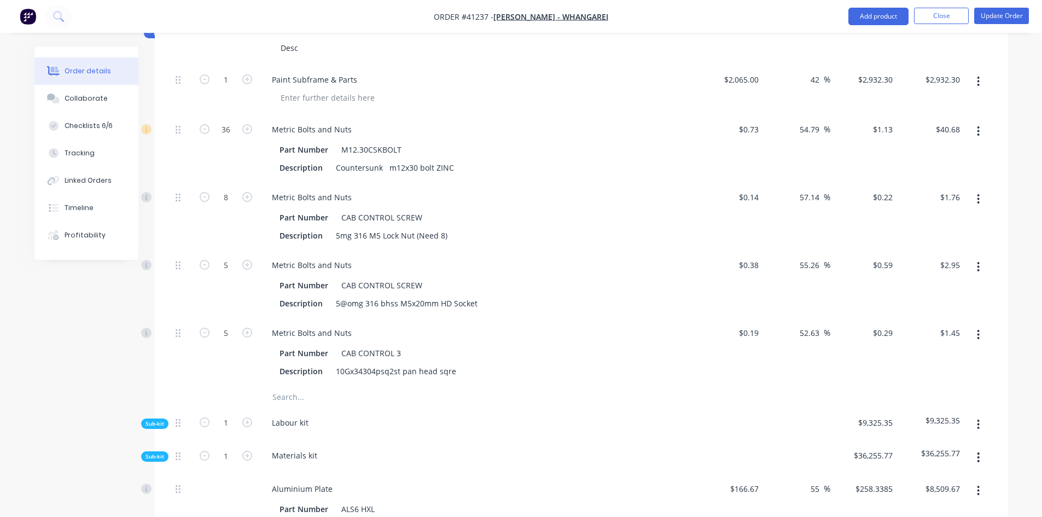
type input "55"
type input "$96.16"
type input "$39.75"
type input "54.99"
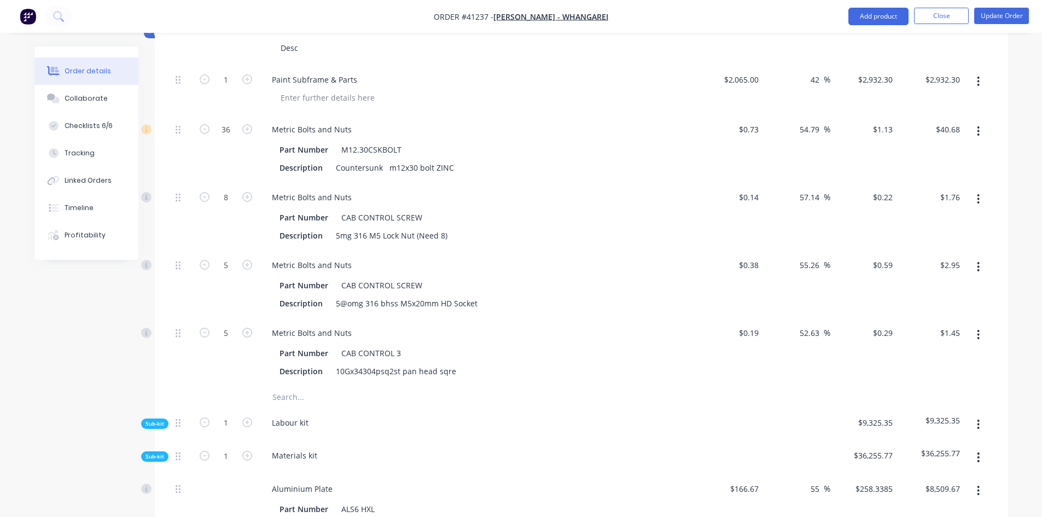
type input "$61.61"
type input "$428.58"
type input "50"
type input "$642.87"
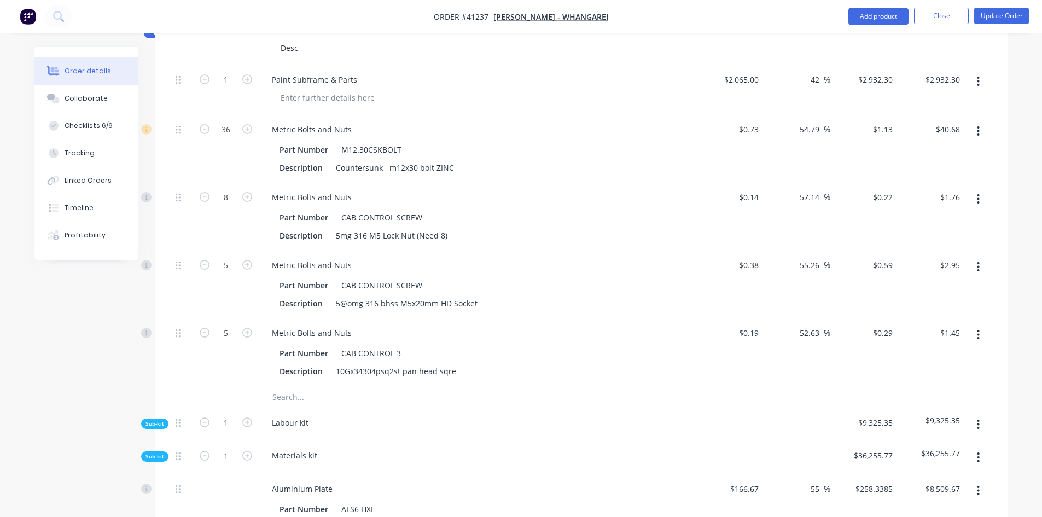
type input "$642.87"
type input "$75.52"
type input "55"
type input "$117.0554"
type input "$234.11"
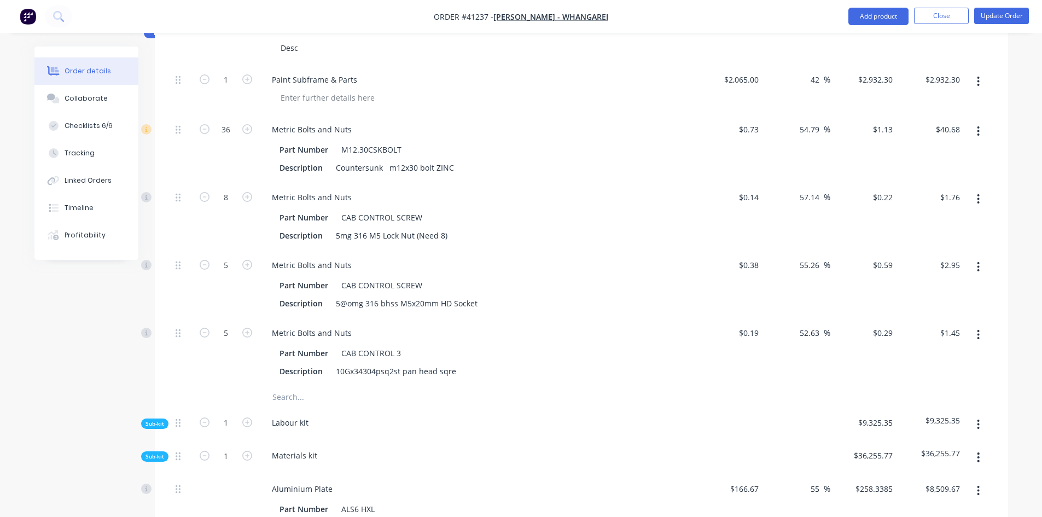
type input "$12.29"
type input "54.96"
type input "$19.0442"
type input "$76.18"
type input "$45.28"
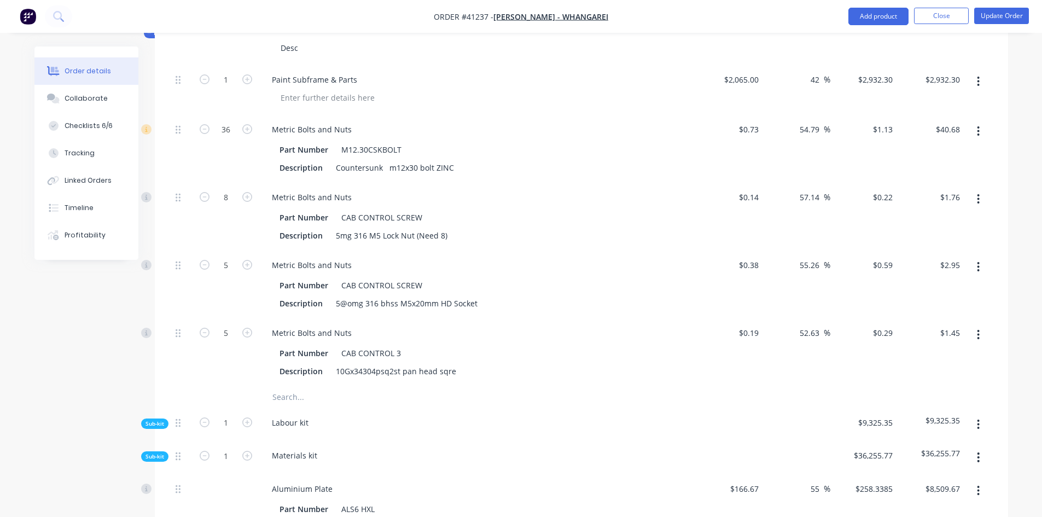
type input "55.01"
type input "$70.1885"
type input "$140.38"
type input "$184.95"
type input "40"
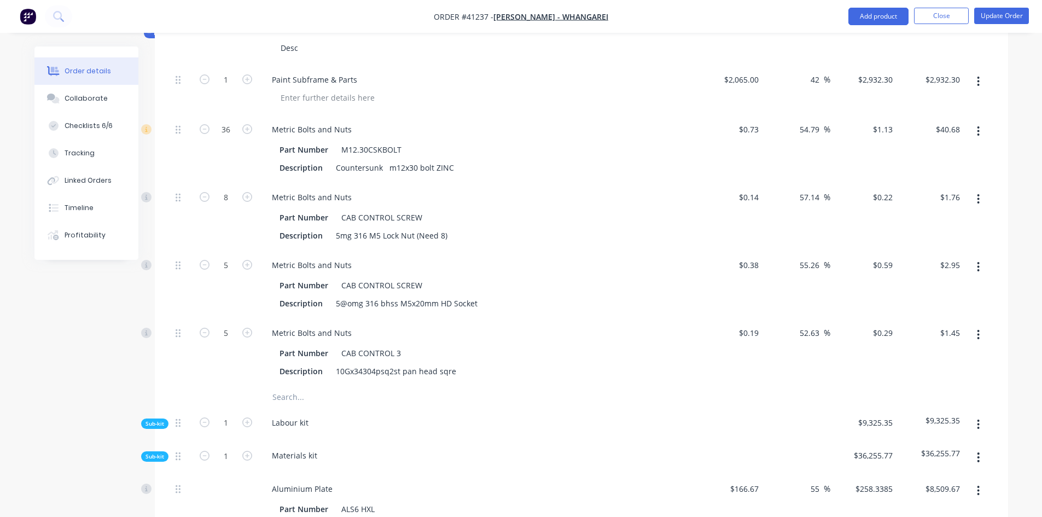
type input "$258.93"
type input "$2,982.87"
type input "$1.166"
type input "40"
type input "$1.6324"
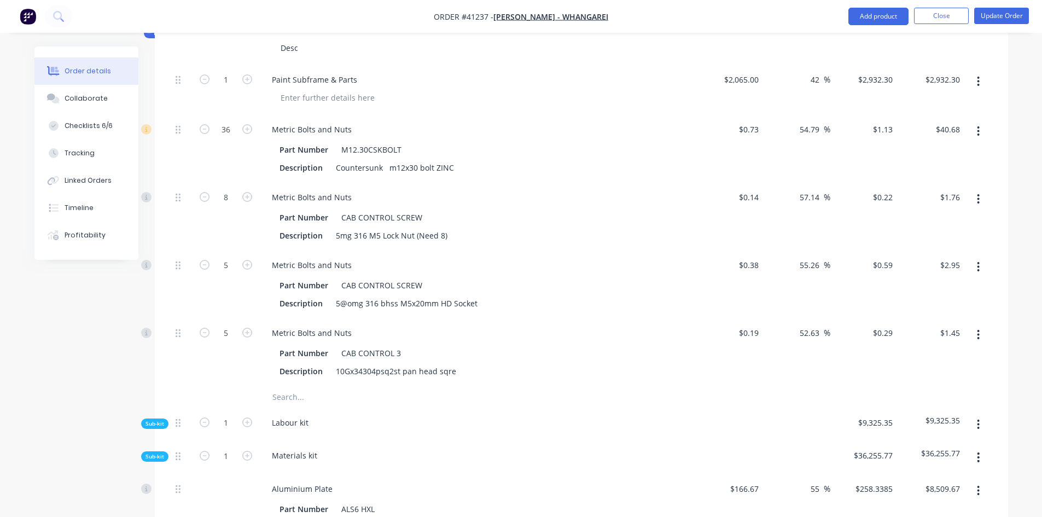
type input "$32.65"
type input "$1.175"
type input "40"
type input "$1.645"
type input "$6.58"
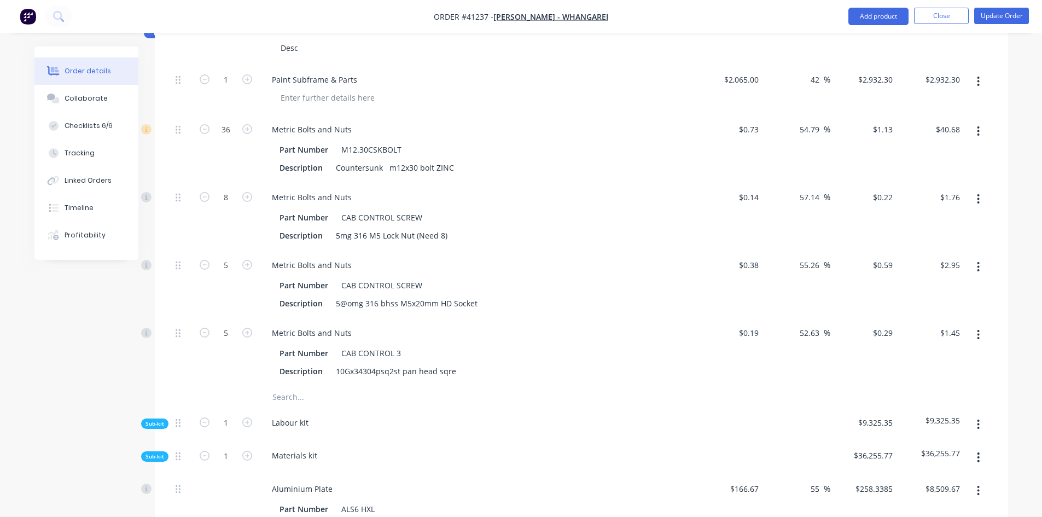
type input "$1.396"
type input "40"
type input "$1.9544"
type input "$15.64"
type input "$1.015"
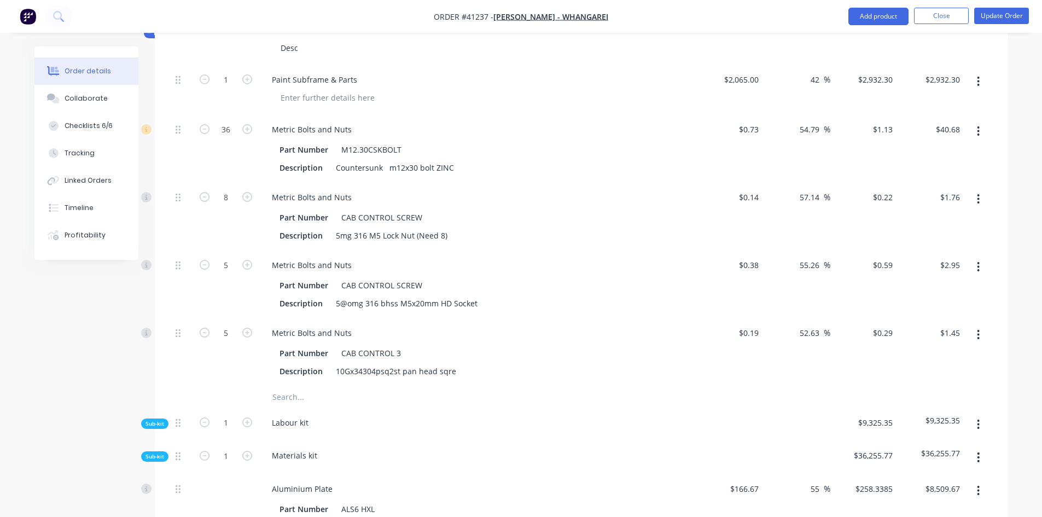
type input "55.1"
type input "$1.5743"
type input "$6.30"
type input "$1.375"
type input "55"
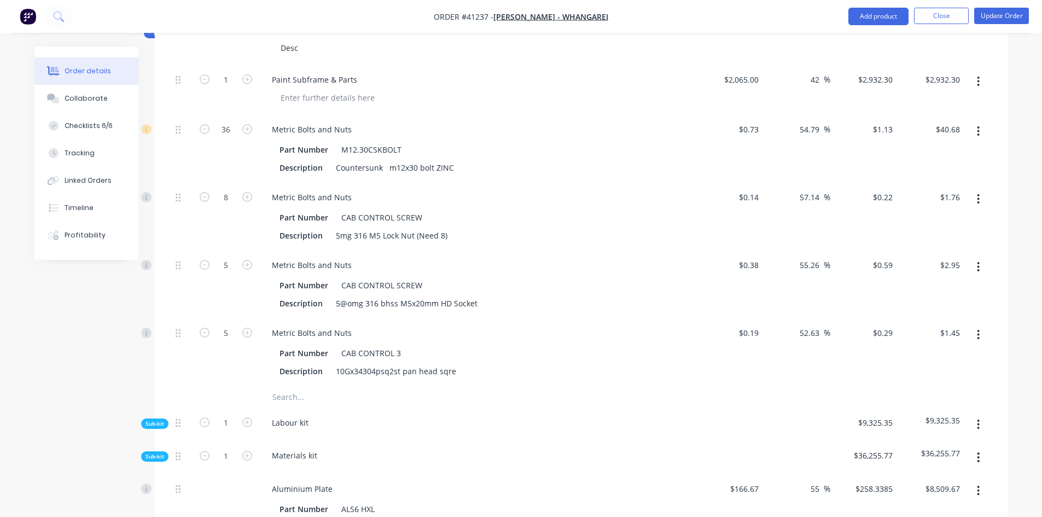
type input "$2.1313"
type input "$17.05"
type input "$0.84"
type input "54.76"
type input "$1.30"
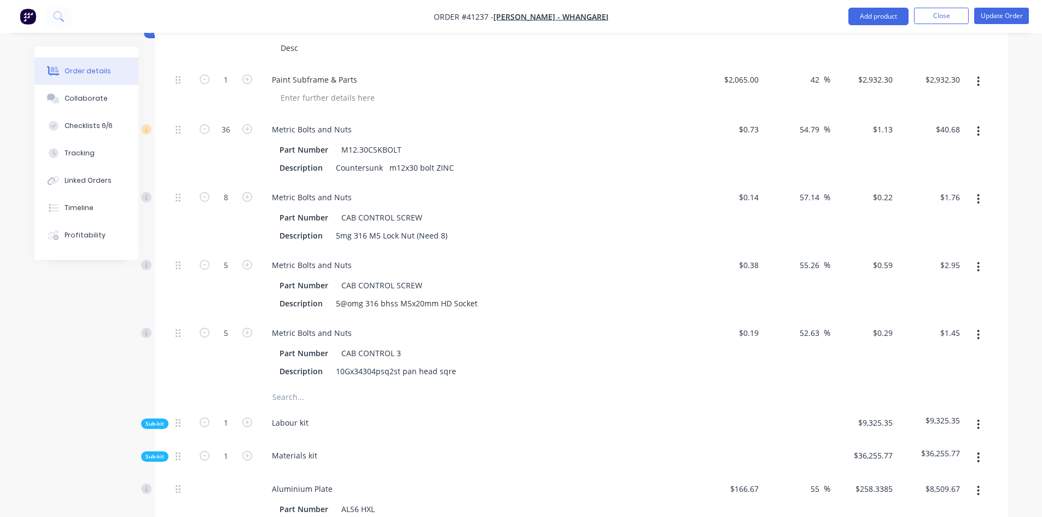
type input "$5.20"
type input "$2.38"
type input "55.04"
type input "$3.69"
type input "$14.76"
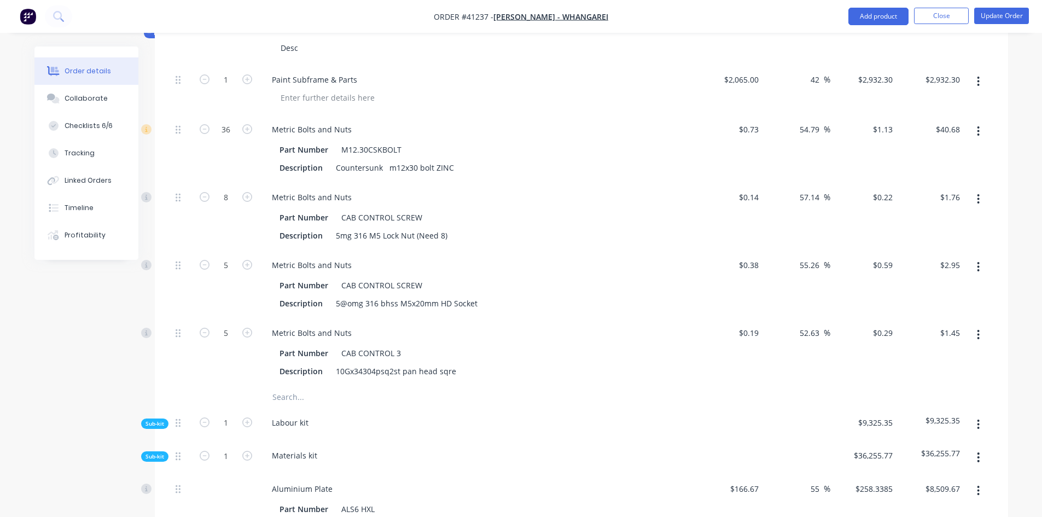
type input "$28.70"
type input "55.02"
type input "$44.49"
type input "$177.96"
type input "$0.24"
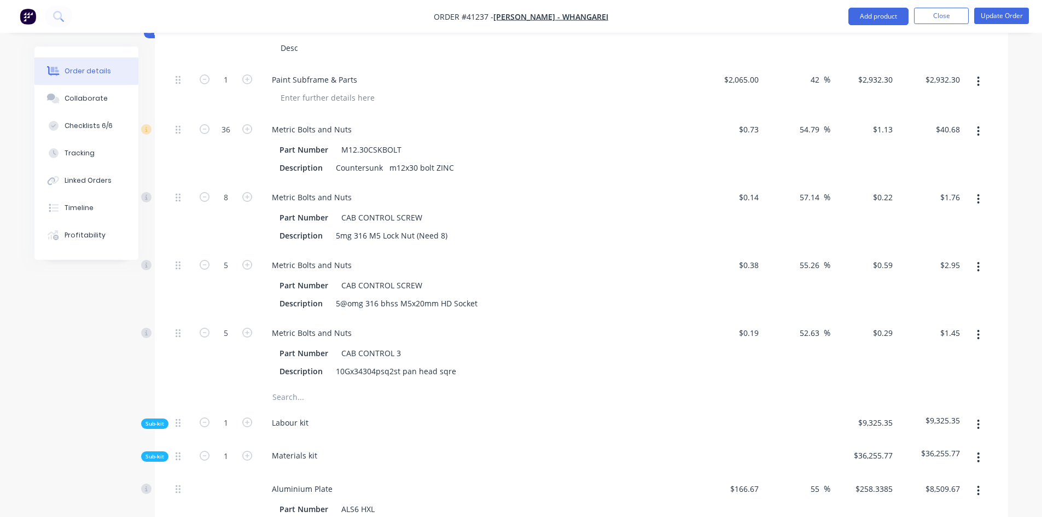
type input "54.17"
type input "$0.37"
type input "$11.10"
type input "$0.13"
type input "53.85"
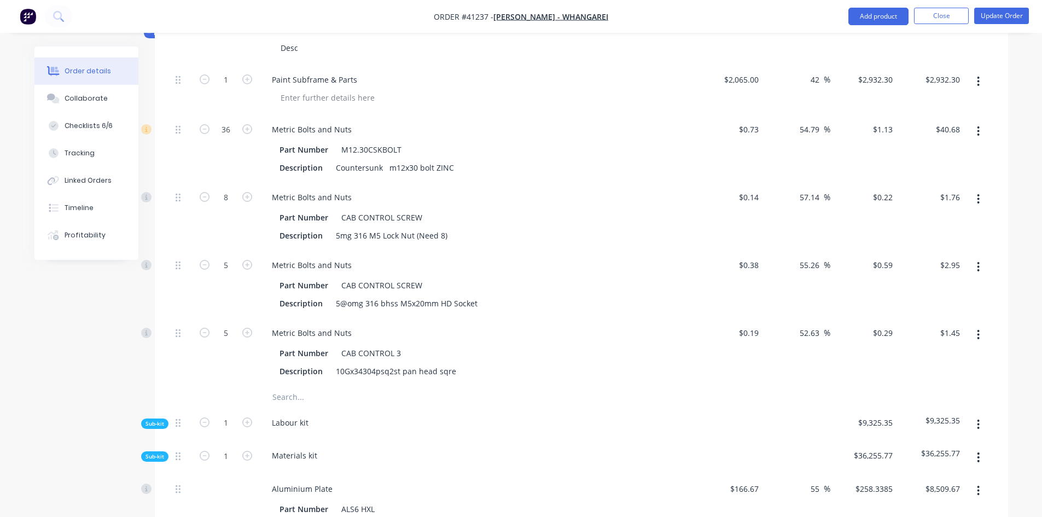
type input "$0.20"
type input "$6.00"
type input "$10.04"
type input "54.98"
type input "$15.56"
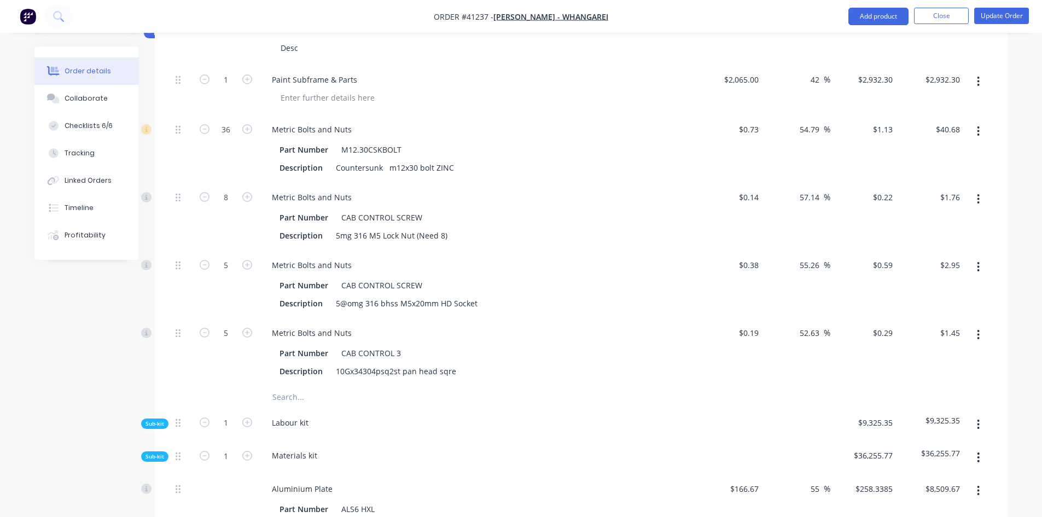
type input "$15.56"
type input "$15.77"
type input "54.98"
click at [161, 460] on span "Sub-kit" at bounding box center [154, 456] width 19 height 8
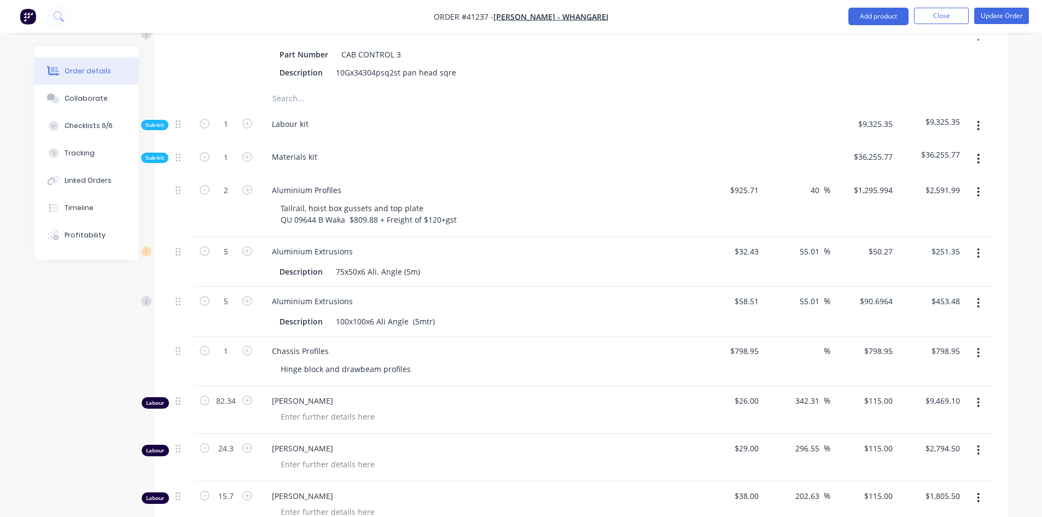
scroll to position [1039, 0]
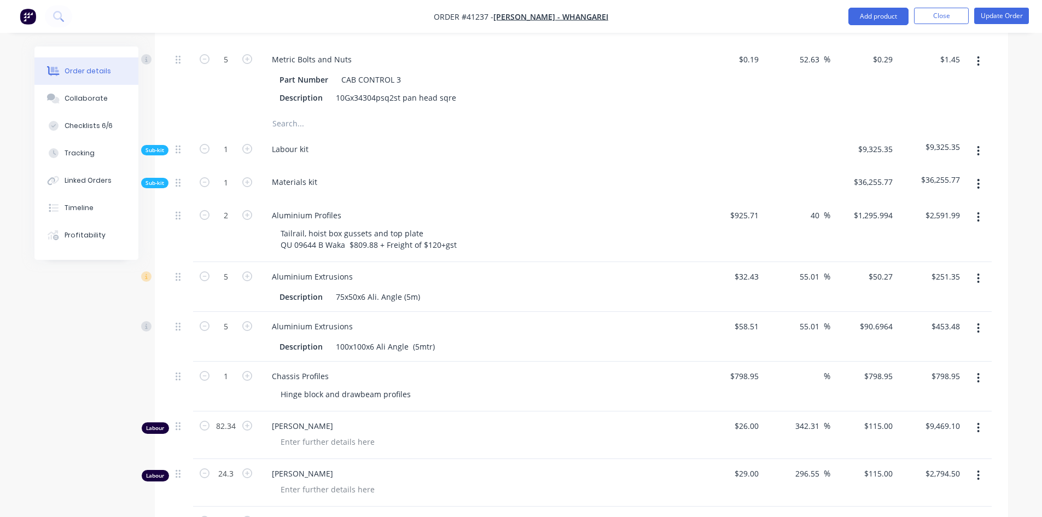
click at [164, 188] on div "Sub-kit" at bounding box center [154, 183] width 27 height 10
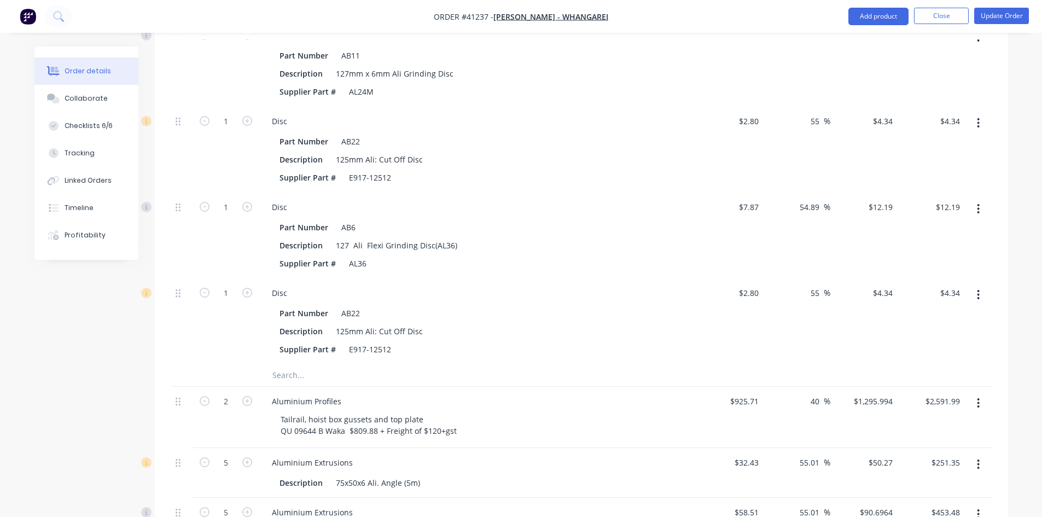
scroll to position [8750, 0]
click at [288, 386] on input "text" at bounding box center [381, 375] width 219 height 22
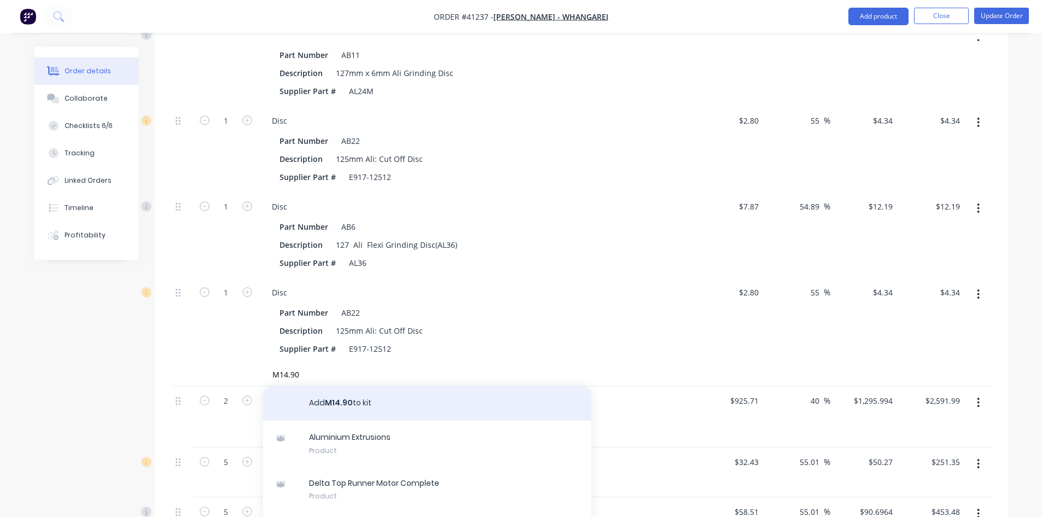
click at [339, 416] on button "Add M14.90 to kit" at bounding box center [427, 403] width 328 height 35
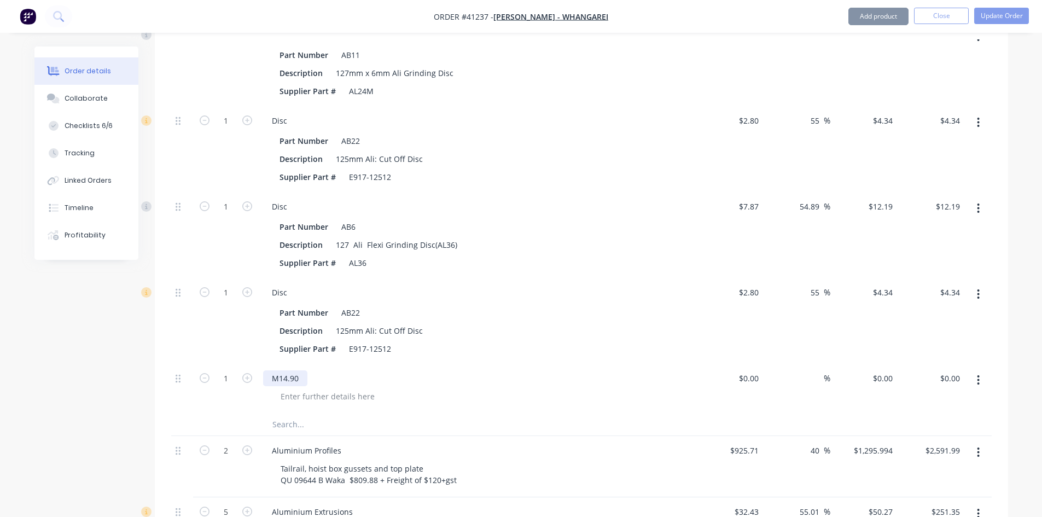
click at [304, 386] on div "M14.90" at bounding box center [285, 378] width 44 height 16
click at [232, 387] on input "1" at bounding box center [226, 378] width 28 height 16
click at [277, 435] on input "text" at bounding box center [381, 424] width 219 height 22
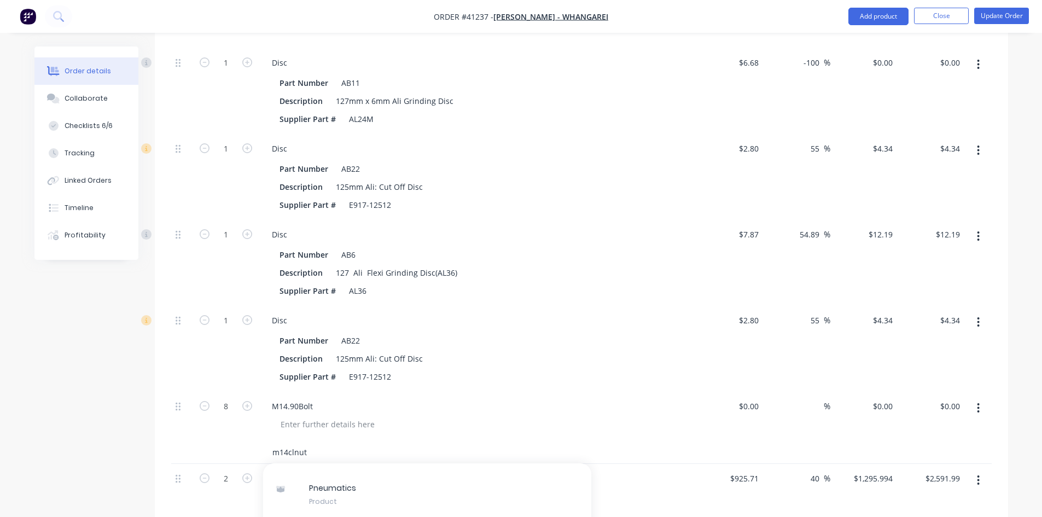
scroll to position [8805, 0]
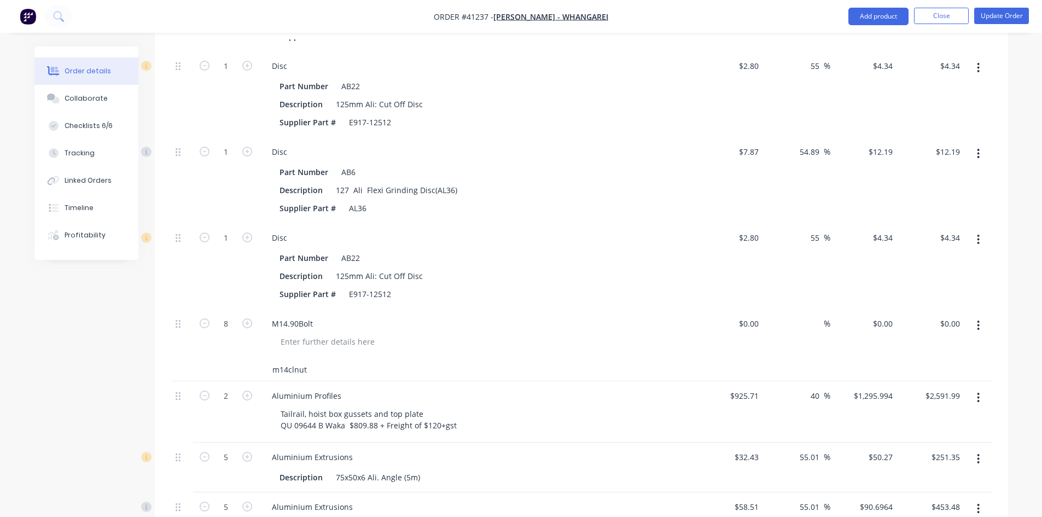
click at [288, 381] on input "m14clnut" at bounding box center [381, 370] width 219 height 22
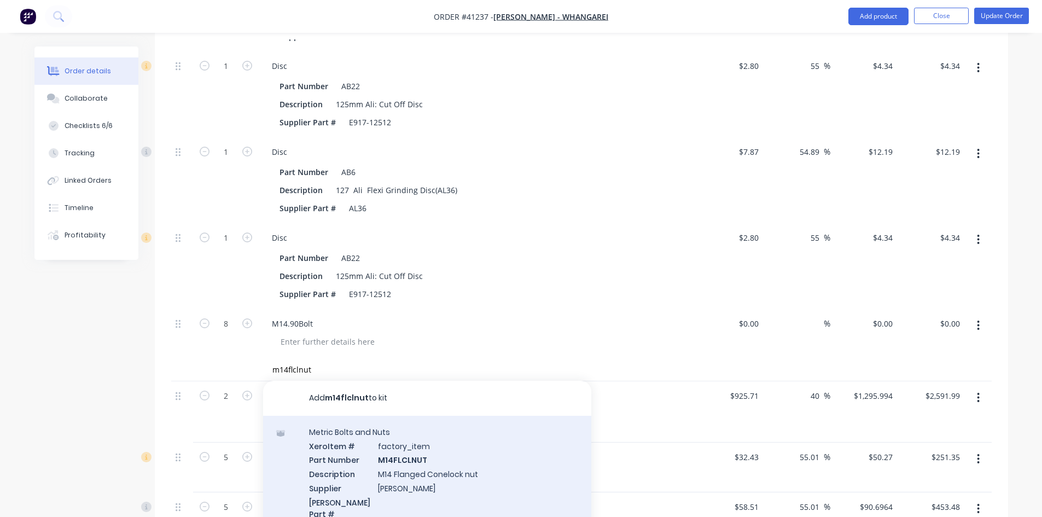
click at [407, 471] on div "Metric Bolts and Nuts Xero Item # factory_item Part Number M14FLCLNUT Descripti…" at bounding box center [427, 480] width 328 height 128
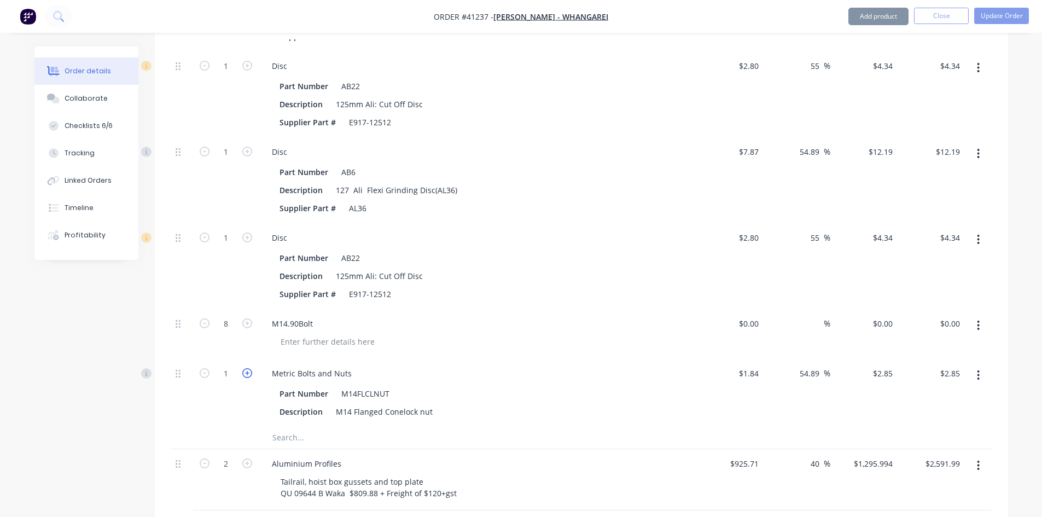
click at [247, 378] on icon "button" at bounding box center [247, 373] width 10 height 10
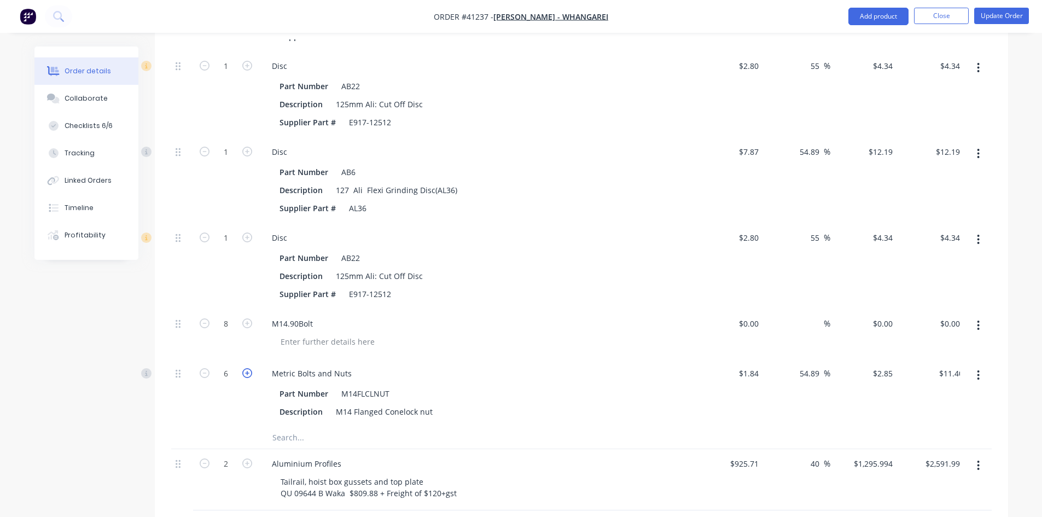
click at [247, 378] on icon "button" at bounding box center [247, 373] width 10 height 10
click at [205, 378] on icon "button" at bounding box center [205, 373] width 10 height 10
click at [295, 448] on input "text" at bounding box center [381, 438] width 219 height 22
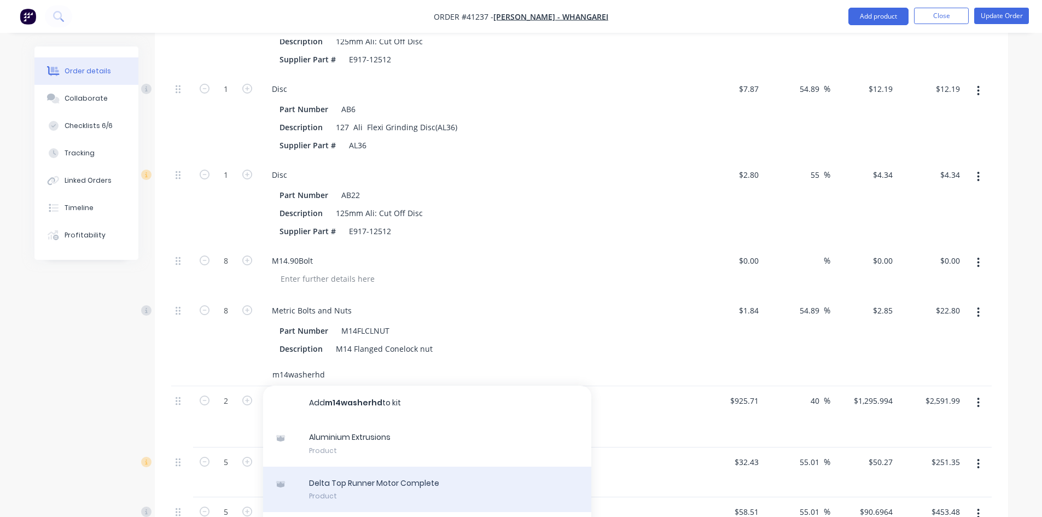
scroll to position [9023, 0]
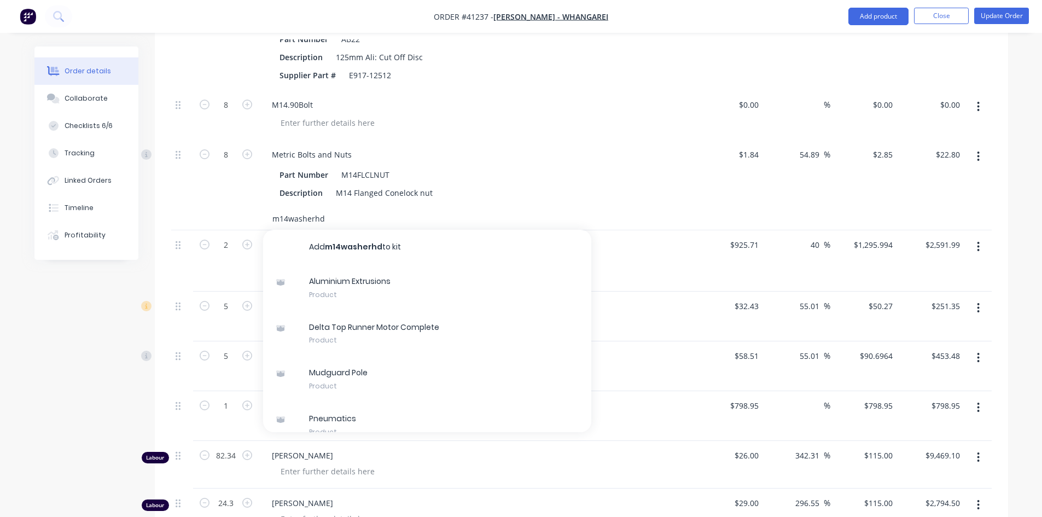
click at [330, 230] on input "m14washerhd" at bounding box center [381, 219] width 219 height 22
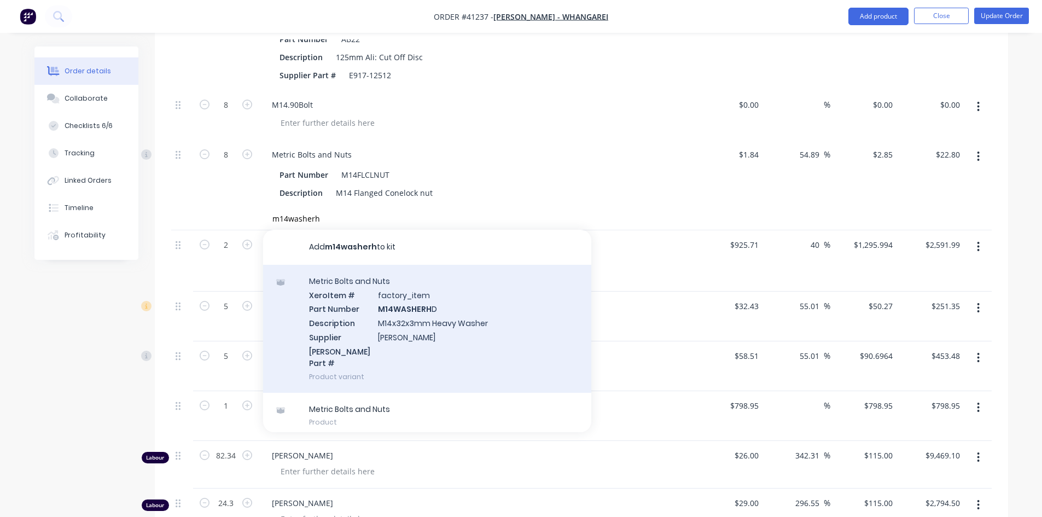
click at [416, 331] on div "Metric Bolts and Nuts Xero Item # factory_item Part Number M14WASHERH D Descrip…" at bounding box center [427, 329] width 328 height 128
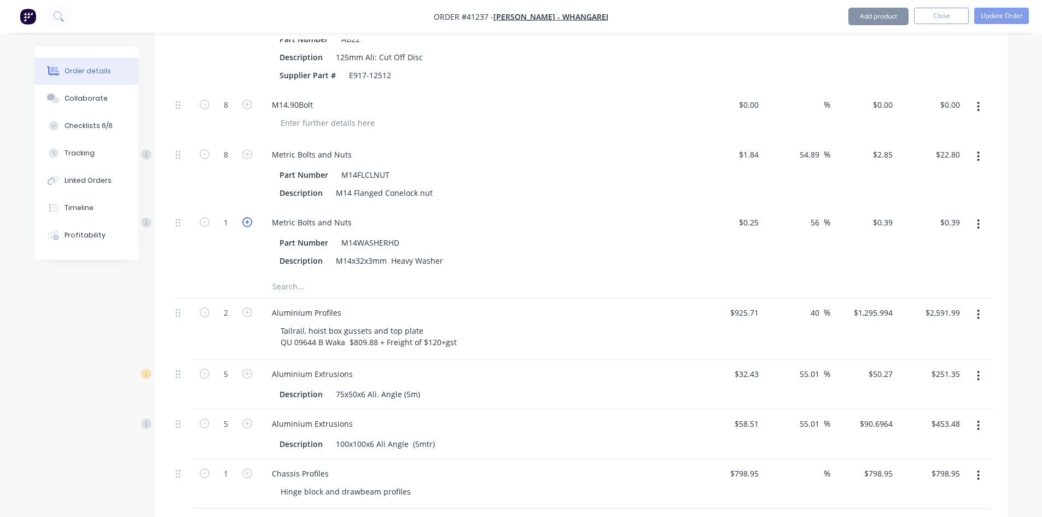
click at [250, 227] on icon "button" at bounding box center [247, 222] width 10 height 10
click at [249, 227] on icon "button" at bounding box center [247, 222] width 10 height 10
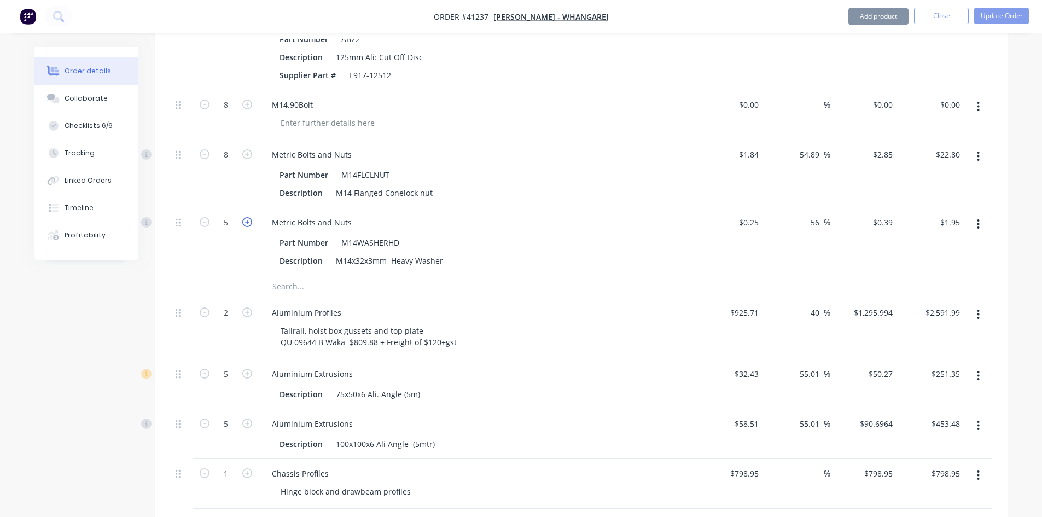
click at [249, 227] on icon "button" at bounding box center [247, 222] width 10 height 10
click at [245, 227] on icon "button" at bounding box center [247, 222] width 10 height 10
click at [1015, 16] on button "Update Order" at bounding box center [1001, 16] width 55 height 16
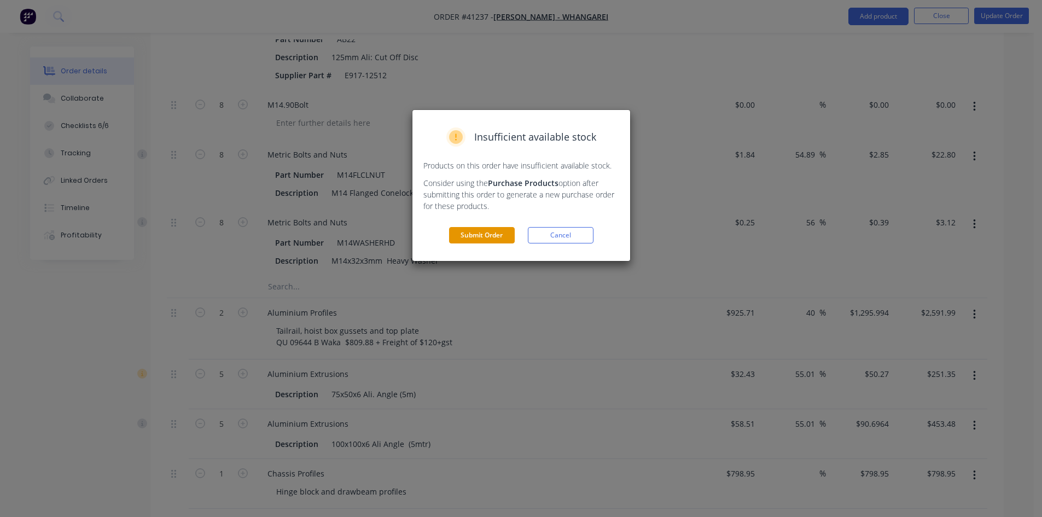
click at [482, 230] on button "Submit Order" at bounding box center [482, 235] width 66 height 16
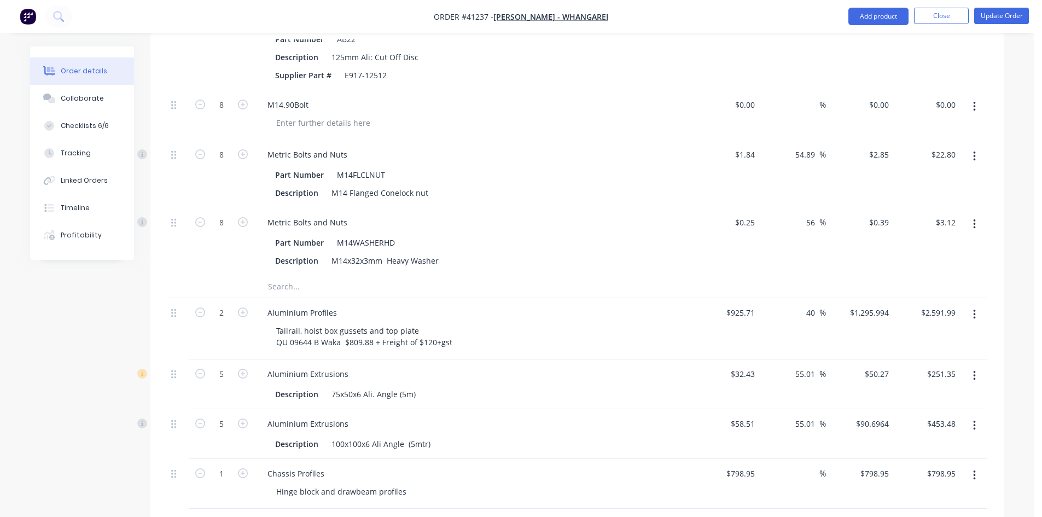
scroll to position [8686, 0]
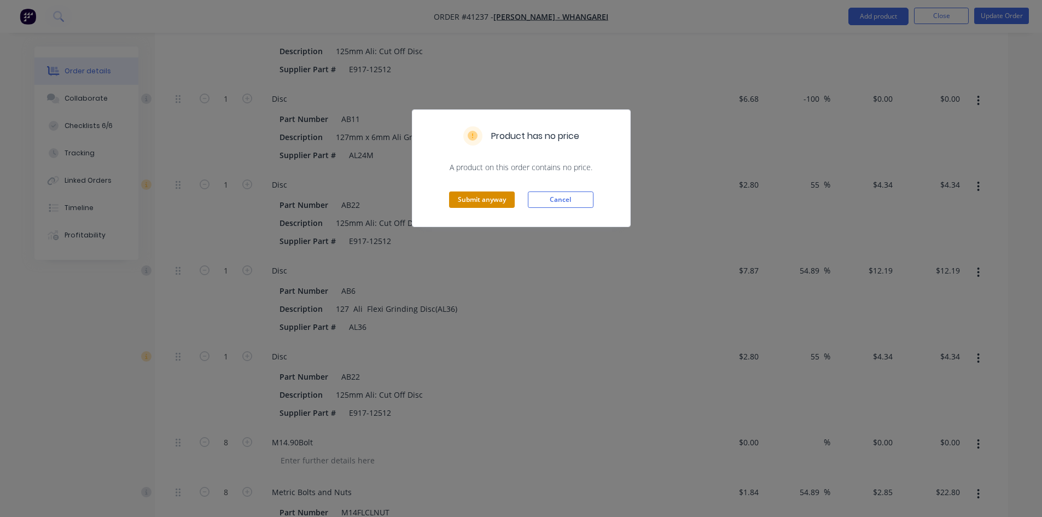
click at [481, 200] on button "Submit anyway" at bounding box center [482, 199] width 66 height 16
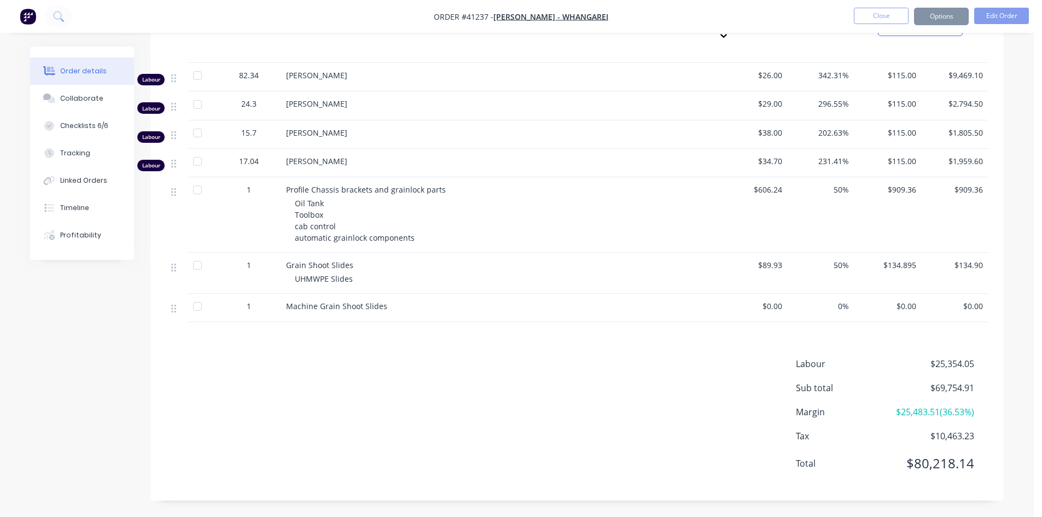
scroll to position [8673, 0]
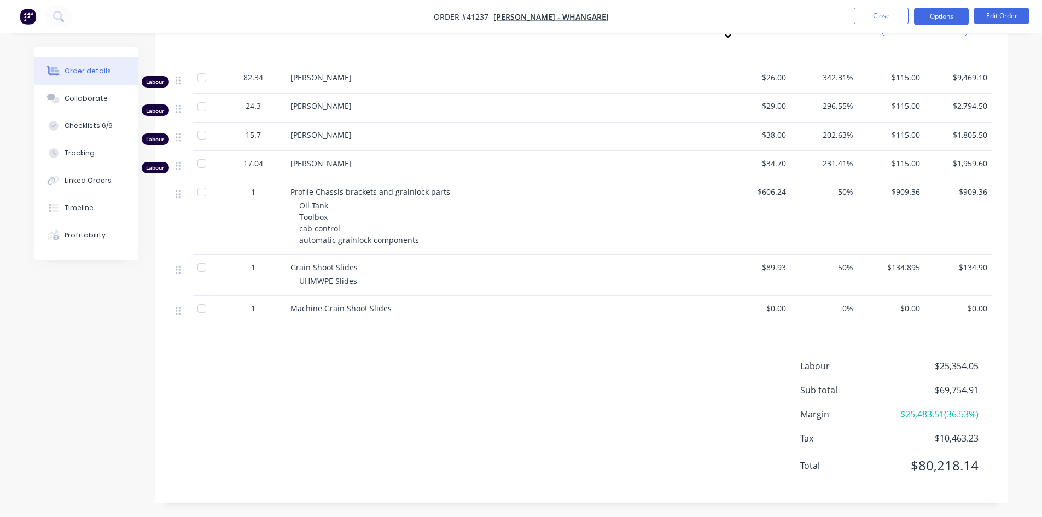
click at [937, 14] on button "Options" at bounding box center [941, 16] width 55 height 17
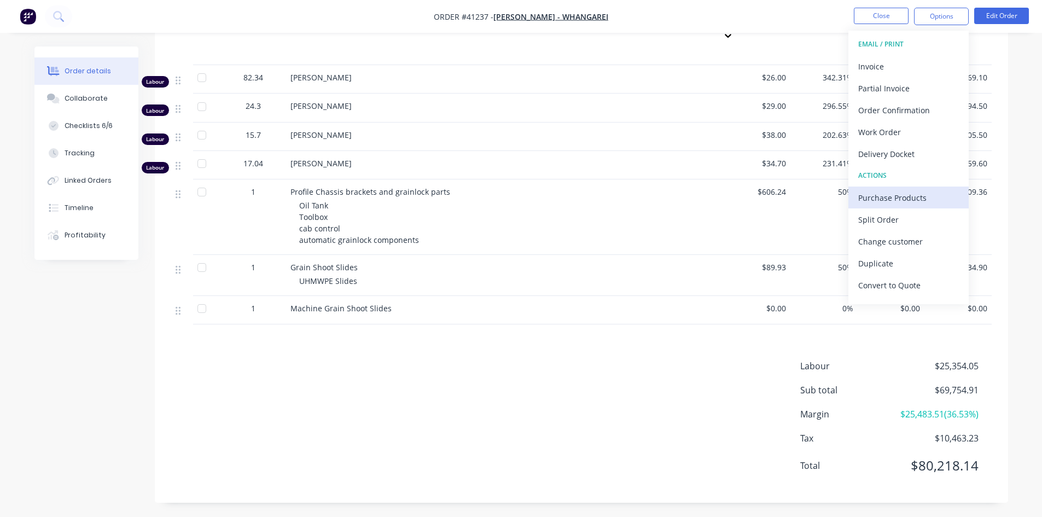
click at [883, 197] on div "Purchase Products" at bounding box center [908, 198] width 101 height 16
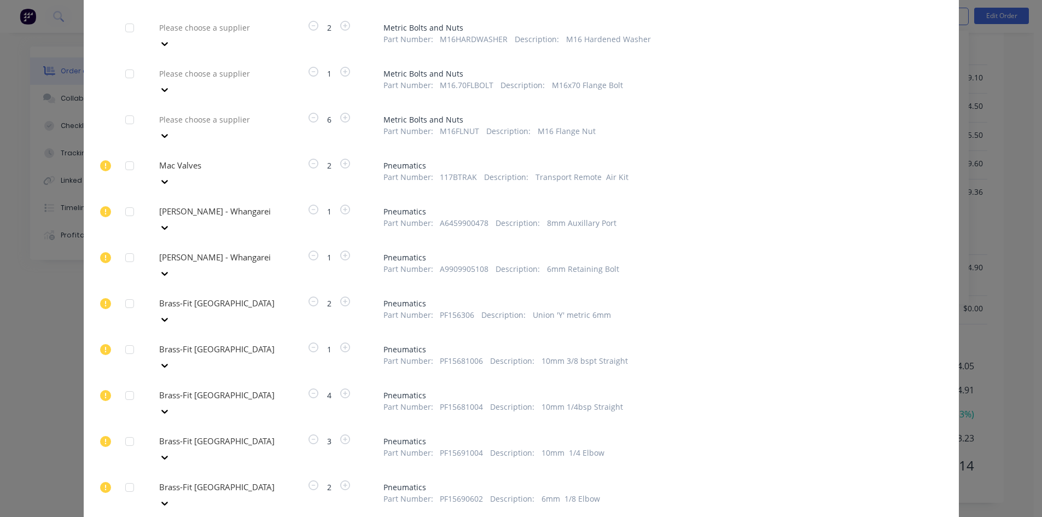
scroll to position [1312, 0]
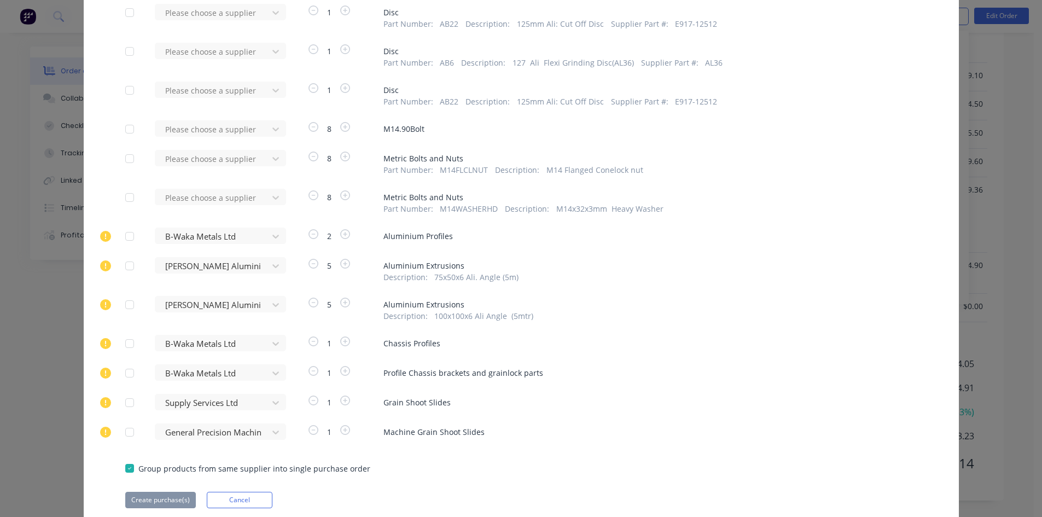
scroll to position [4176, 0]
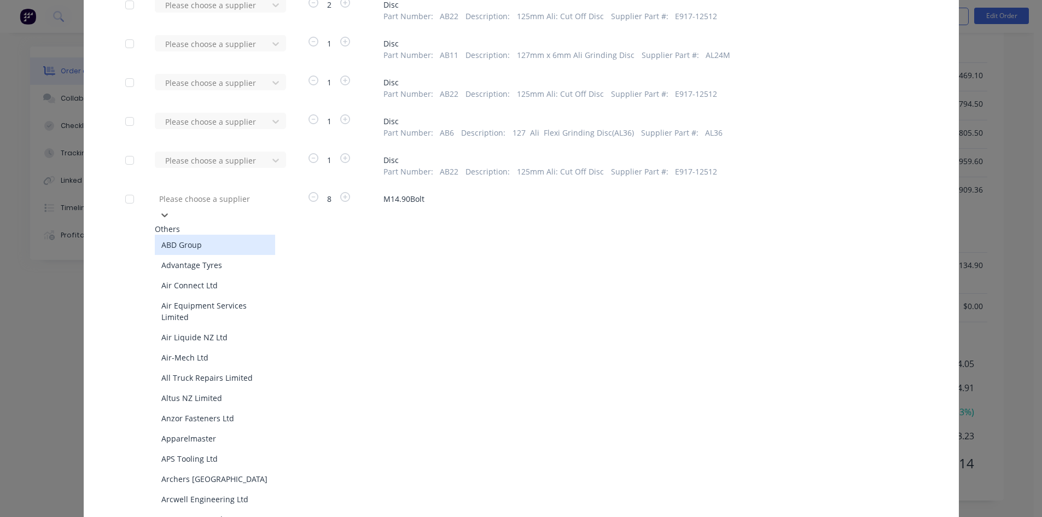
click at [196, 201] on div at bounding box center [236, 199] width 157 height 14
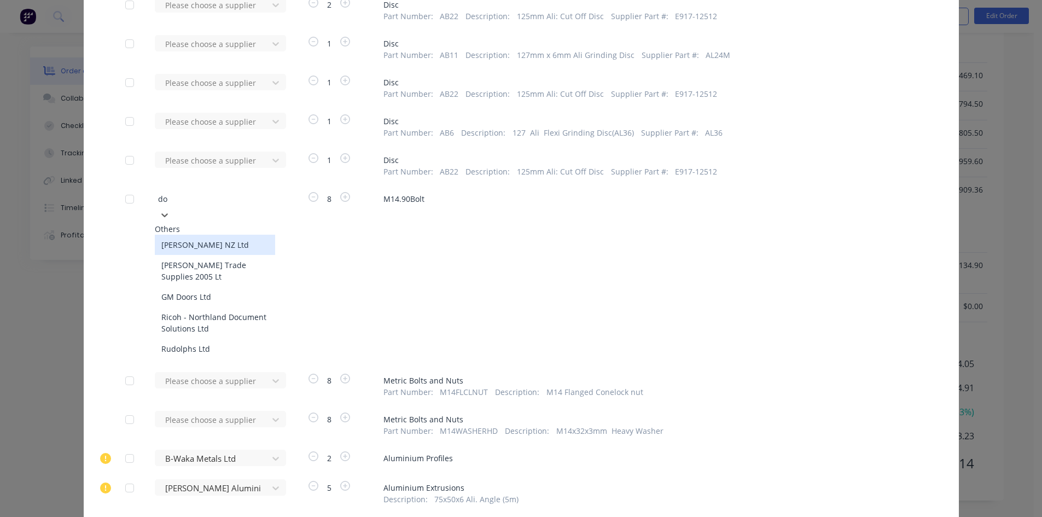
type input "don"
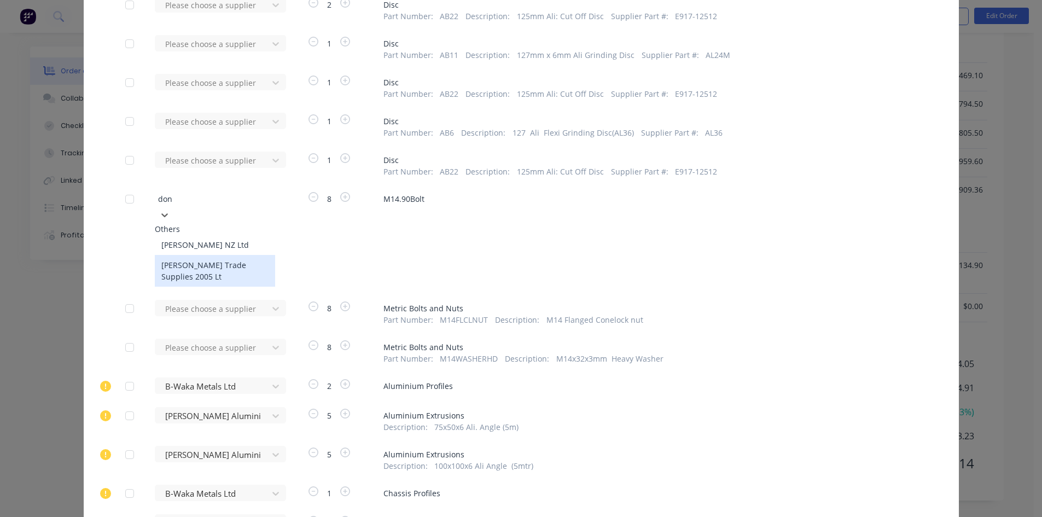
click at [209, 265] on div "Donovan Trade Supplies 2005 Lt" at bounding box center [215, 271] width 120 height 32
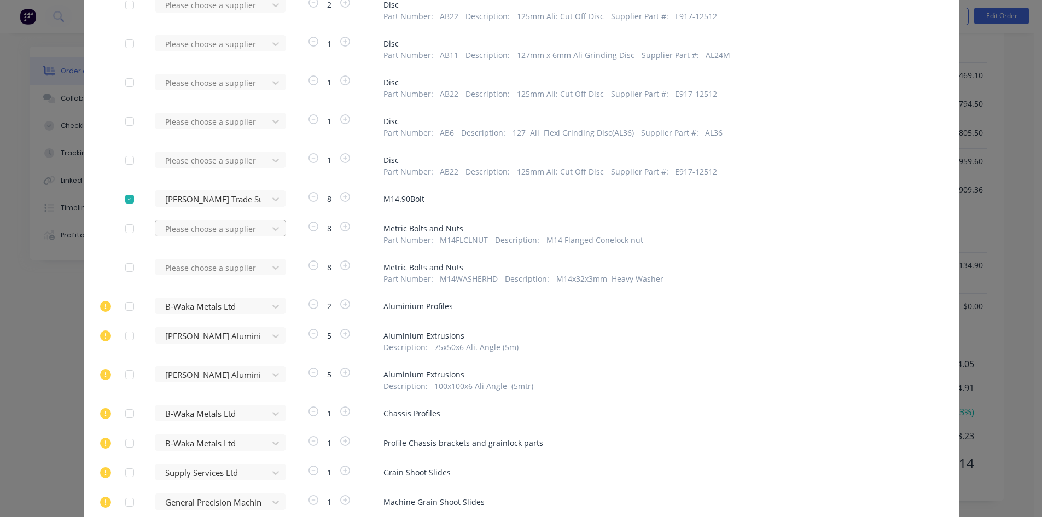
click at [245, 230] on div at bounding box center [213, 229] width 98 height 14
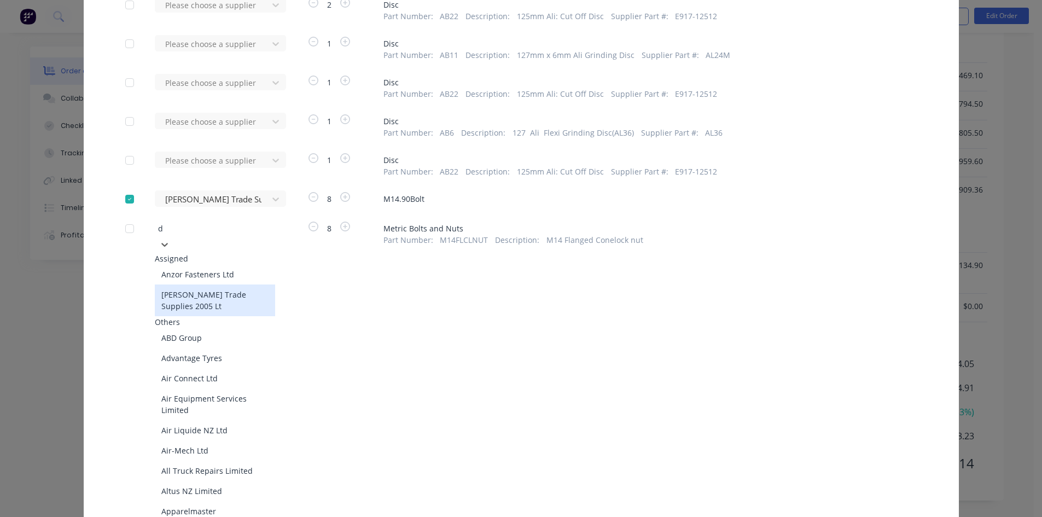
type input "d"
type input "do"
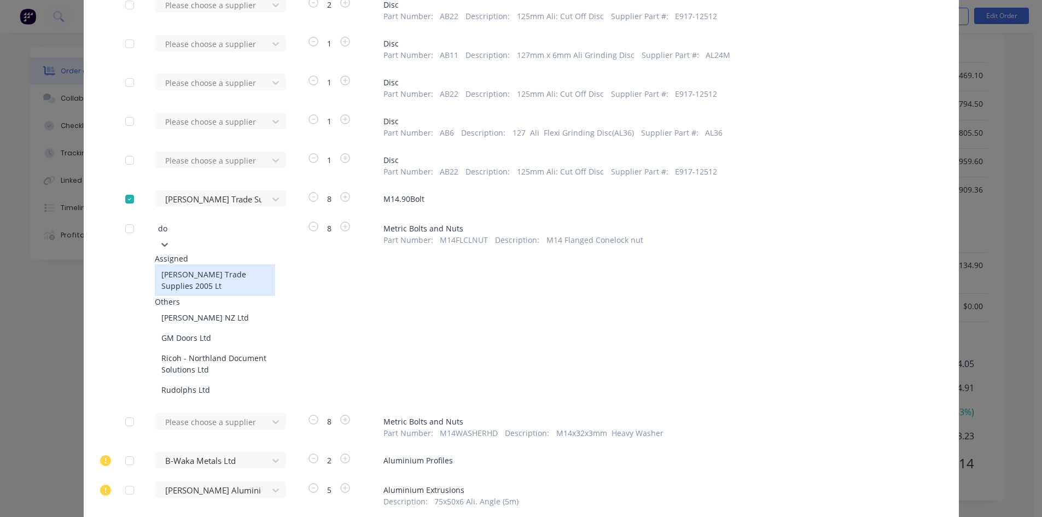
click at [204, 272] on div "Donovan Trade Supplies 2005 Lt" at bounding box center [215, 280] width 120 height 32
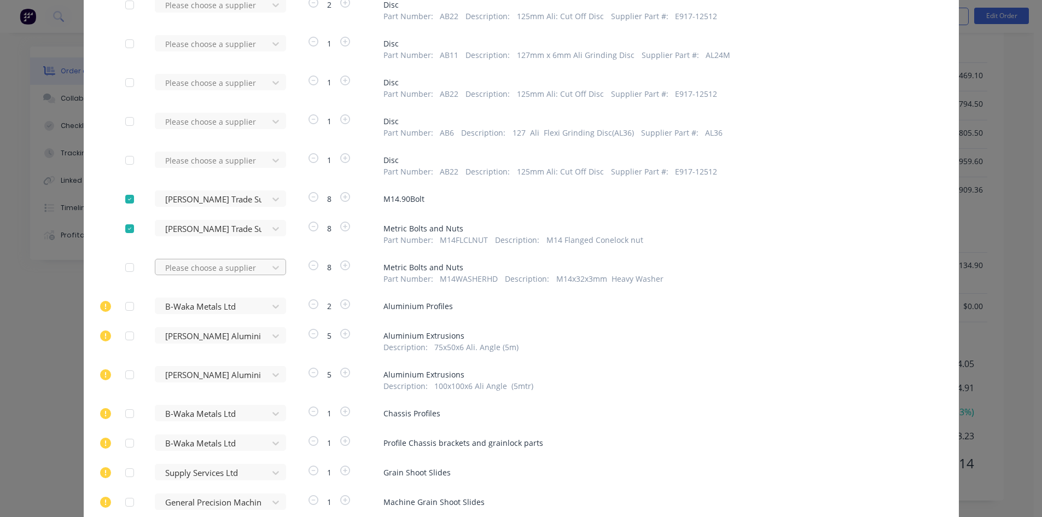
click at [218, 266] on div at bounding box center [213, 268] width 98 height 14
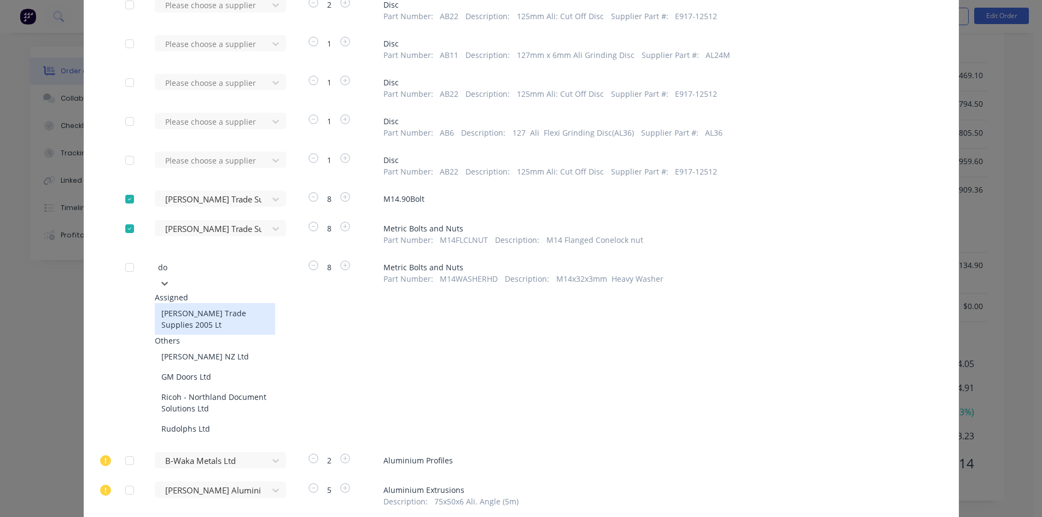
type input "don"
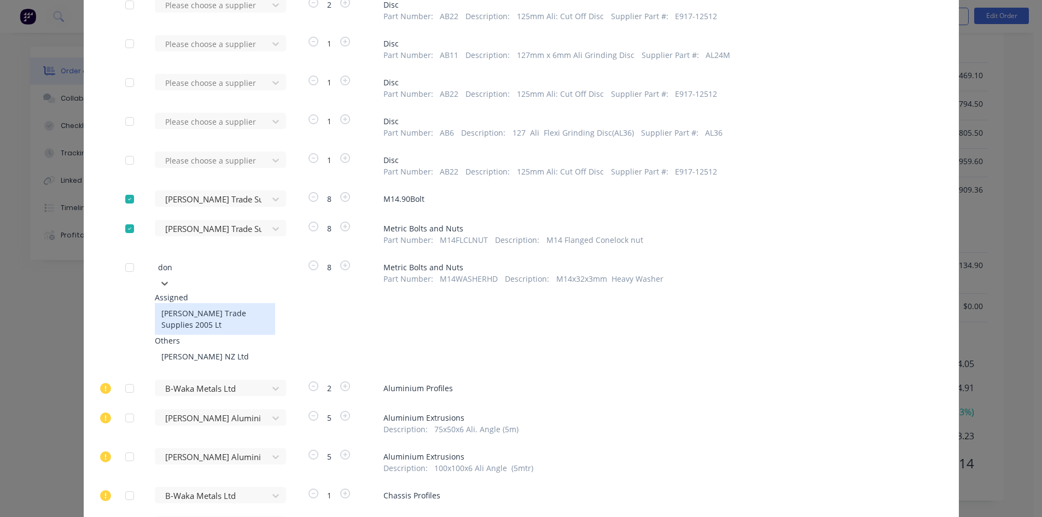
click at [204, 305] on div "Donovan Trade Supplies 2005 Lt" at bounding box center [215, 319] width 120 height 32
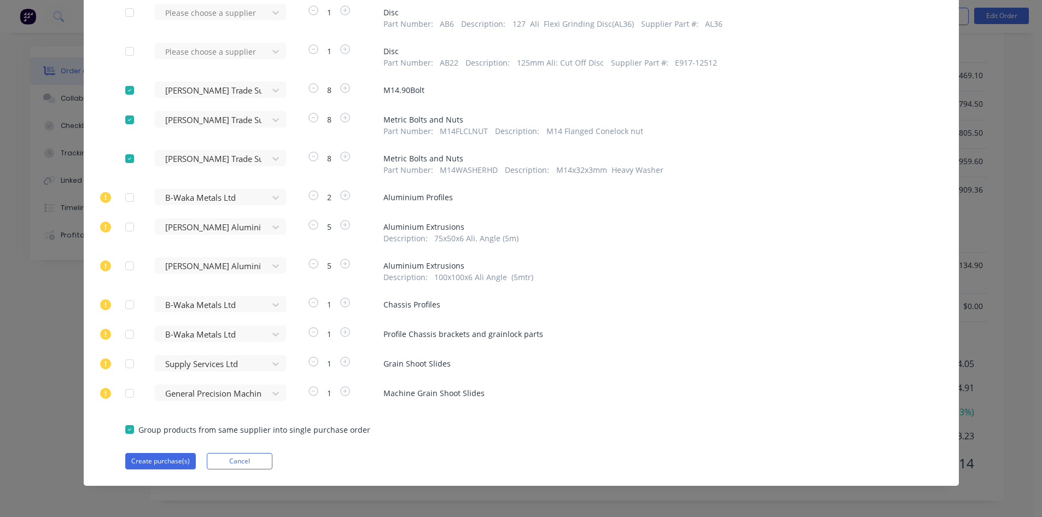
scroll to position [4285, 0]
click at [161, 457] on button "Create purchase(s)" at bounding box center [160, 460] width 71 height 16
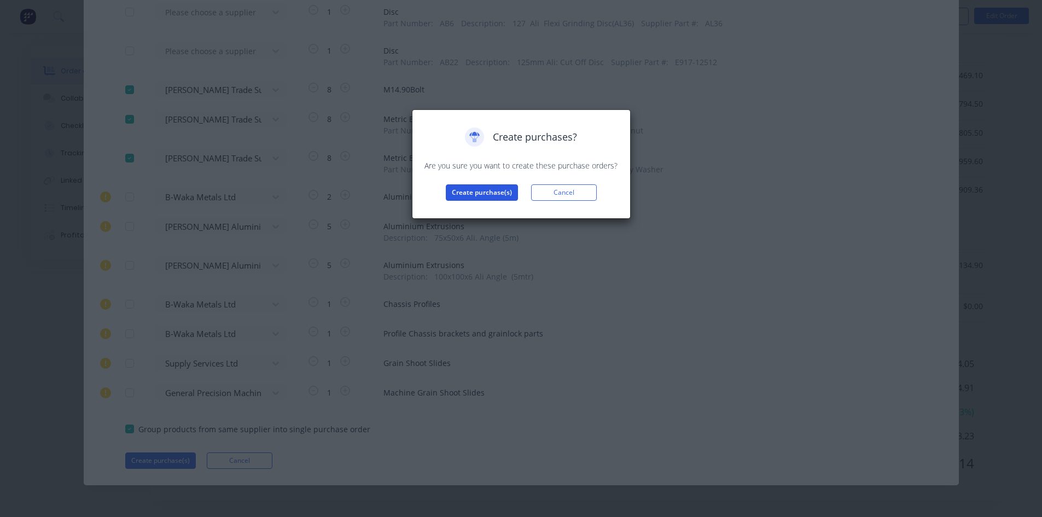
click at [480, 192] on button "Create purchase(s)" at bounding box center [482, 192] width 72 height 16
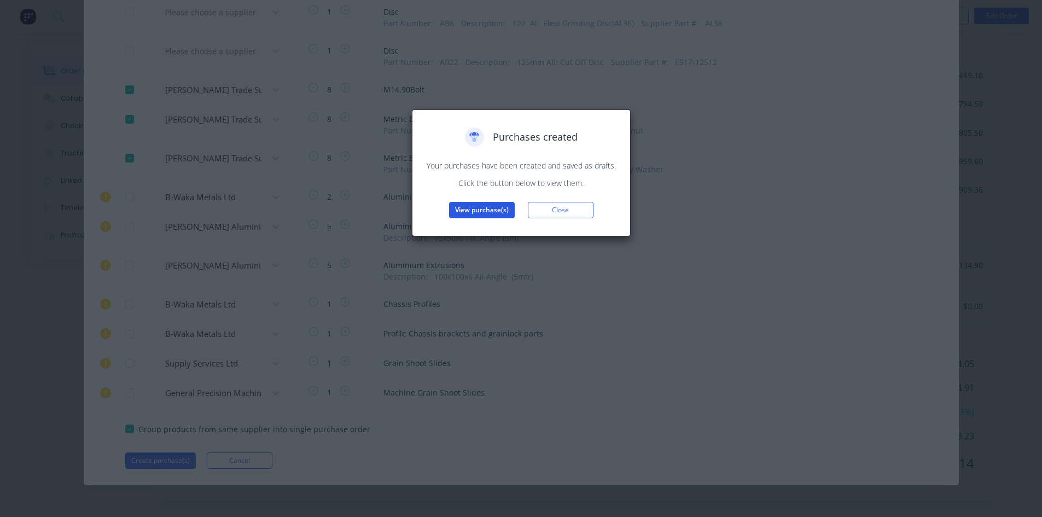
click at [475, 212] on button "View purchase(s)" at bounding box center [482, 210] width 66 height 16
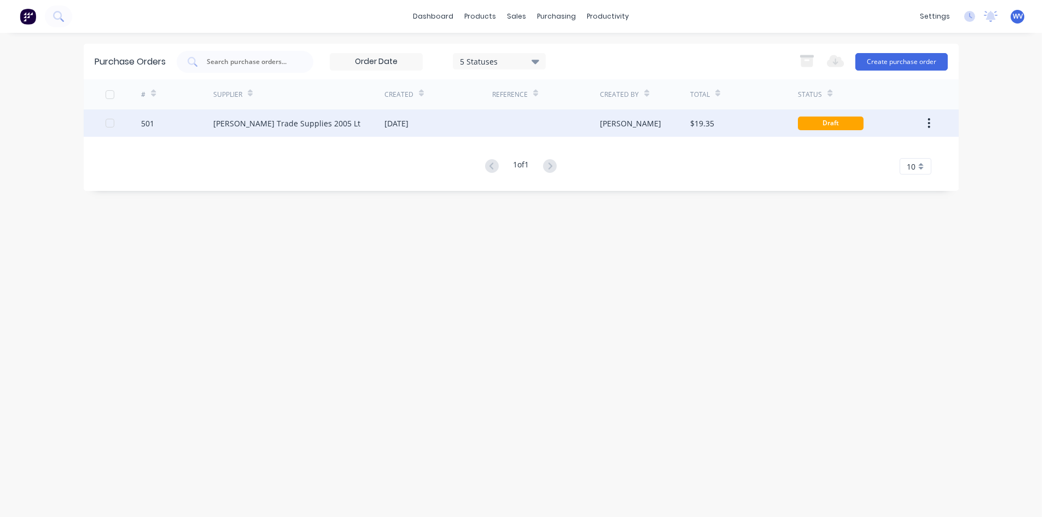
click at [256, 124] on div "Donovan Trade Supplies 2005 Lt" at bounding box center [286, 123] width 147 height 11
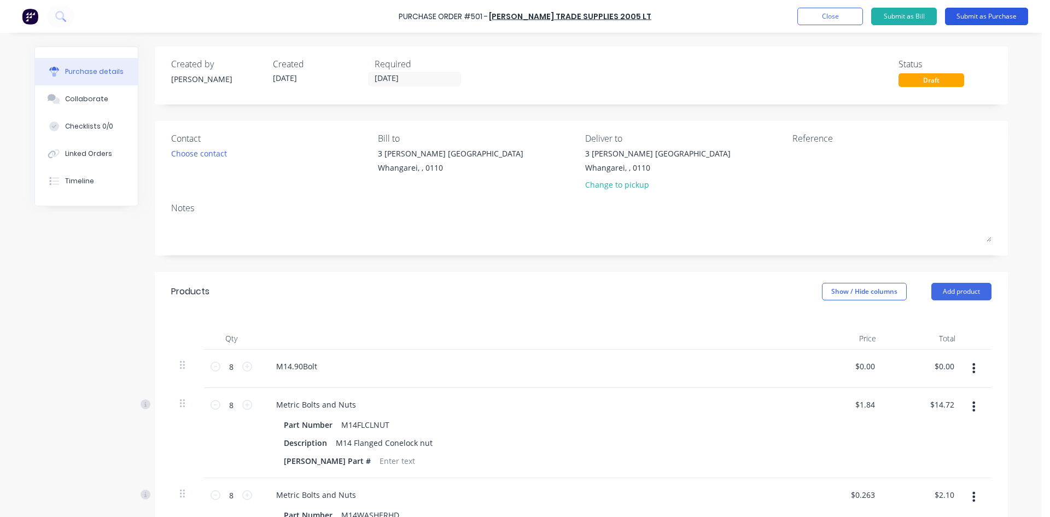
click at [975, 17] on button "Submit as Purchase" at bounding box center [986, 16] width 83 height 17
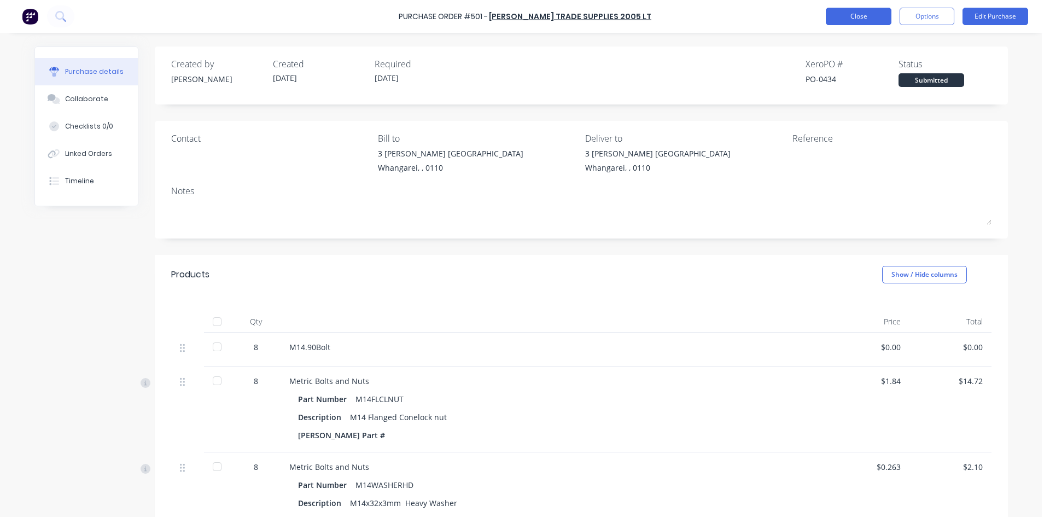
click at [854, 21] on button "Close" at bounding box center [859, 16] width 66 height 17
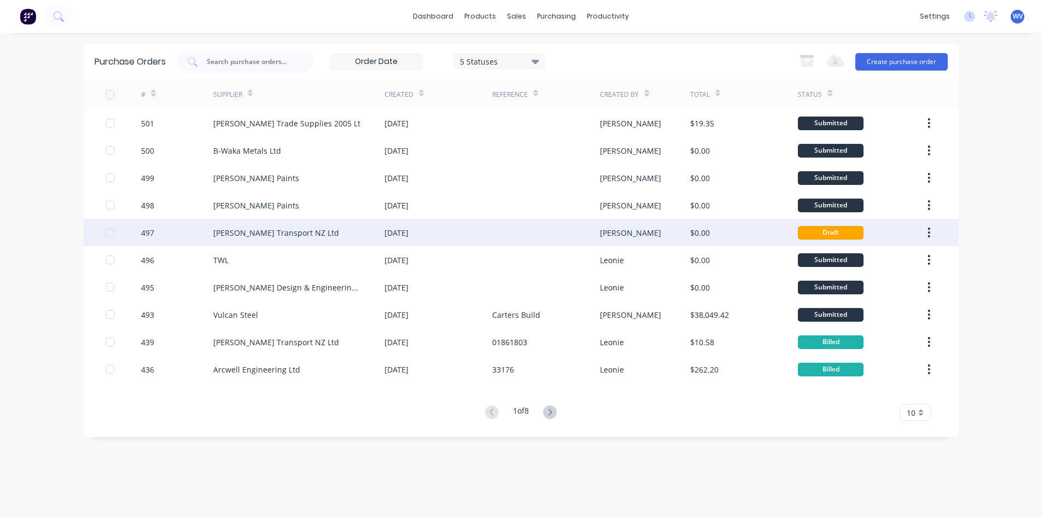
click at [611, 231] on div "[PERSON_NAME]" at bounding box center [630, 232] width 61 height 11
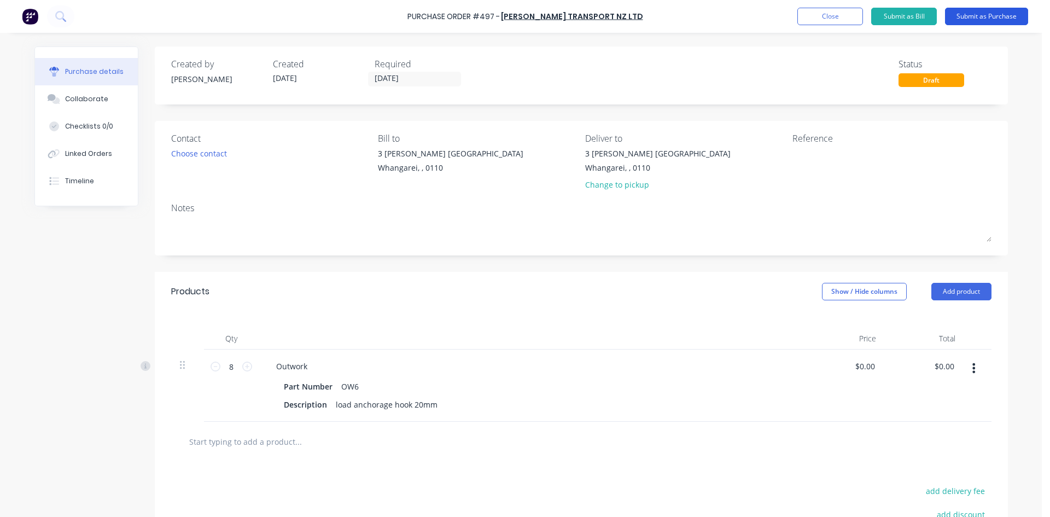
click at [985, 22] on button "Submit as Purchase" at bounding box center [986, 16] width 83 height 17
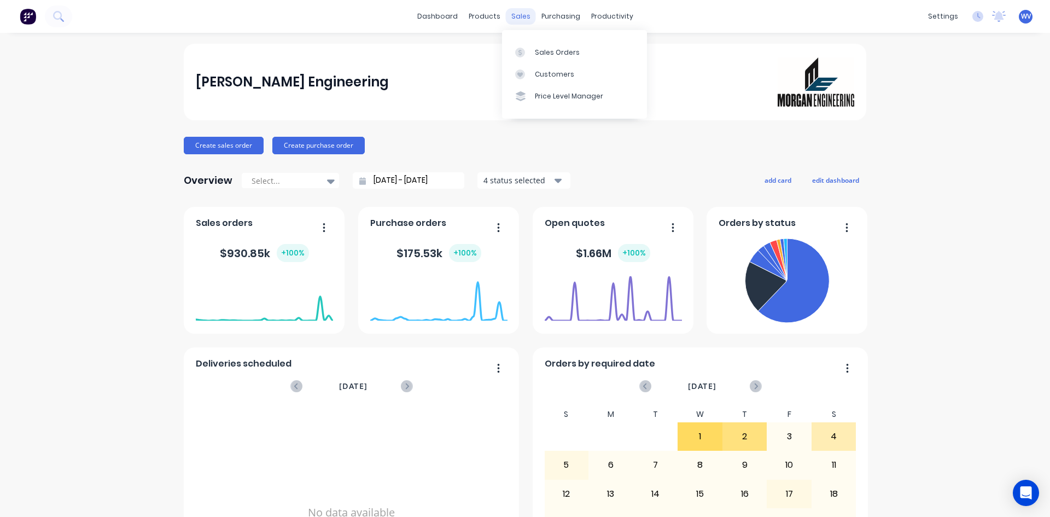
click at [516, 17] on div "sales" at bounding box center [521, 16] width 30 height 16
click at [537, 49] on div "Sales Orders" at bounding box center [557, 53] width 45 height 10
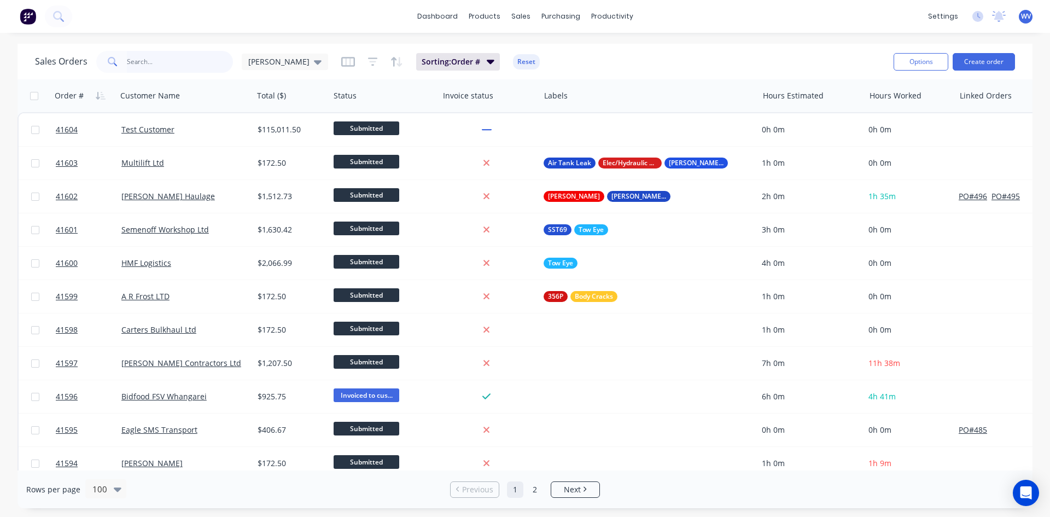
click at [170, 68] on input "text" at bounding box center [180, 62] width 107 height 22
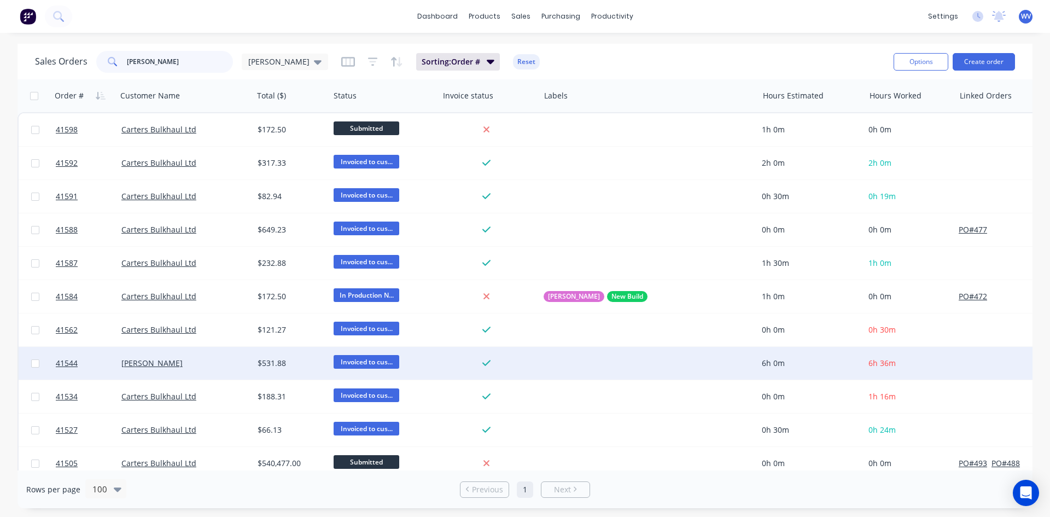
type input "[PERSON_NAME]"
click at [136, 368] on div "[PERSON_NAME]" at bounding box center [181, 363] width 121 height 11
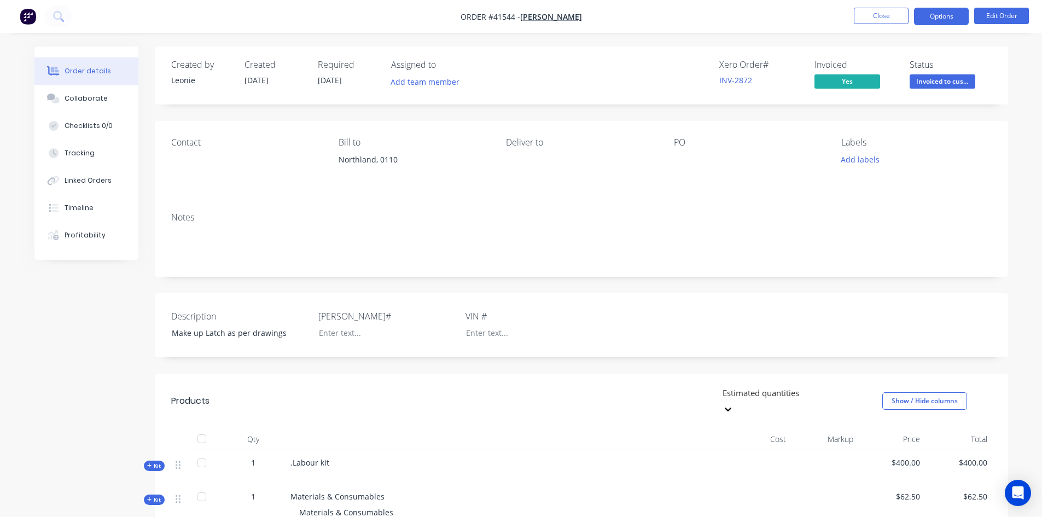
click at [925, 17] on button "Options" at bounding box center [941, 16] width 55 height 17
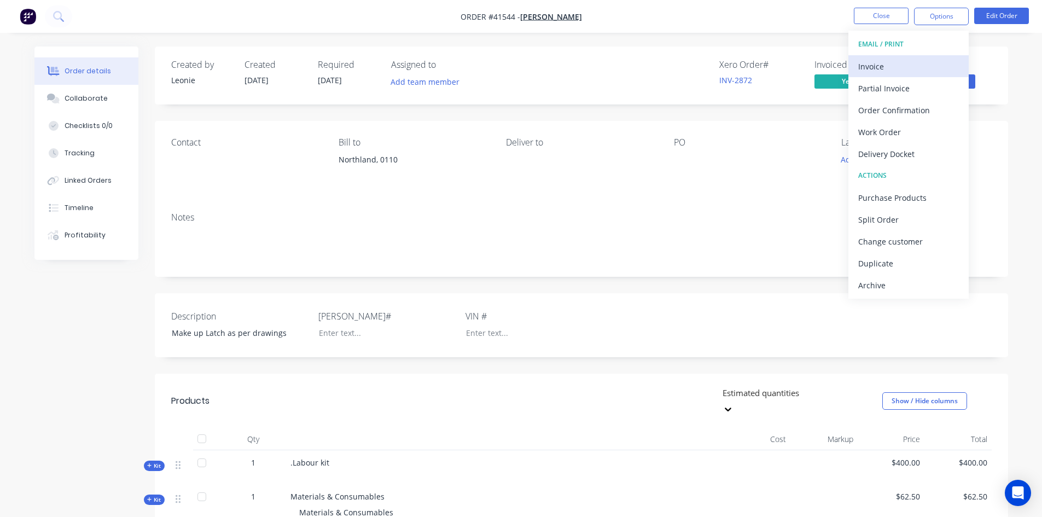
click at [875, 68] on div "Invoice" at bounding box center [908, 67] width 101 height 16
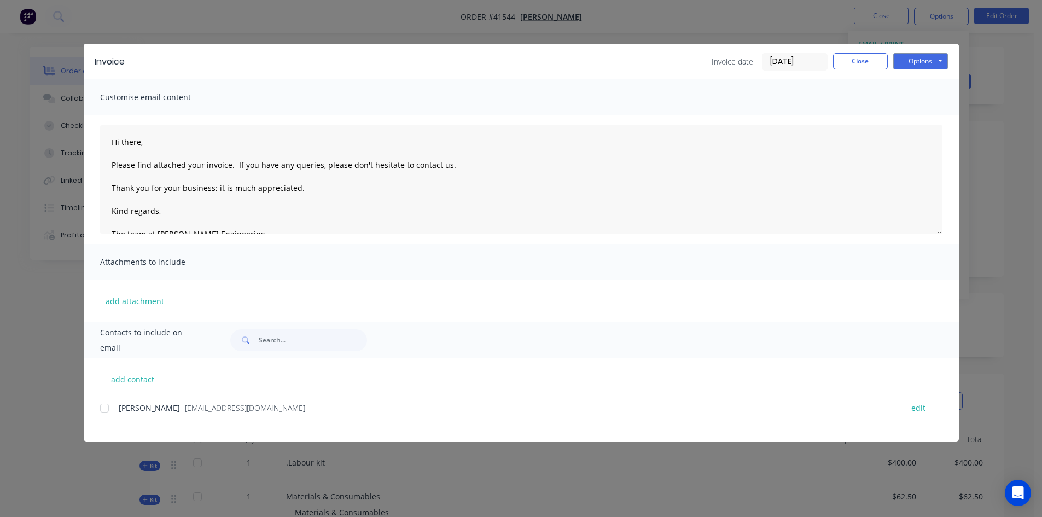
click at [951, 63] on div "Invoice Invoice date [DATE] Close Options Preview Print Email" at bounding box center [521, 62] width 875 height 36
click at [943, 63] on button "Options" at bounding box center [920, 61] width 55 height 16
click at [918, 101] on button "Print" at bounding box center [928, 99] width 70 height 18
click at [874, 63] on button "Close" at bounding box center [860, 61] width 55 height 16
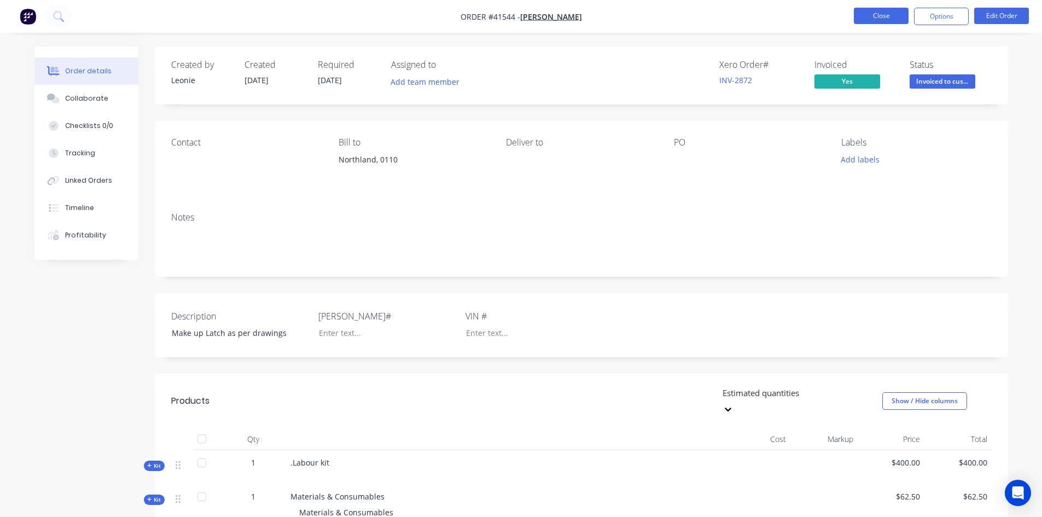
click at [876, 14] on button "Close" at bounding box center [881, 16] width 55 height 16
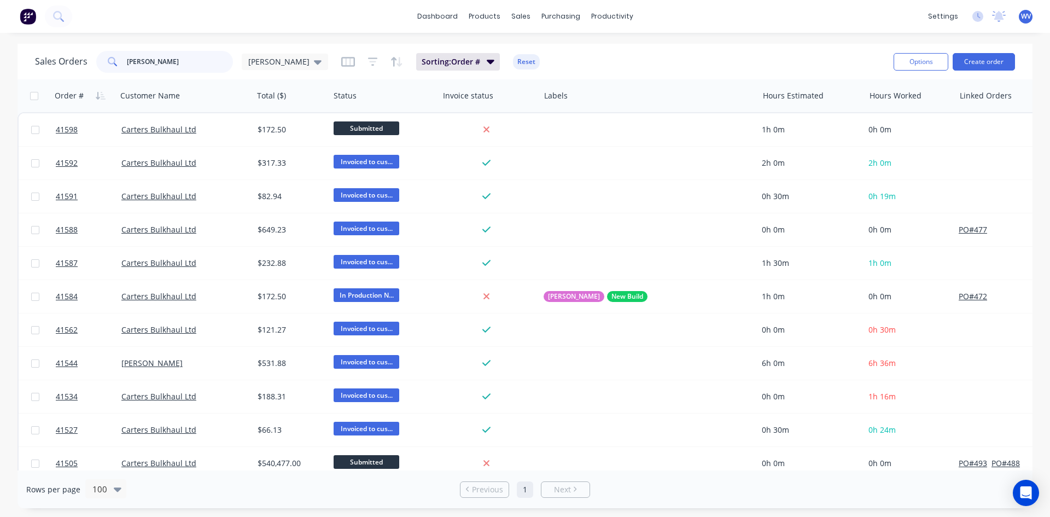
drag, startPoint x: 162, startPoint y: 58, endPoint x: 114, endPoint y: 60, distance: 48.7
click at [114, 60] on div "[PERSON_NAME]" at bounding box center [164, 62] width 137 height 22
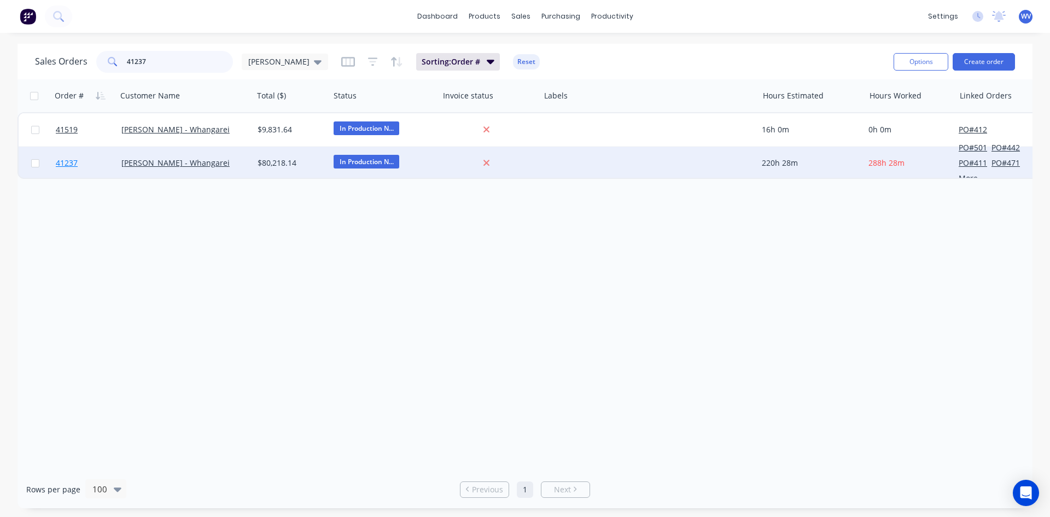
type input "41237"
click at [75, 161] on span "41237" at bounding box center [67, 162] width 22 height 11
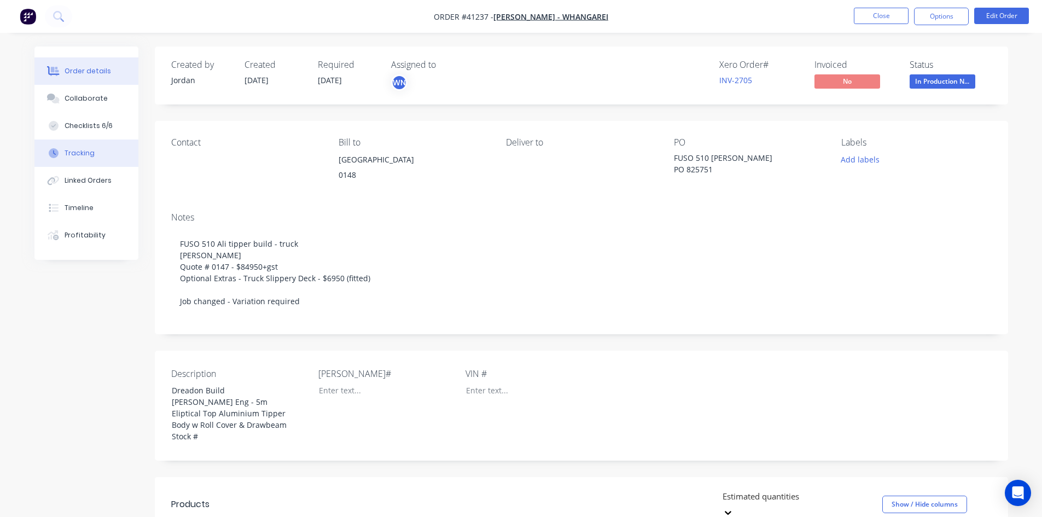
click at [81, 154] on div "Tracking" at bounding box center [80, 153] width 30 height 10
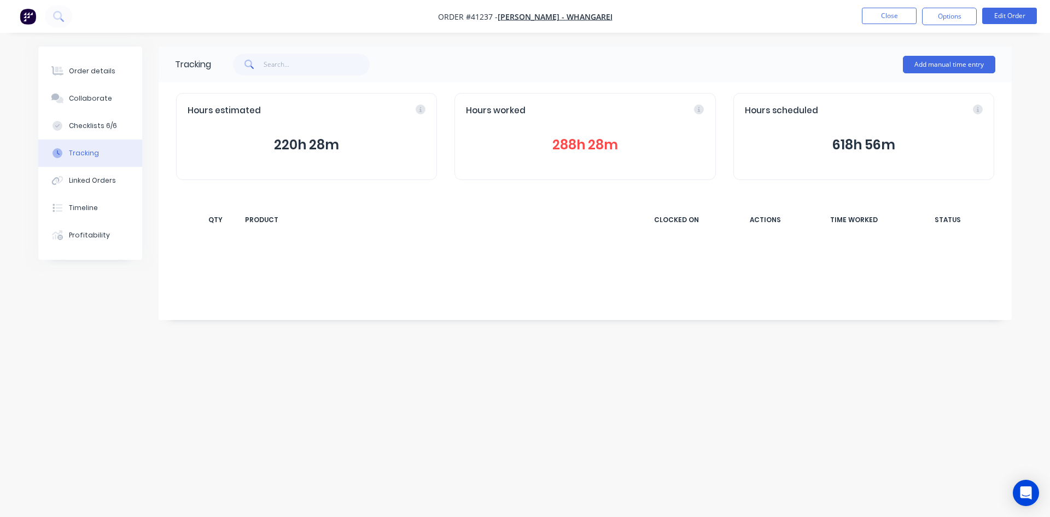
click at [556, 151] on button "288h 28m" at bounding box center [585, 145] width 238 height 21
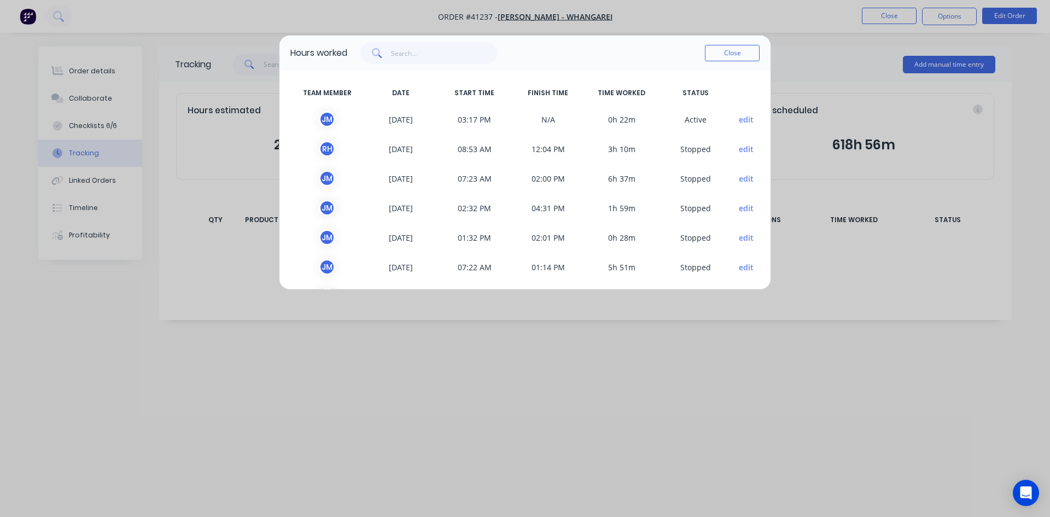
click at [739, 119] on button "edit" at bounding box center [746, 119] width 15 height 11
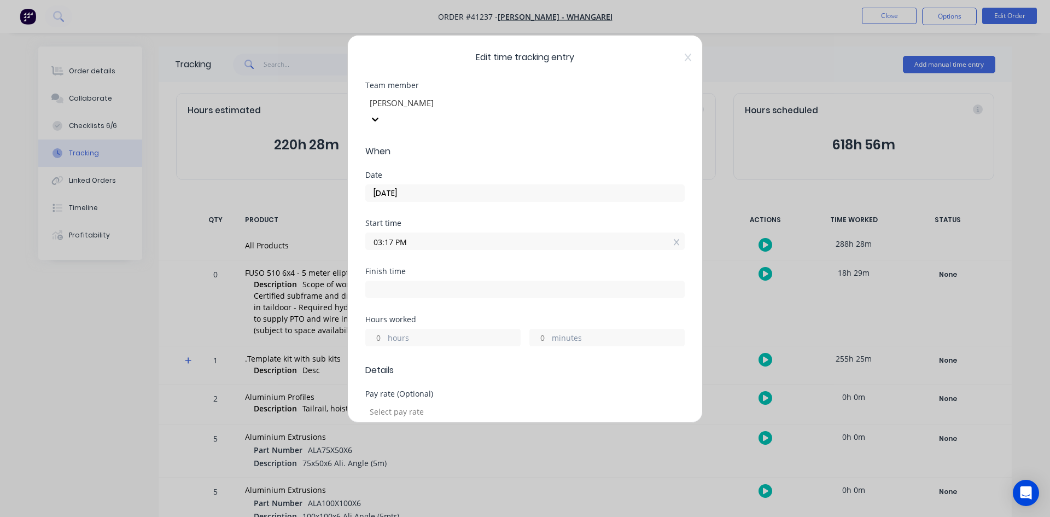
click at [417, 233] on input "03:17 PM" at bounding box center [525, 241] width 318 height 16
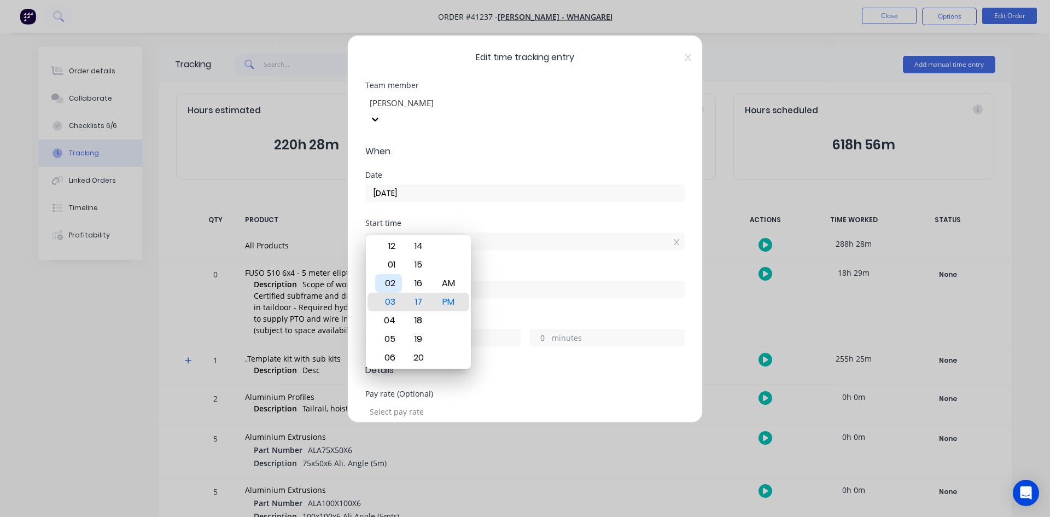
click at [387, 282] on div "02" at bounding box center [388, 283] width 27 height 19
click at [421, 358] on div "30" at bounding box center [418, 357] width 27 height 19
type input "02:30 PM"
click at [480, 143] on form "Team member [PERSON_NAME] When Date [DATE] Start time 02:30 PM Finish time Hour…" at bounding box center [524, 462] width 319 height 763
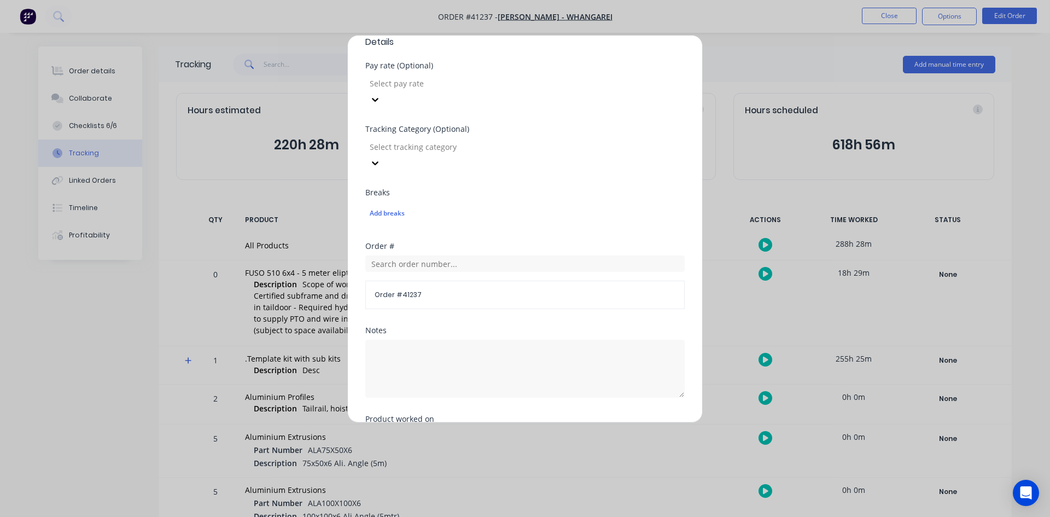
scroll to position [389, 0]
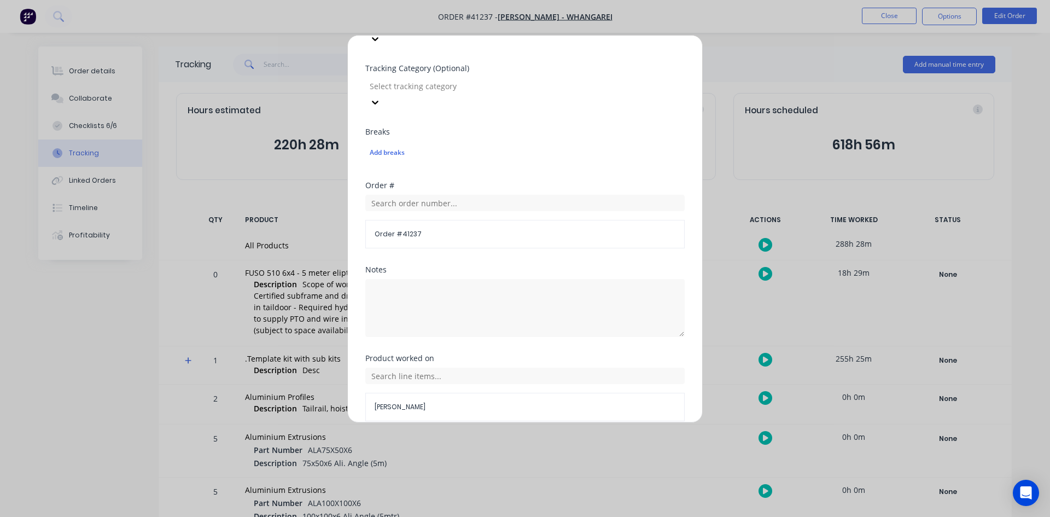
click at [501, 439] on button "Done" at bounding box center [490, 447] width 60 height 17
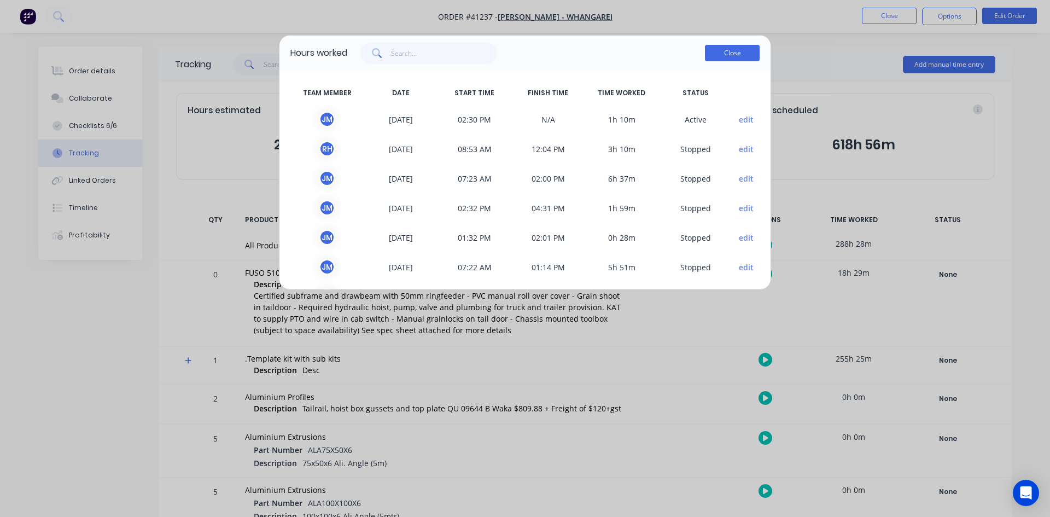
click at [738, 49] on button "Close" at bounding box center [732, 53] width 55 height 16
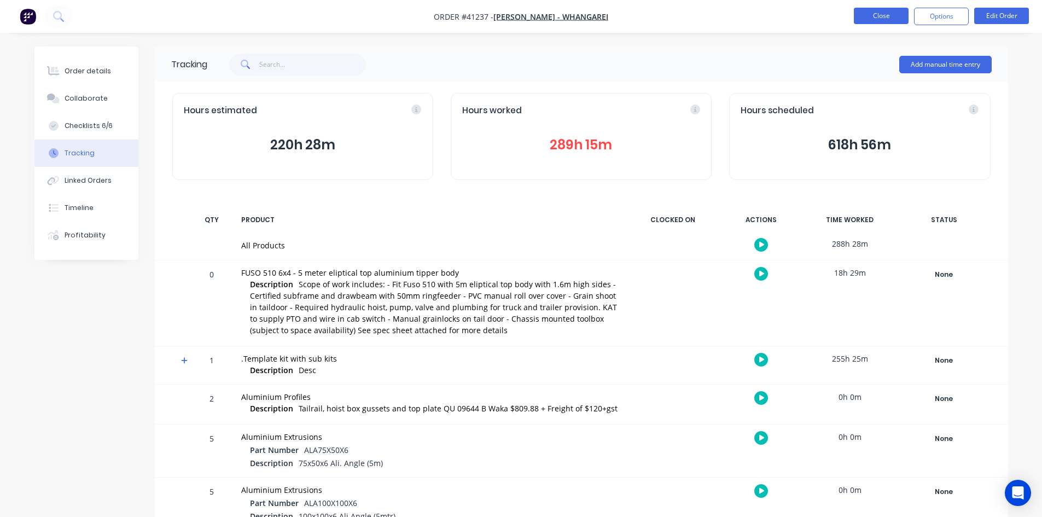
click at [884, 19] on button "Close" at bounding box center [881, 16] width 55 height 16
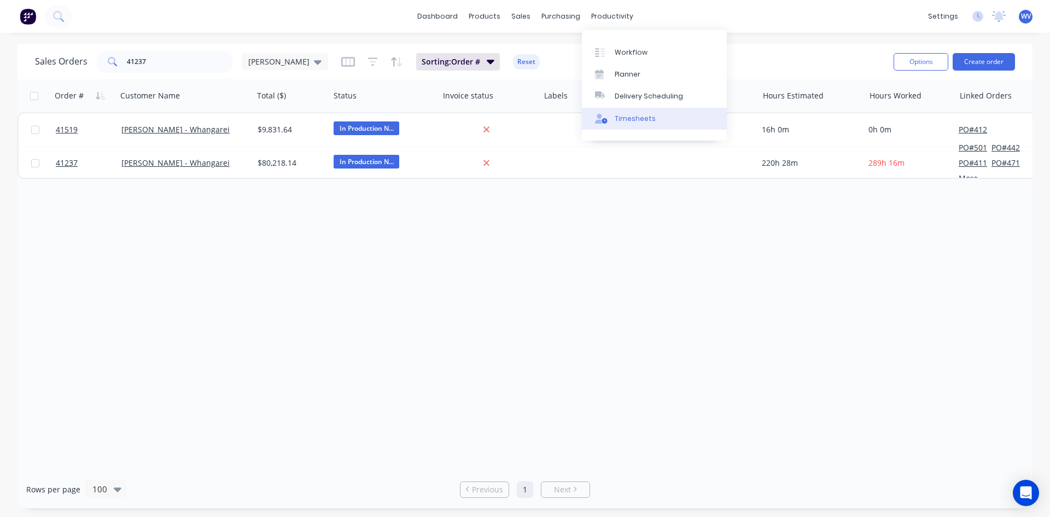
click at [633, 114] on div "Timesheets" at bounding box center [635, 119] width 41 height 10
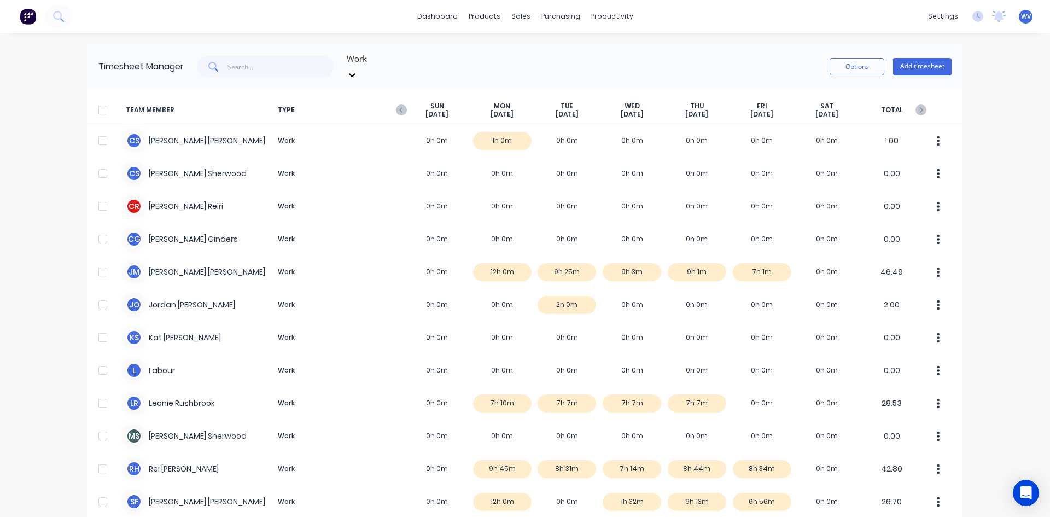
scroll to position [139, 0]
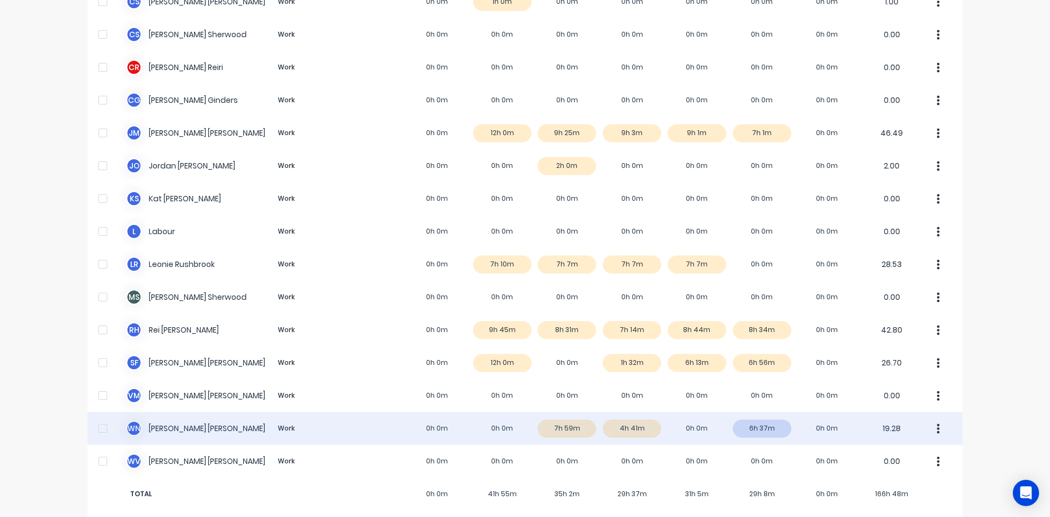
click at [771, 415] on div "W N [PERSON_NAME] Work 0h 0m 0h 0m 7h 59m 4h 41m 0h 0m 6h 37m 0h 0m 19.28" at bounding box center [524, 428] width 875 height 33
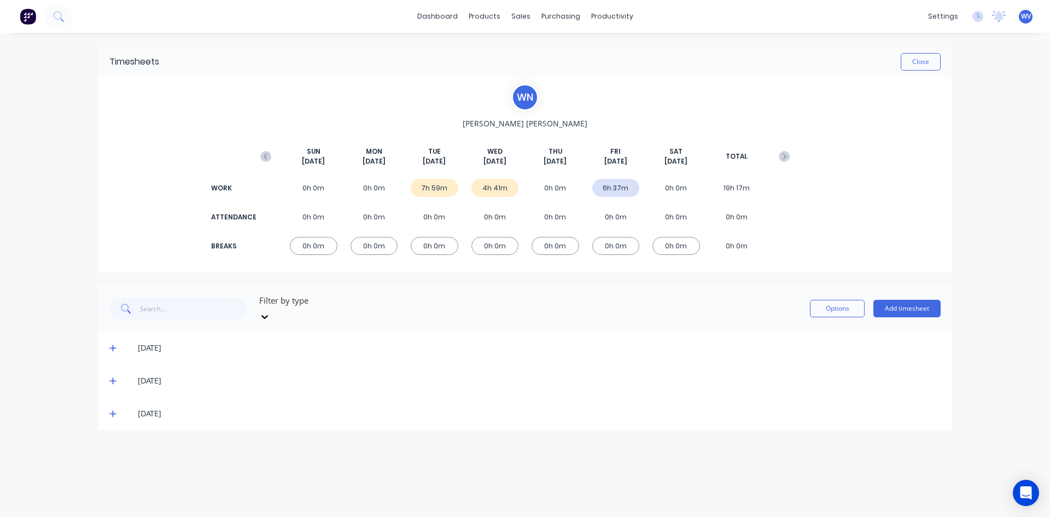
click at [112, 410] on icon at bounding box center [112, 414] width 7 height 8
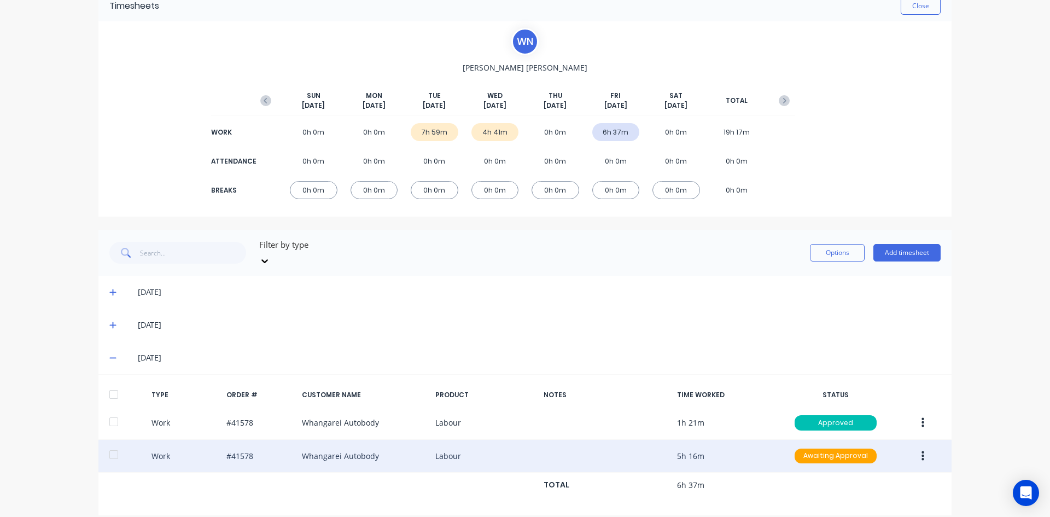
scroll to position [57, 0]
click at [924, 450] on button "button" at bounding box center [923, 455] width 26 height 20
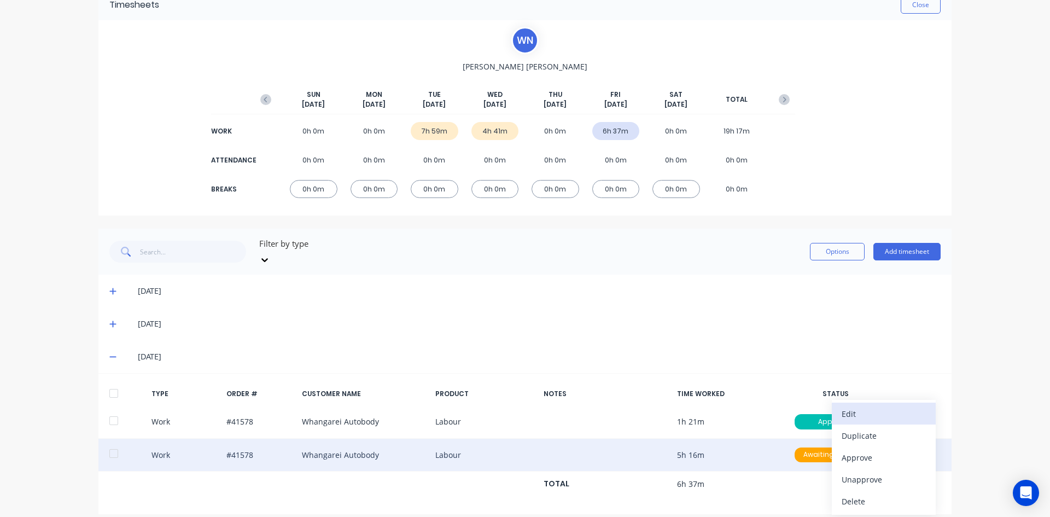
click at [860, 406] on div "Edit" at bounding box center [884, 414] width 84 height 16
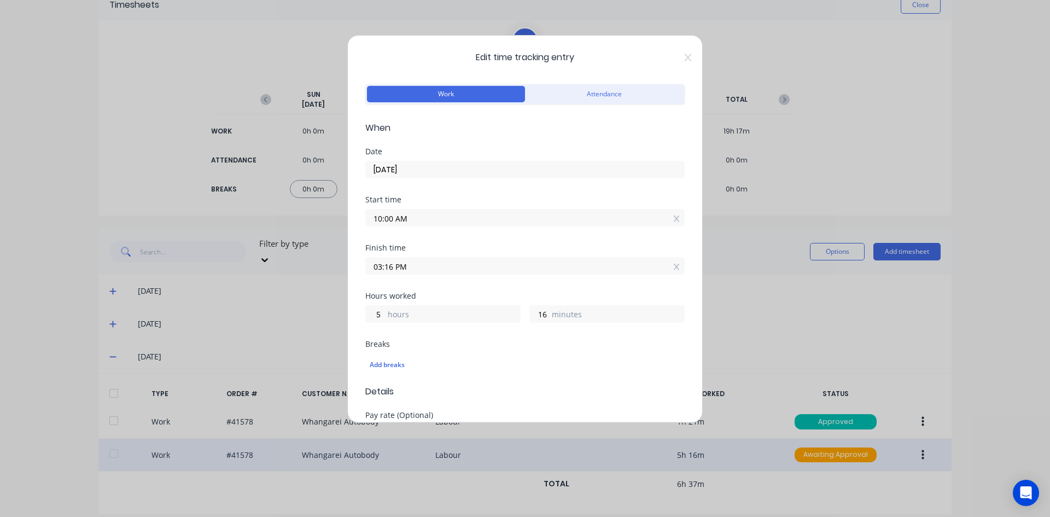
click at [411, 268] on input "03:16 PM" at bounding box center [525, 266] width 318 height 16
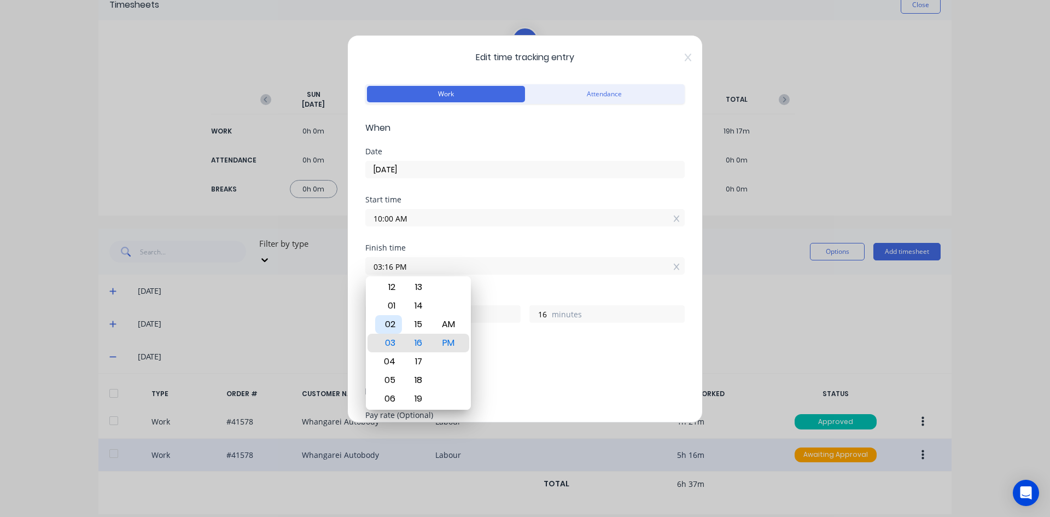
click at [396, 326] on div "02" at bounding box center [388, 324] width 27 height 19
type input "02:16 PM"
type input "4"
type input "02:09 PM"
type input "9"
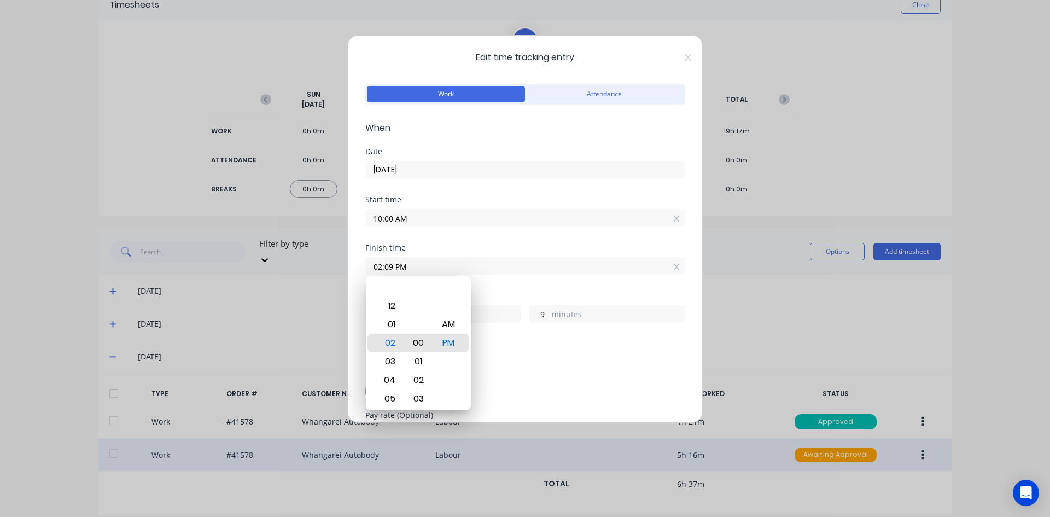
type input "02:00 PM"
type input "0"
click at [453, 339] on div "PM" at bounding box center [448, 343] width 27 height 19
click at [478, 245] on div "Finish time" at bounding box center [524, 248] width 319 height 8
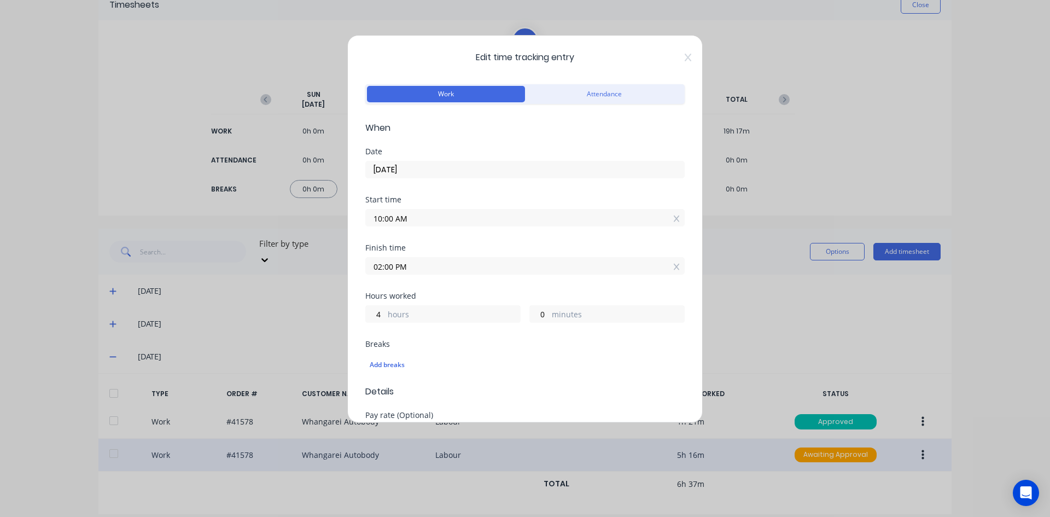
scroll to position [373, 0]
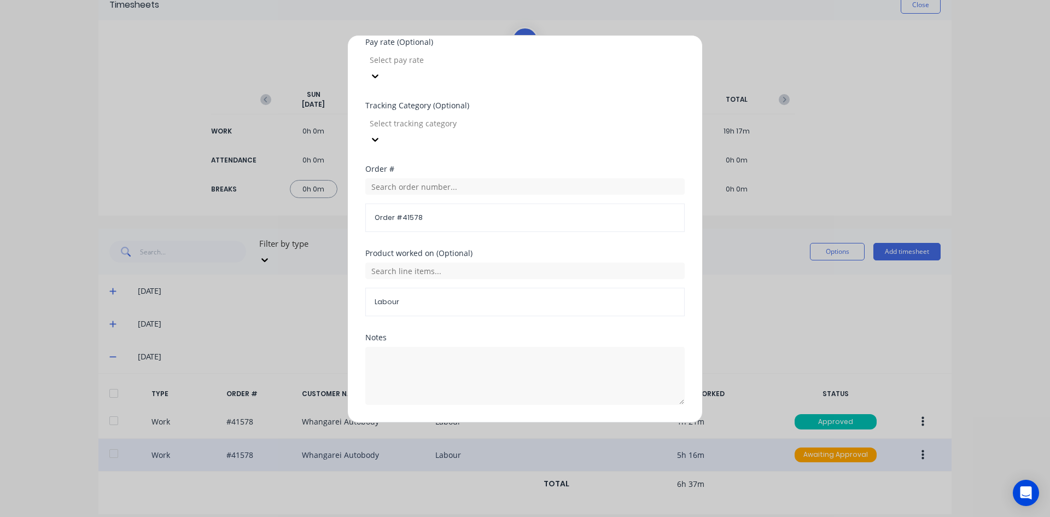
click at [487, 422] on button "Edit time tracking entry" at bounding box center [499, 430] width 94 height 17
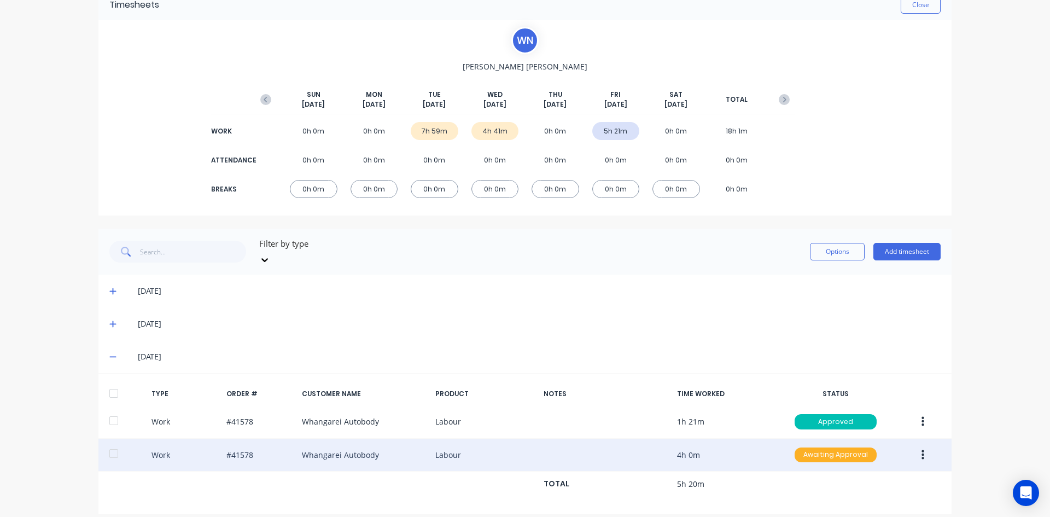
click at [848, 447] on div "Awaiting Approval" at bounding box center [836, 454] width 82 height 15
click at [806, 502] on div "Approved" at bounding box center [812, 509] width 90 height 15
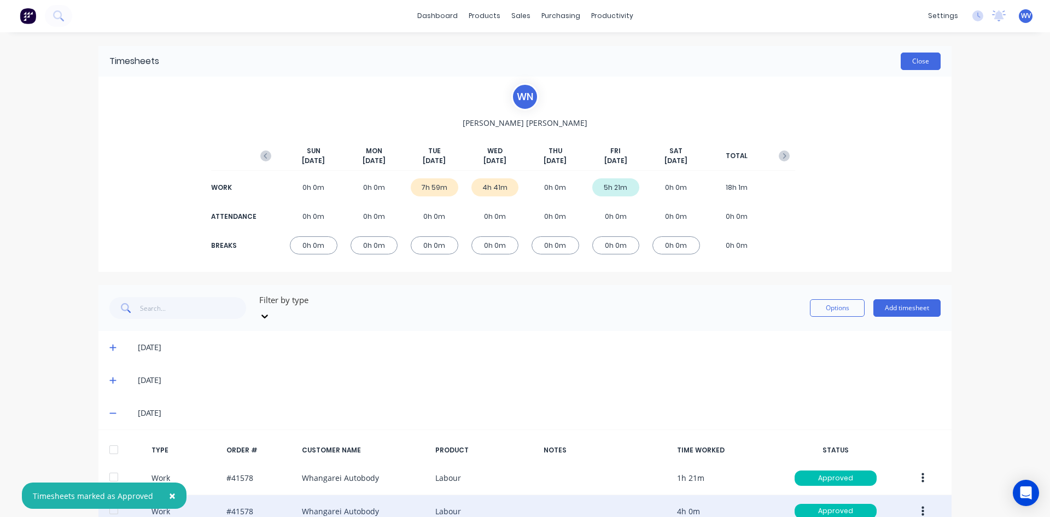
scroll to position [0, 0]
click at [929, 65] on button "Close" at bounding box center [921, 61] width 40 height 17
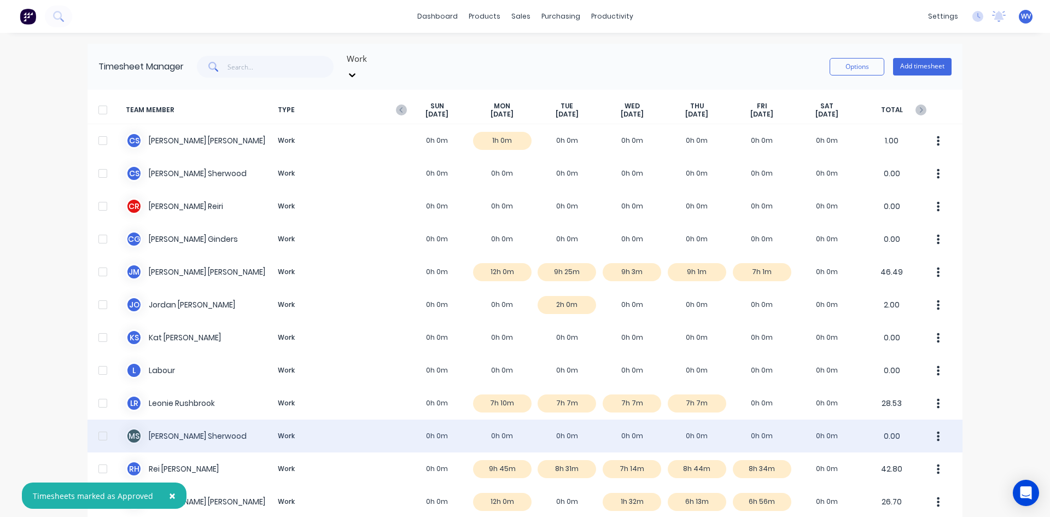
scroll to position [139, 0]
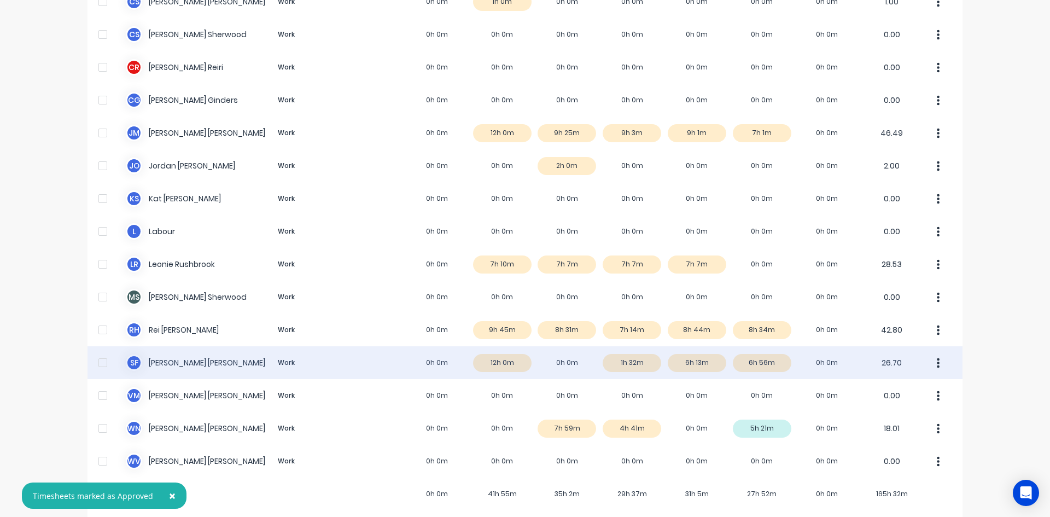
click at [150, 357] on div "s f [PERSON_NAME] Work 0h 0m 12h 0m 0h 0m 1h 32m 6h 13m 6h 56m 0h 0m 26.70" at bounding box center [524, 362] width 875 height 33
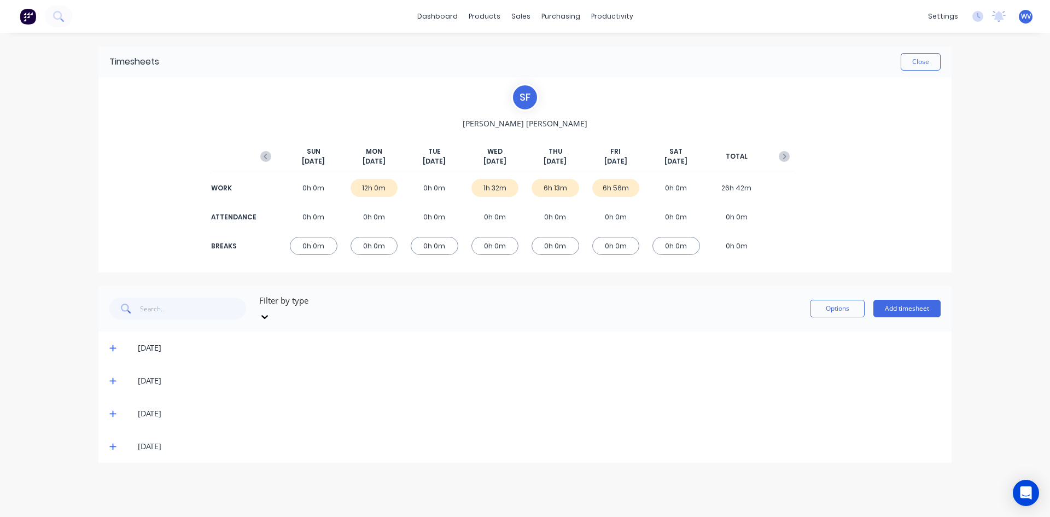
click at [114, 442] on icon at bounding box center [112, 446] width 7 height 8
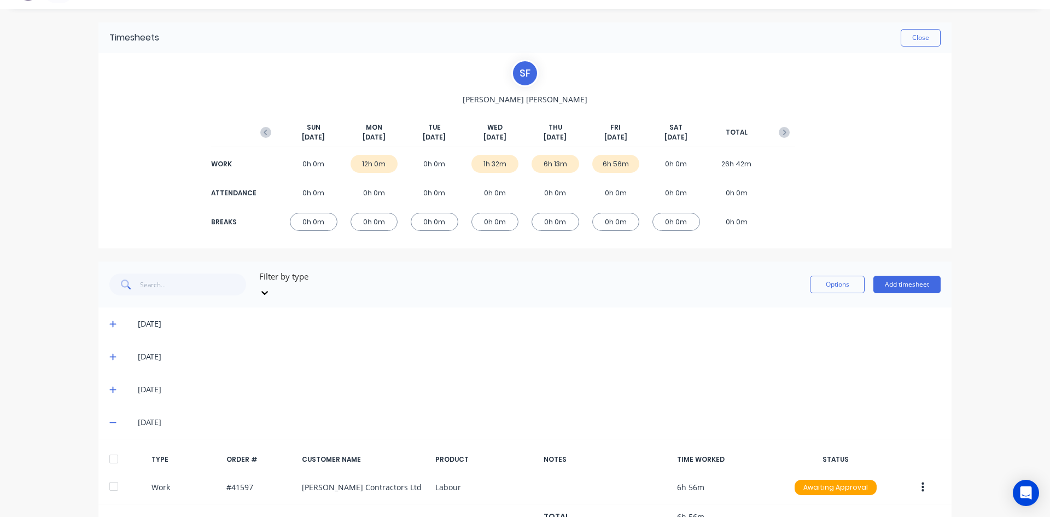
scroll to position [57, 0]
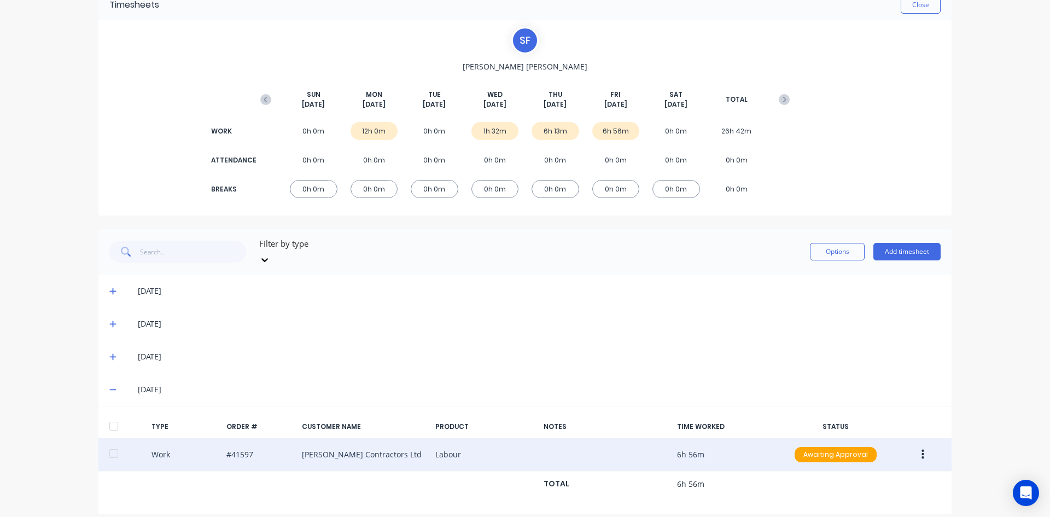
click at [921, 445] on button "button" at bounding box center [923, 455] width 26 height 20
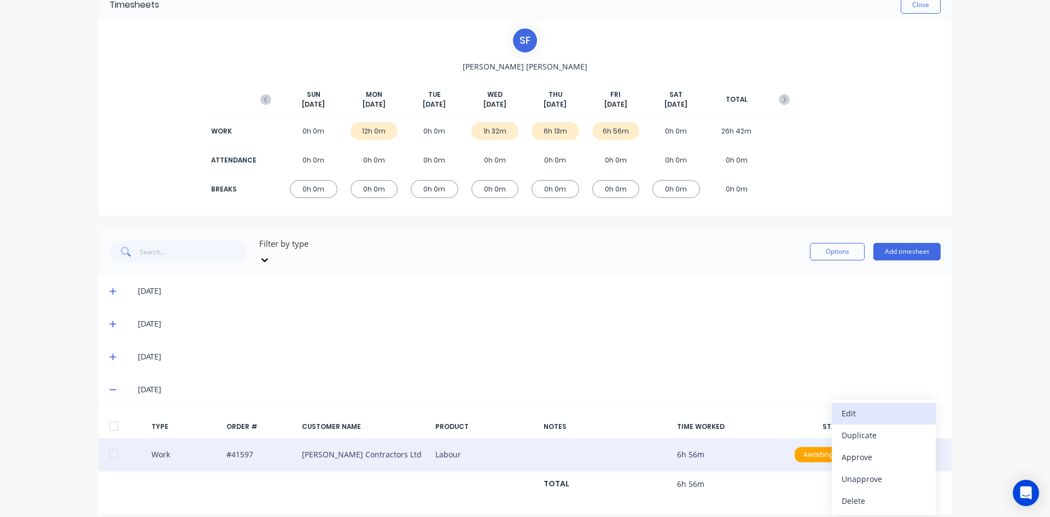
click at [848, 405] on div "Edit" at bounding box center [884, 413] width 84 height 16
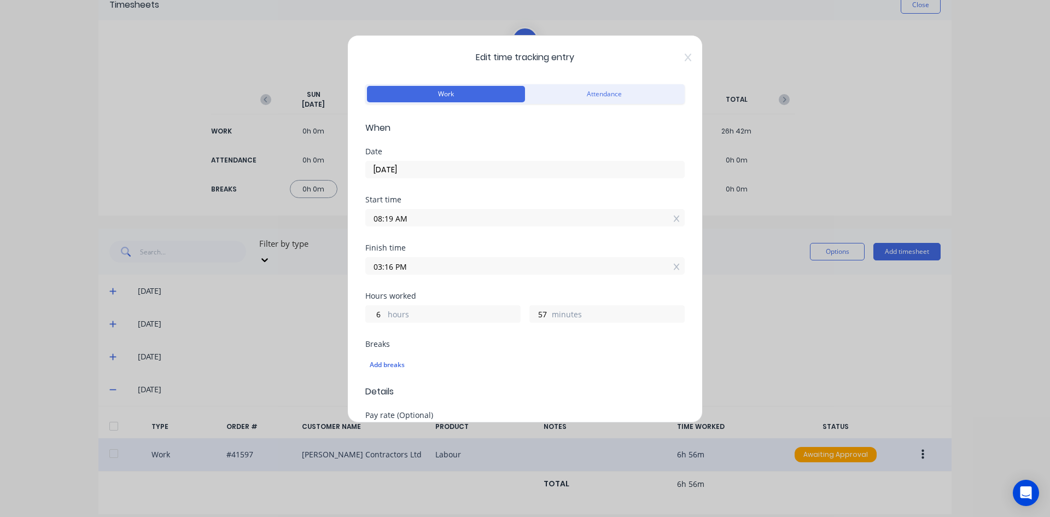
click at [429, 267] on input "03:16 PM" at bounding box center [525, 266] width 318 height 16
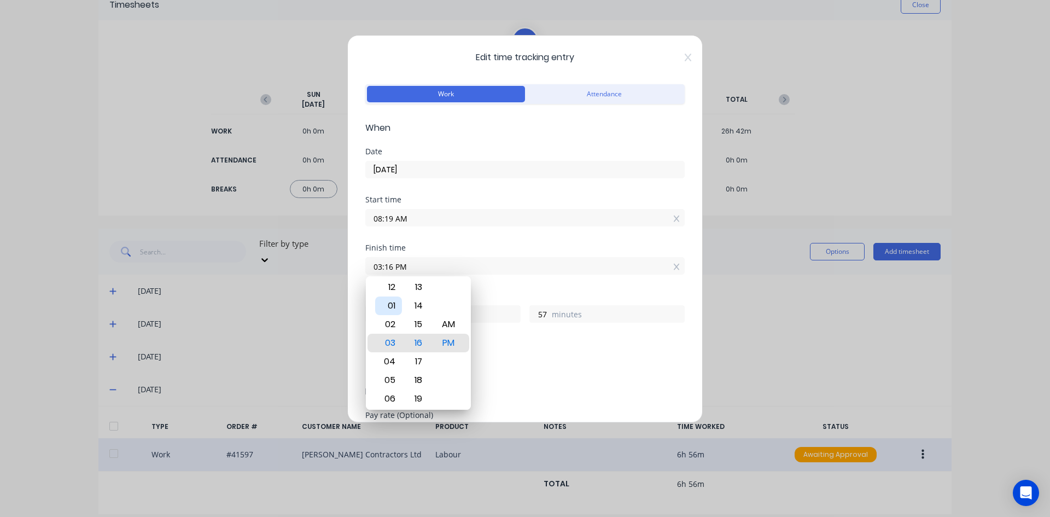
click at [390, 306] on div "01" at bounding box center [388, 305] width 27 height 19
type input "01:16 PM"
type input "4"
type input "01:13 PM"
type input "54"
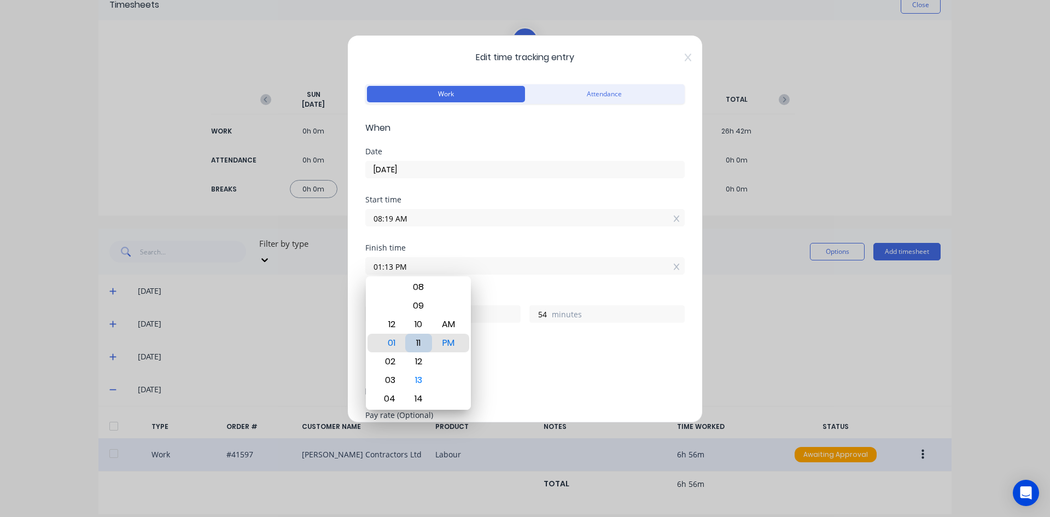
type input "01:11 PM"
type input "52"
type input "01:08 PM"
type input "49"
type input "01:06 PM"
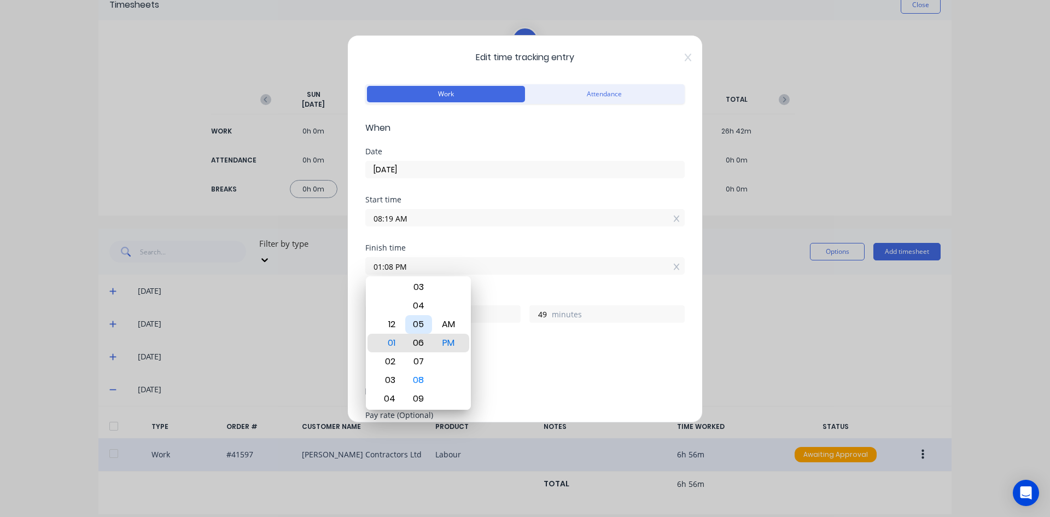
type input "47"
type input "01:09 PM"
type input "50"
type input "01:12 PM"
type input "53"
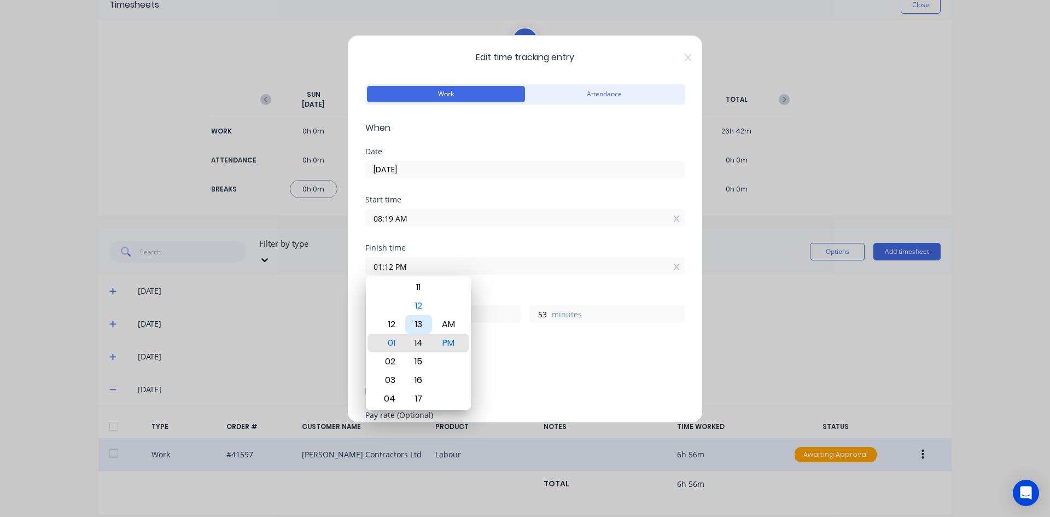
type input "01:14 PM"
type input "55"
type input "01:16 PM"
type input "57"
click at [419, 398] on div "19" at bounding box center [418, 398] width 27 height 19
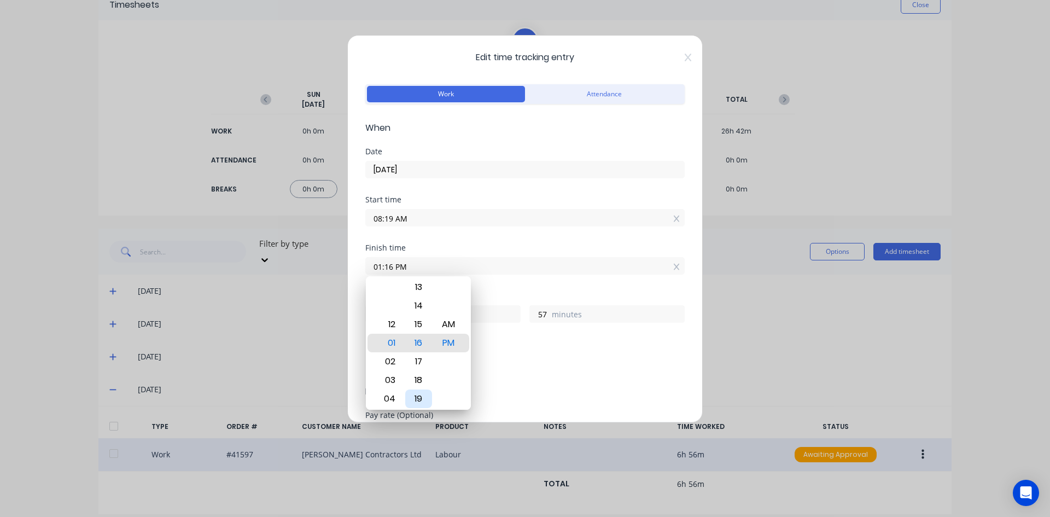
type input "01:19 PM"
type input "5"
type input "0"
click at [542, 283] on div "Finish time 01:19 PM" at bounding box center [524, 268] width 319 height 48
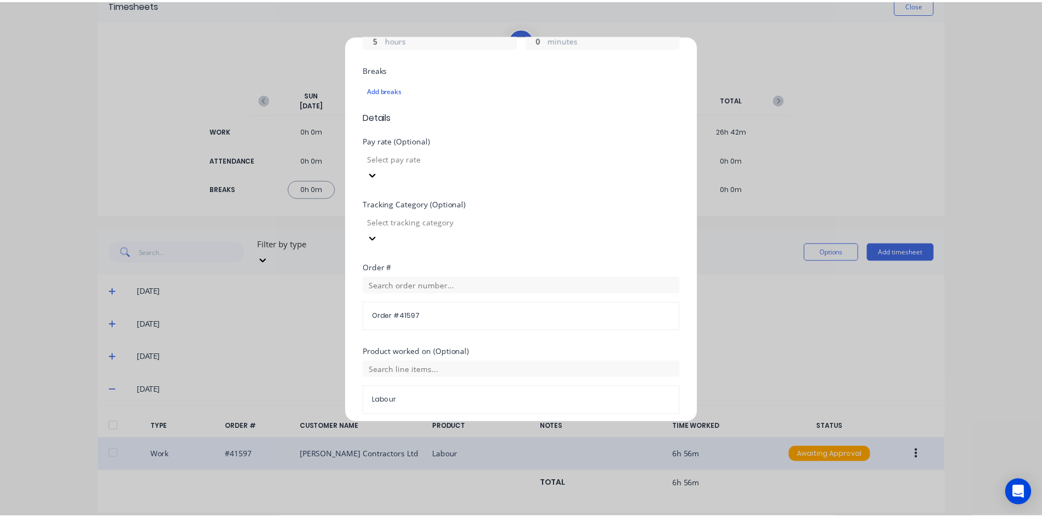
scroll to position [373, 0]
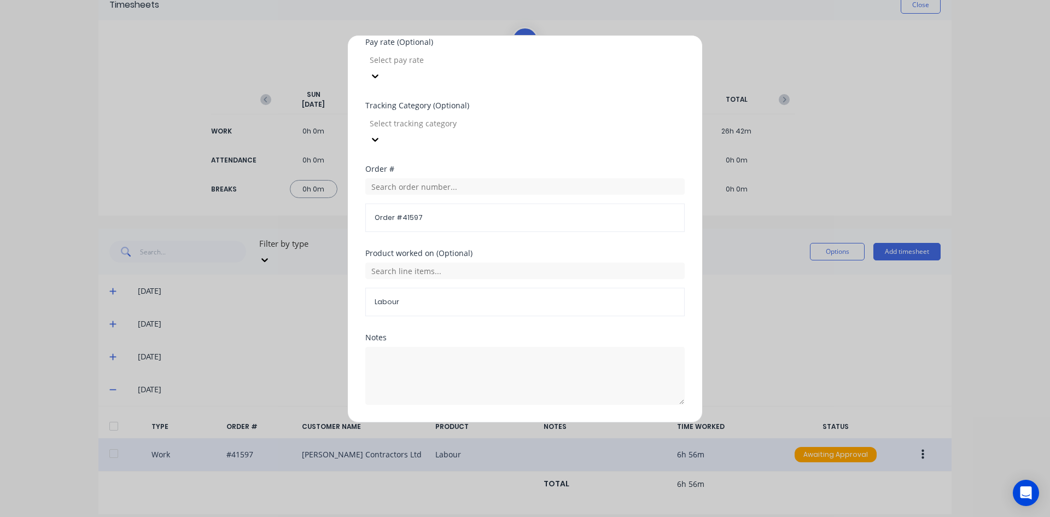
click at [500, 422] on button "Edit time tracking entry" at bounding box center [499, 430] width 94 height 17
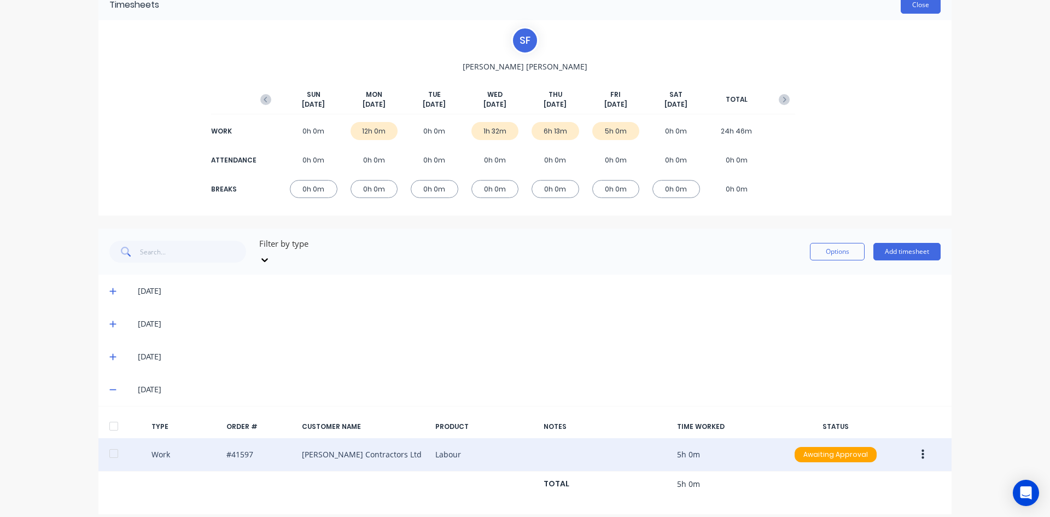
click at [936, 10] on button "Close" at bounding box center [921, 4] width 40 height 17
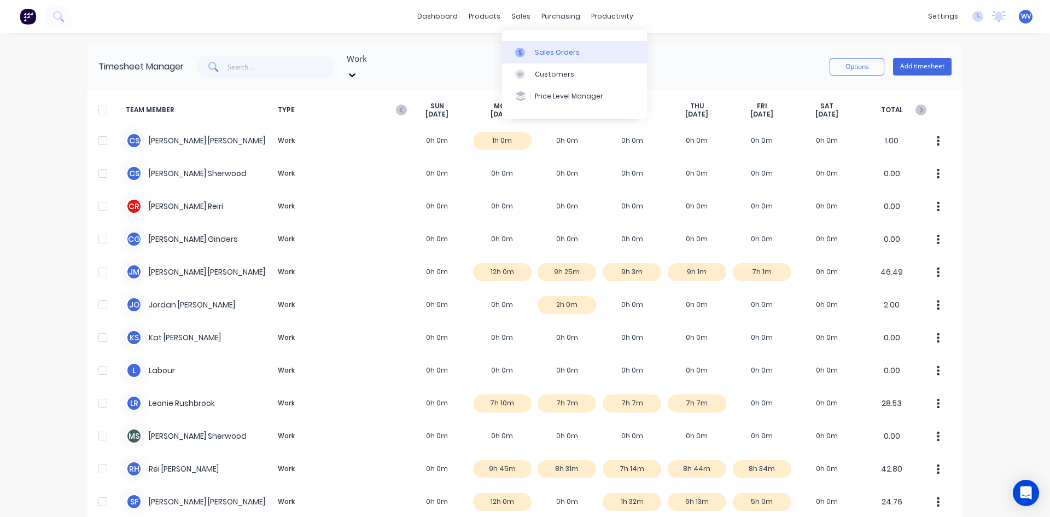
click at [539, 49] on div "Sales Orders" at bounding box center [557, 53] width 45 height 10
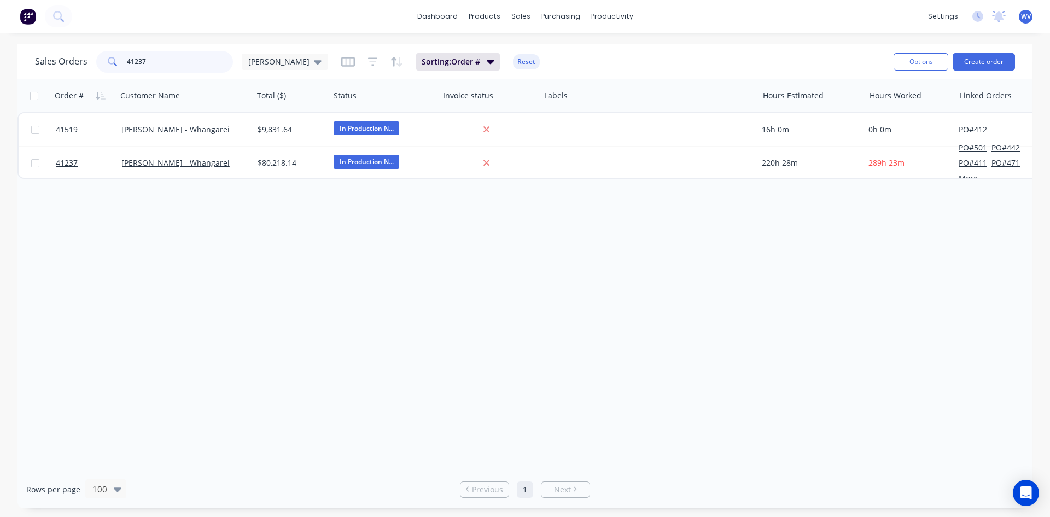
drag, startPoint x: 160, startPoint y: 63, endPoint x: 108, endPoint y: 63, distance: 51.4
click at [109, 64] on div "41237" at bounding box center [164, 62] width 137 height 22
type input "[PERSON_NAME]"
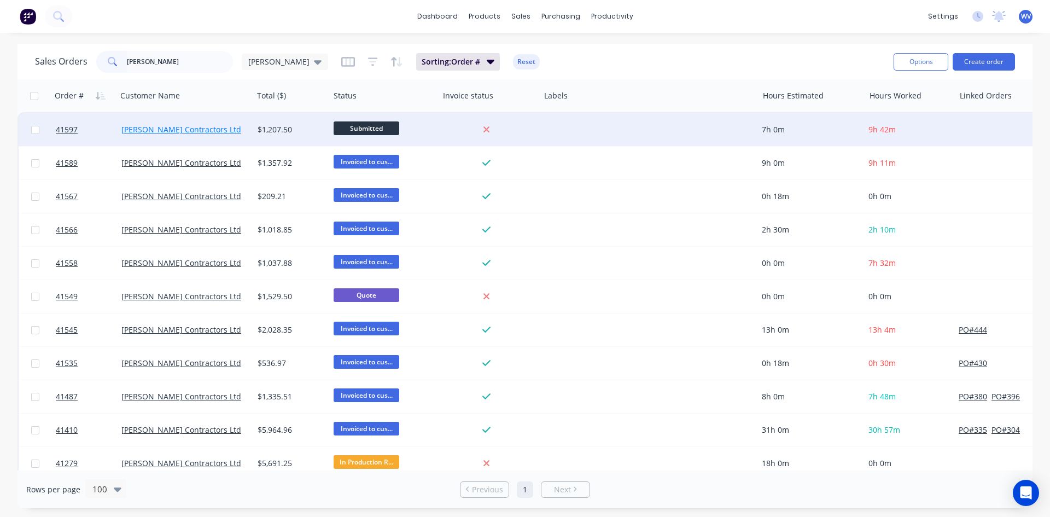
click at [157, 134] on link "[PERSON_NAME] Contractors Ltd" at bounding box center [181, 129] width 120 height 10
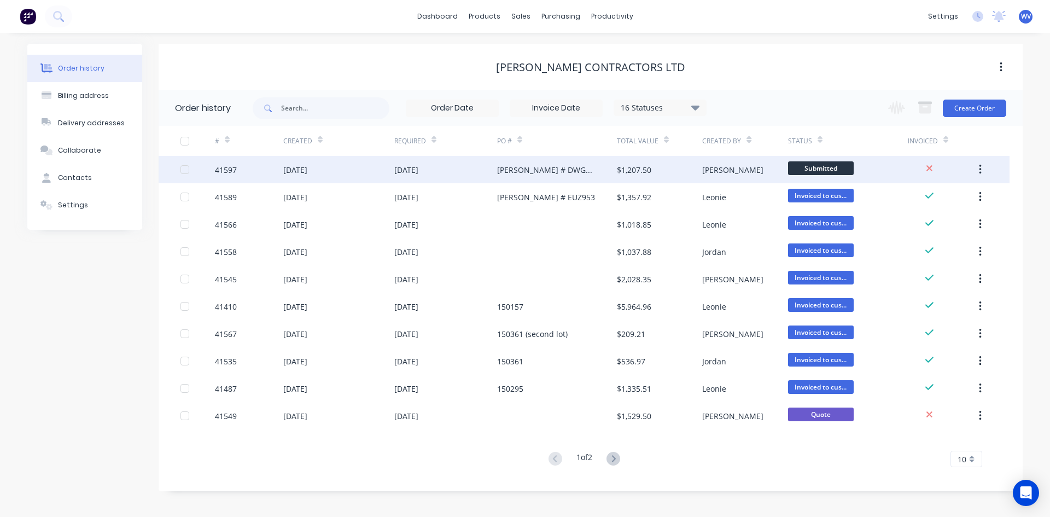
click at [288, 172] on div "[DATE]" at bounding box center [295, 169] width 24 height 11
